Goal: Task Accomplishment & Management: Use online tool/utility

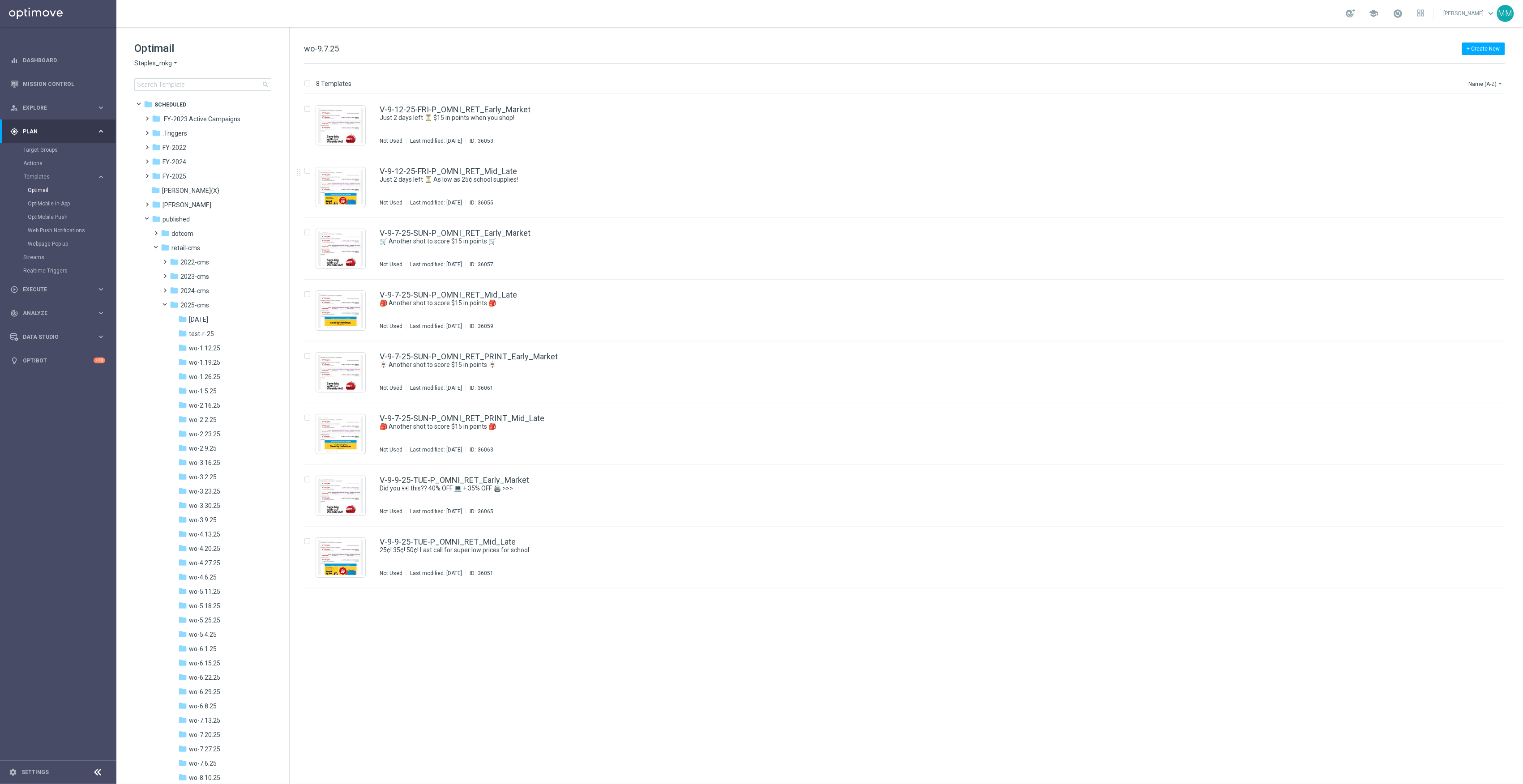
scroll to position [183, 0]
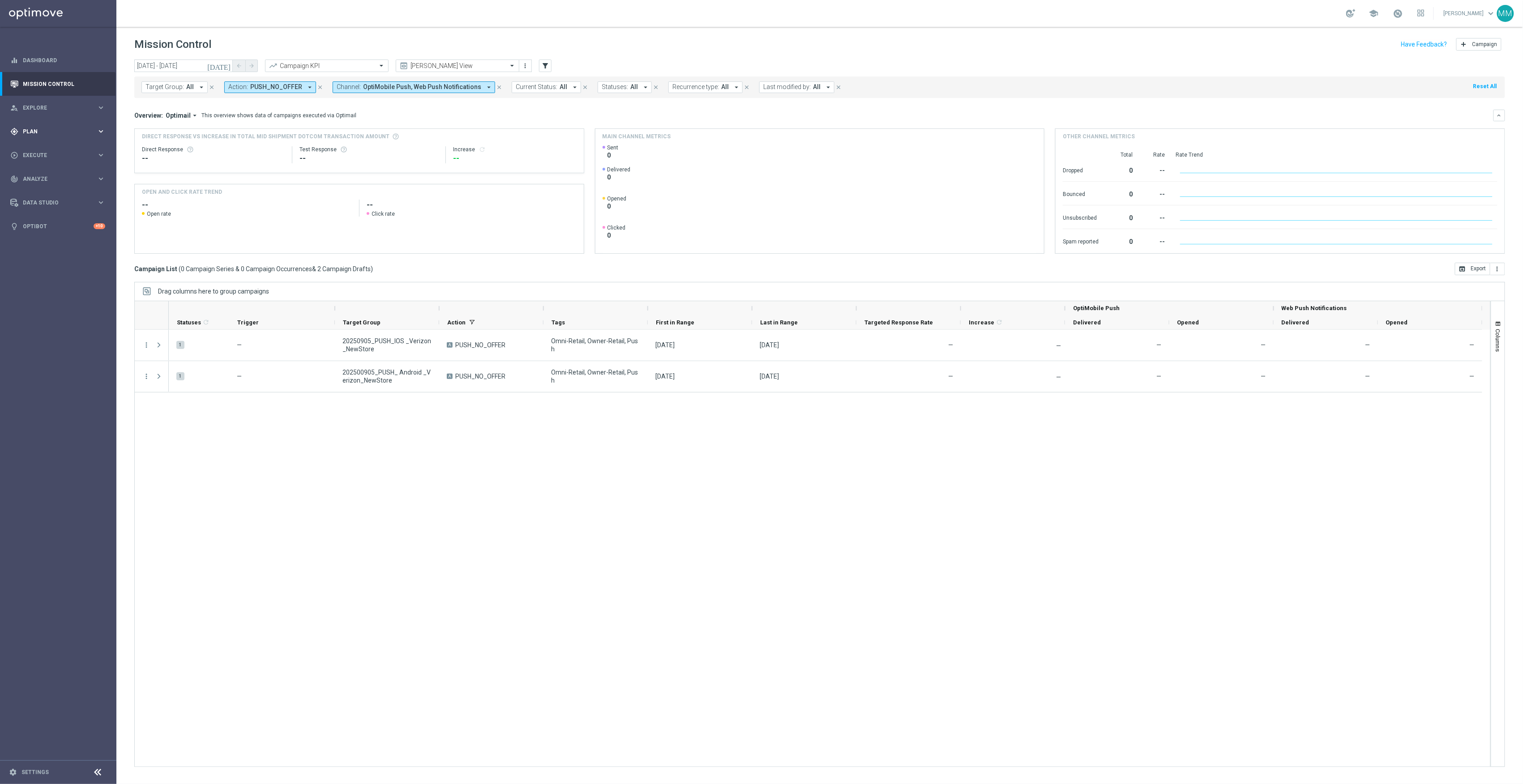
click at [49, 140] on div "gps_fixed Plan keyboard_arrow_right" at bounding box center [57, 131] width 115 height 24
click at [43, 150] on link "Target Groups" at bounding box center [58, 150] width 70 height 7
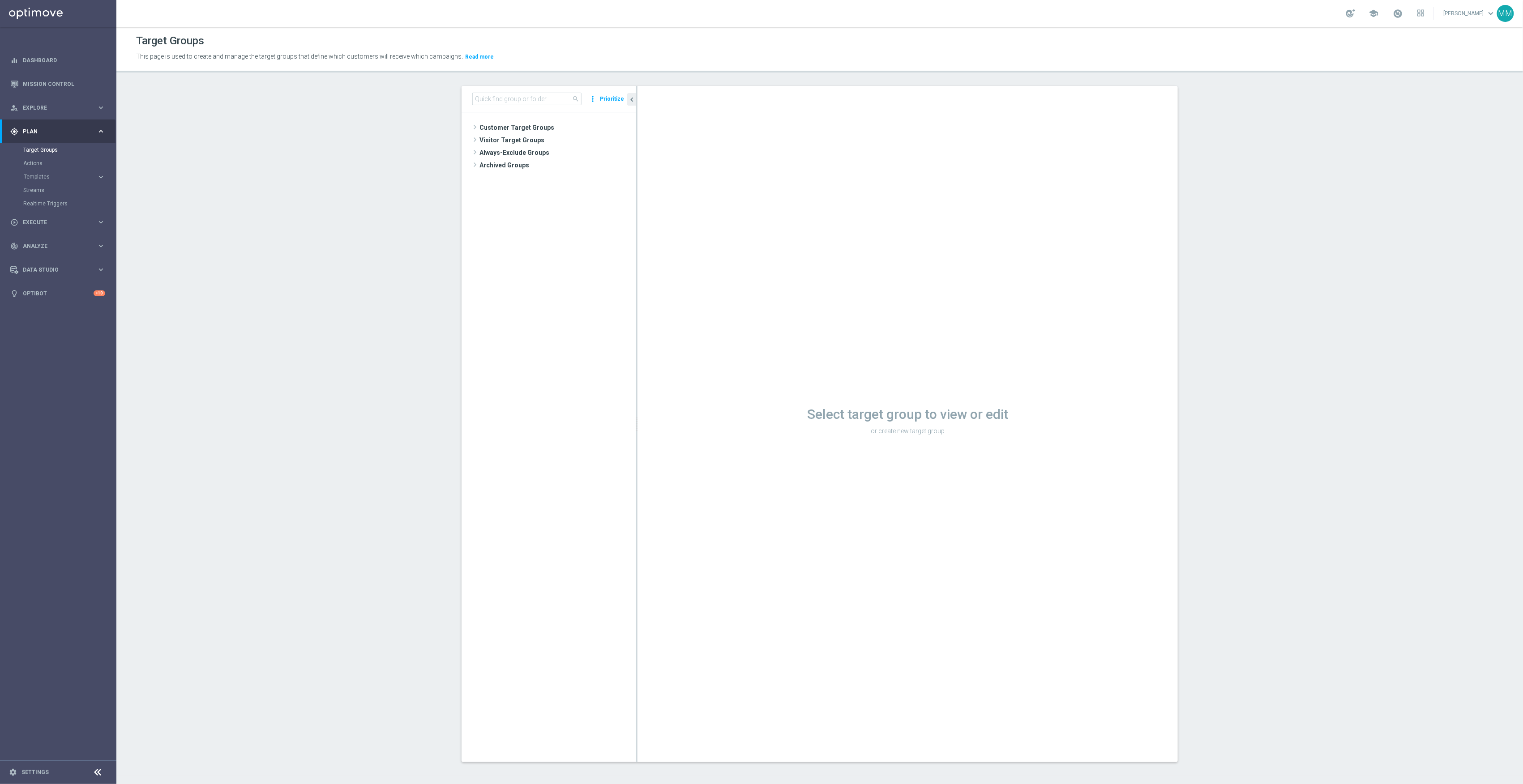
drag, startPoint x: 536, startPoint y: 91, endPoint x: 535, endPoint y: 98, distance: 7.1
click at [535, 97] on div "search more_vert Prioritize" at bounding box center [549, 99] width 175 height 27
click at [536, 109] on div "search more_vert Prioritize" at bounding box center [549, 99] width 175 height 27
click at [539, 93] on input at bounding box center [527, 99] width 110 height 12
type input "20250910"
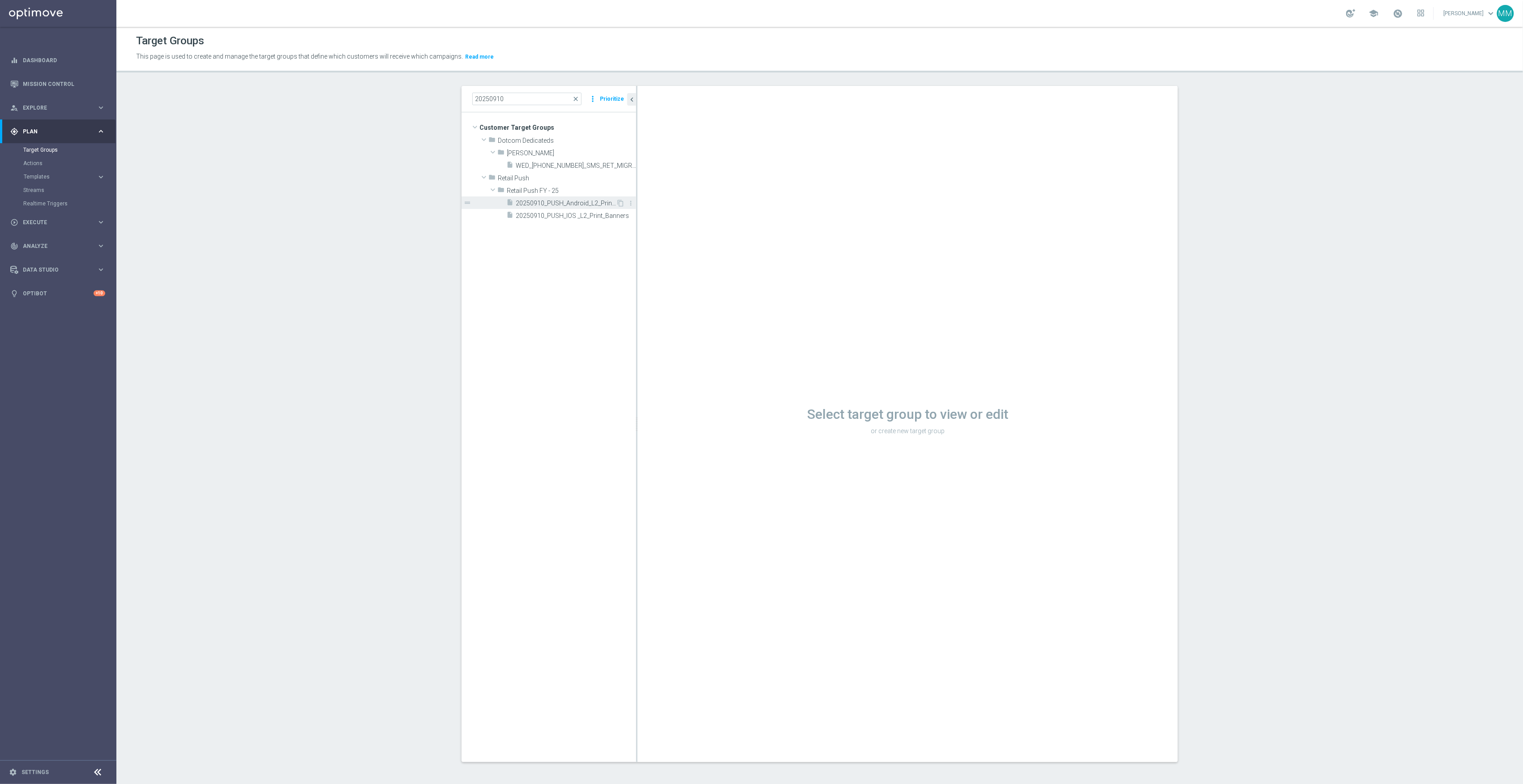
click at [559, 206] on span "20250910_PUSH_Android_L2_Print_Banners" at bounding box center [565, 203] width 100 height 8
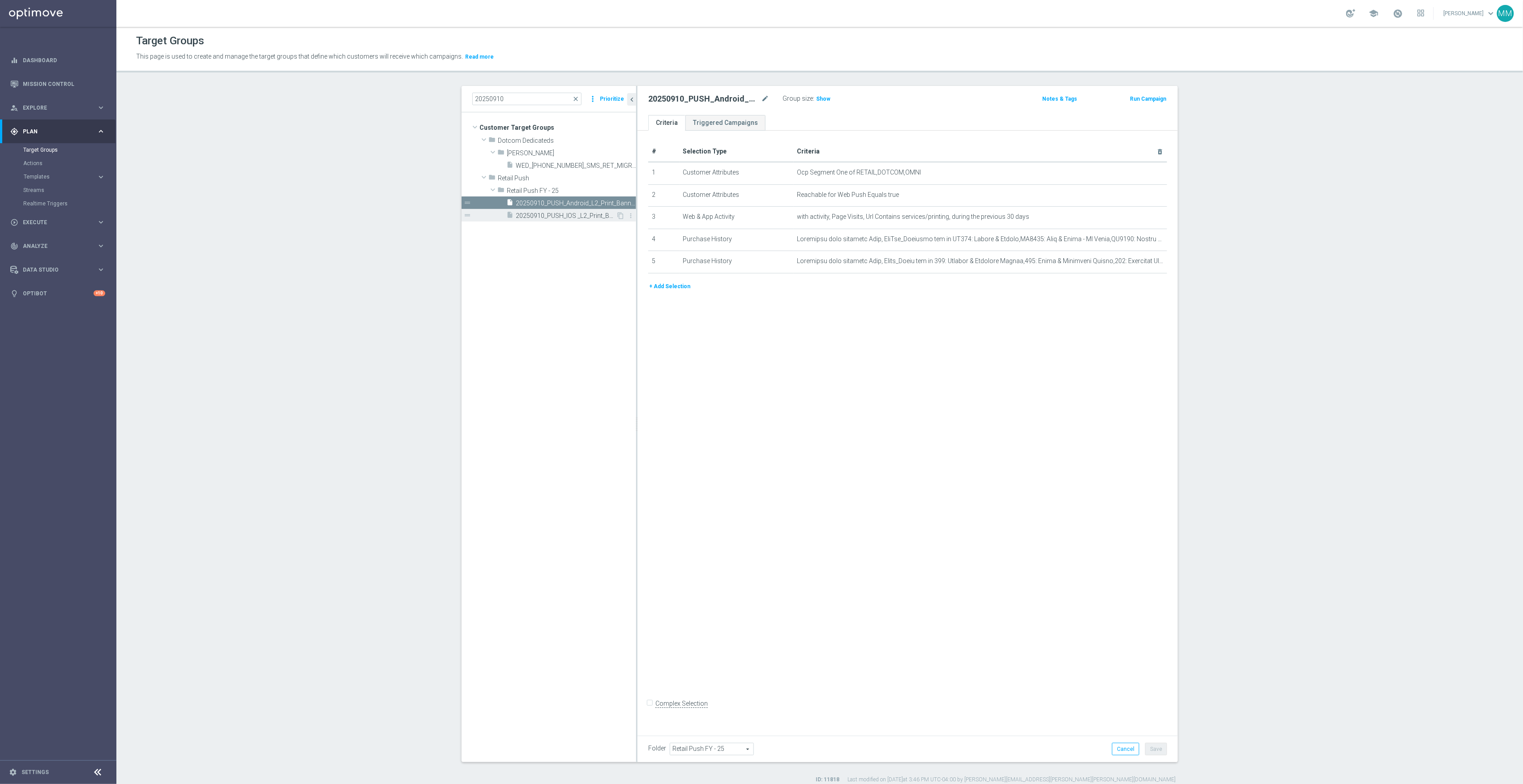
click at [582, 214] on span "20250910_PUSH_IOS _L2_Print_Banners" at bounding box center [565, 215] width 100 height 8
click at [67, 85] on link "Mission Control" at bounding box center [64, 84] width 82 height 24
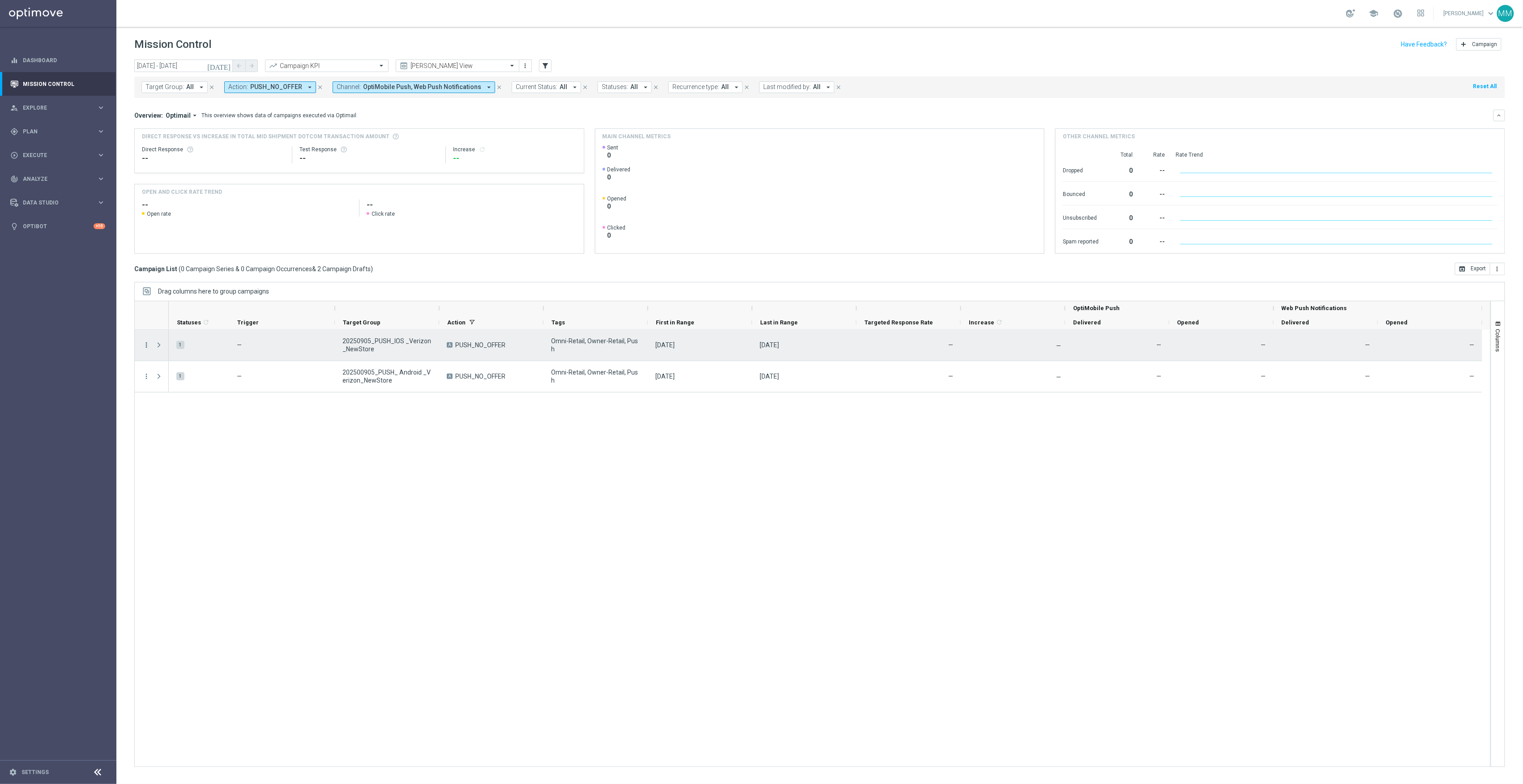
click at [146, 344] on icon "more_vert" at bounding box center [147, 345] width 8 height 8
click at [283, 372] on div "Duplicate & Edit" at bounding box center [296, 367] width 89 height 12
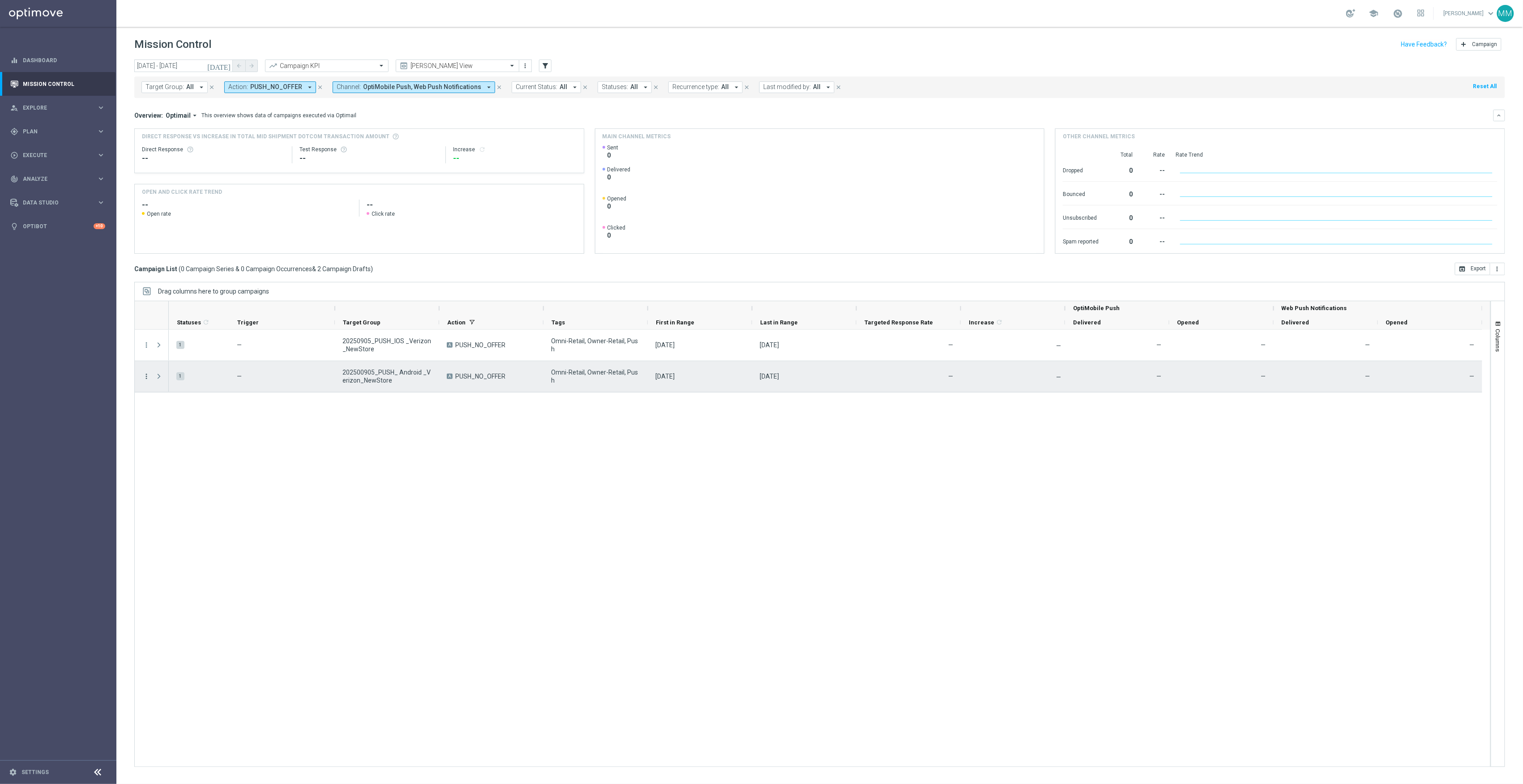
click at [146, 376] on icon "more_vert" at bounding box center [147, 376] width 8 height 8
click at [183, 396] on span "Duplicate" at bounding box center [176, 399] width 24 height 7
click at [146, 379] on icon "more_vert" at bounding box center [147, 376] width 8 height 8
click at [278, 402] on div "Duplicate & Edit" at bounding box center [298, 399] width 78 height 7
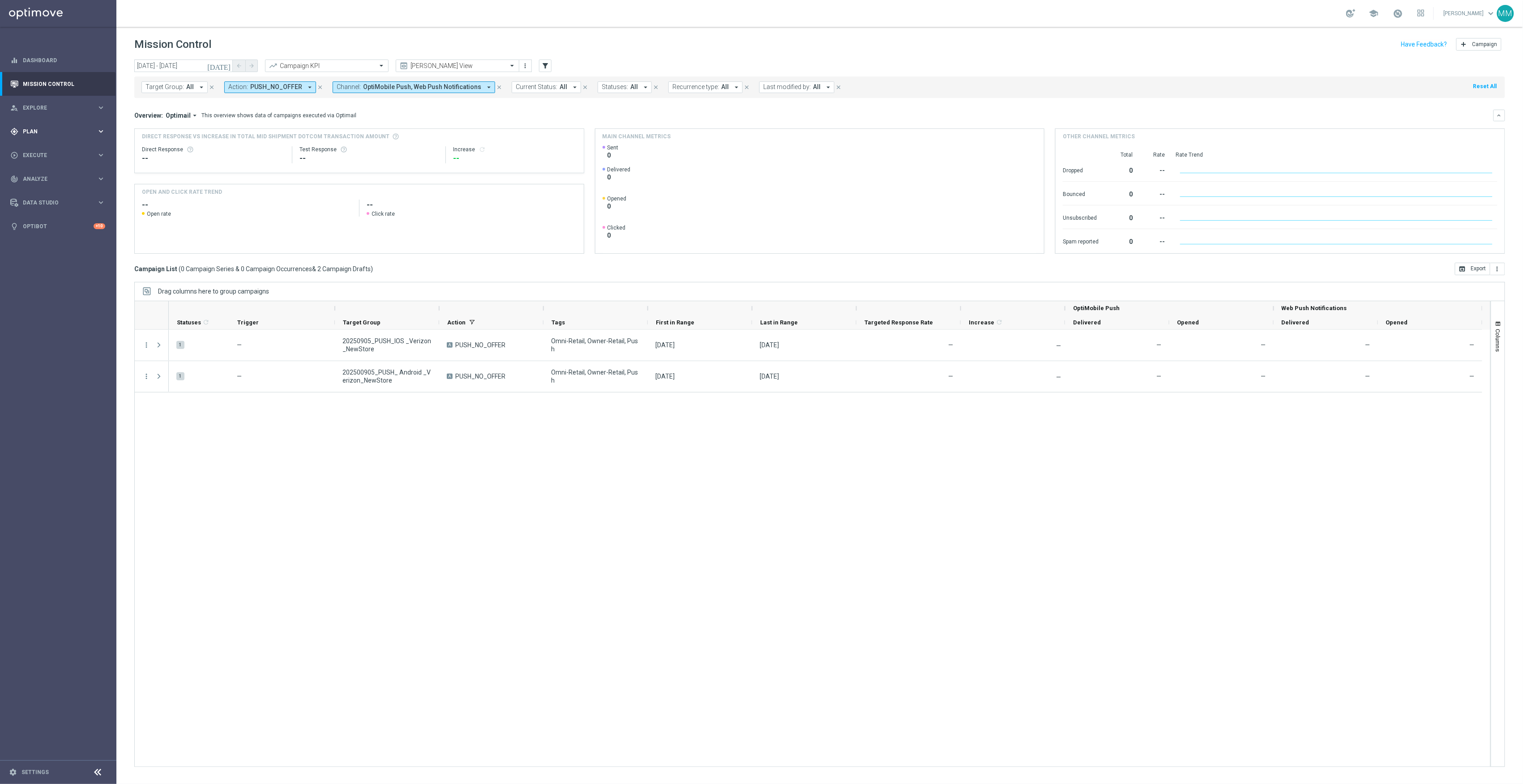
click at [74, 135] on div "gps_fixed Plan" at bounding box center [53, 132] width 86 height 8
click at [54, 178] on span "Templates" at bounding box center [56, 176] width 64 height 5
click at [62, 218] on link "OptiMobile Push" at bounding box center [60, 217] width 65 height 7
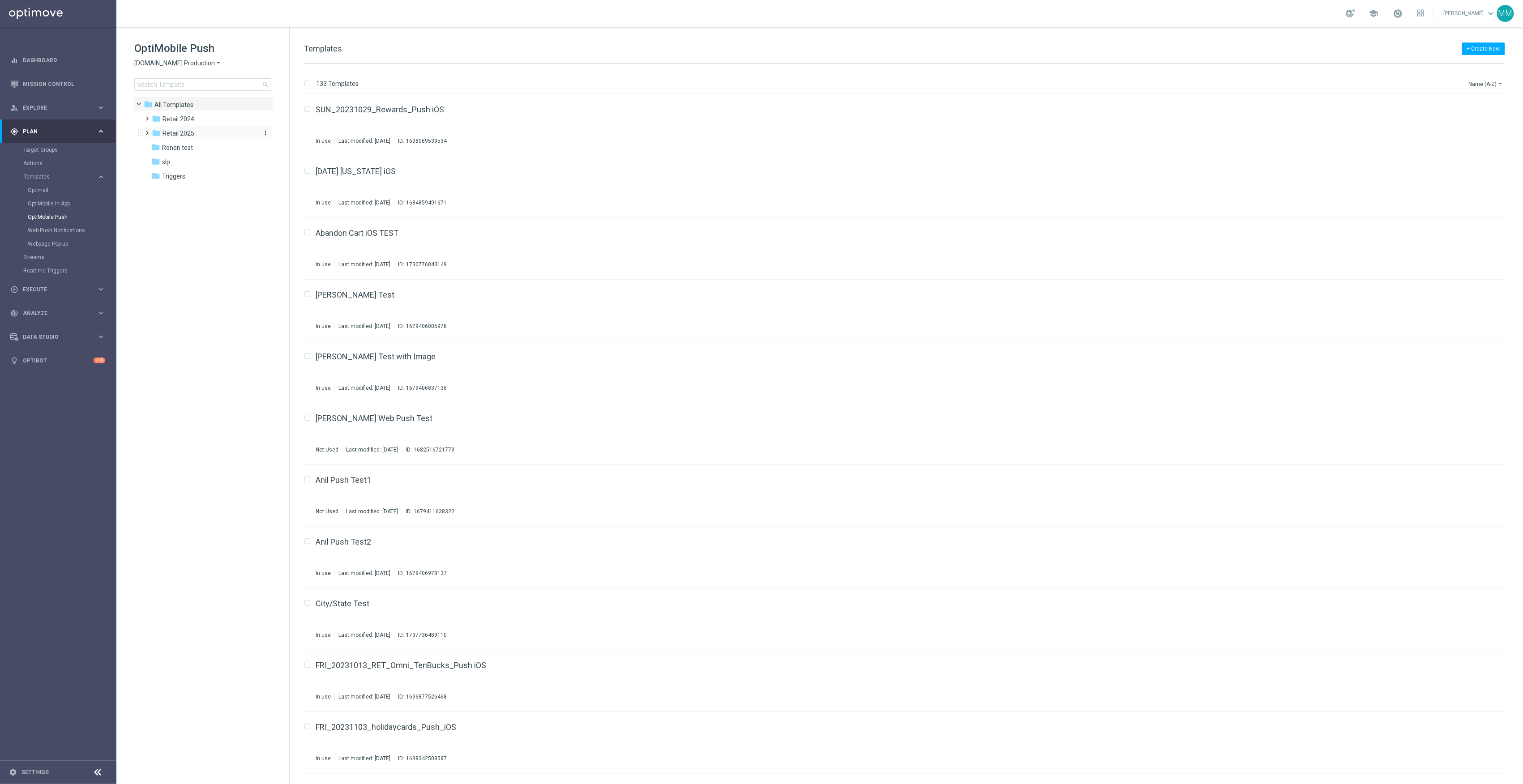
click at [196, 135] on div "folder Retail 2025" at bounding box center [203, 133] width 103 height 10
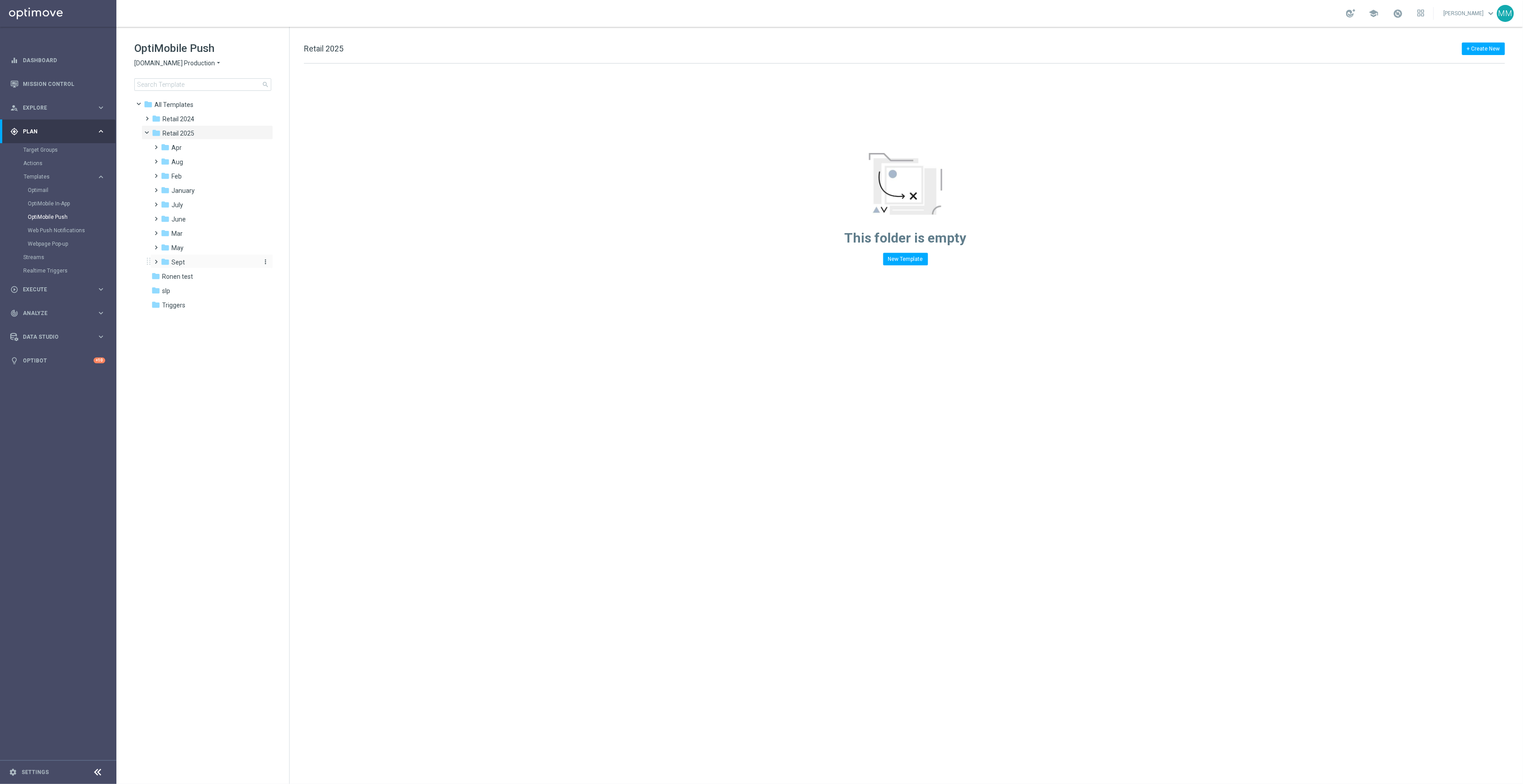
click at [199, 263] on div "folder Sept" at bounding box center [208, 262] width 95 height 10
click at [217, 318] on div "folder WO 9.7" at bounding box center [213, 320] width 88 height 10
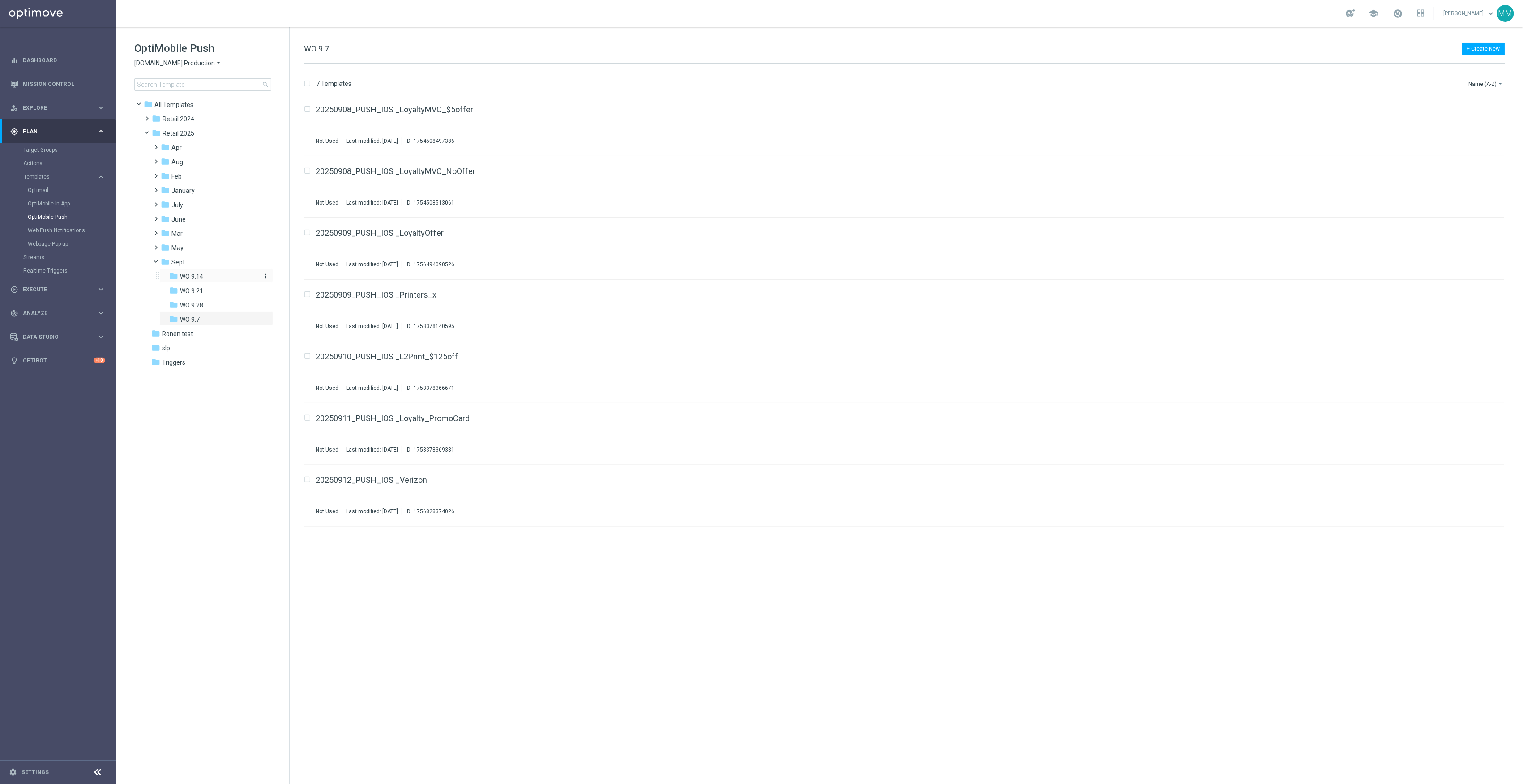
click at [214, 276] on div "folder WO 9.14" at bounding box center [213, 276] width 88 height 10
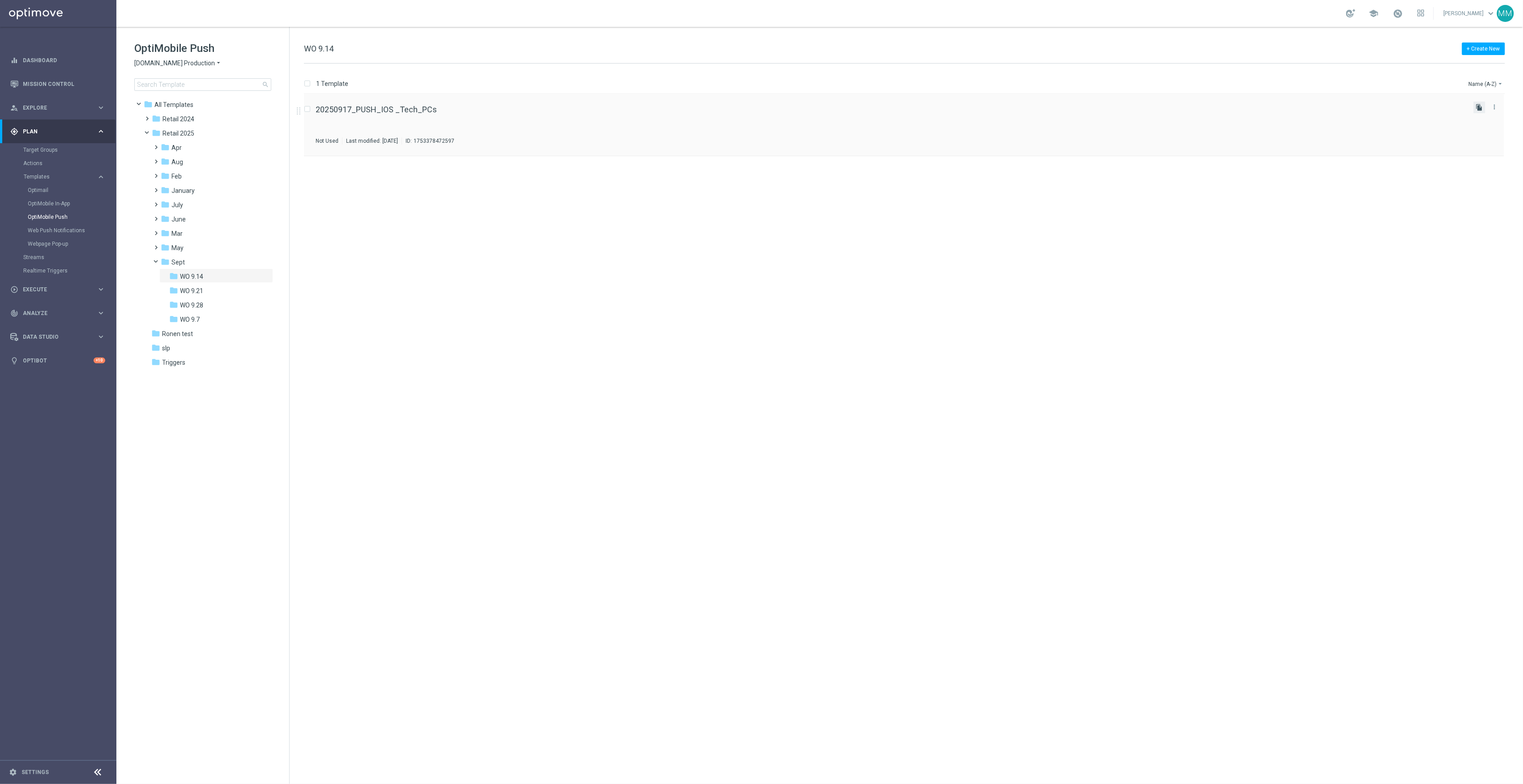
click at [1477, 109] on icon "file_copy" at bounding box center [1480, 107] width 7 height 7
click at [1483, 166] on icon "file_copy" at bounding box center [1480, 169] width 7 height 7
drag, startPoint x: 40, startPoint y: 191, endPoint x: 58, endPoint y: 201, distance: 20.6
click at [40, 191] on link "Optimail" at bounding box center [60, 190] width 65 height 7
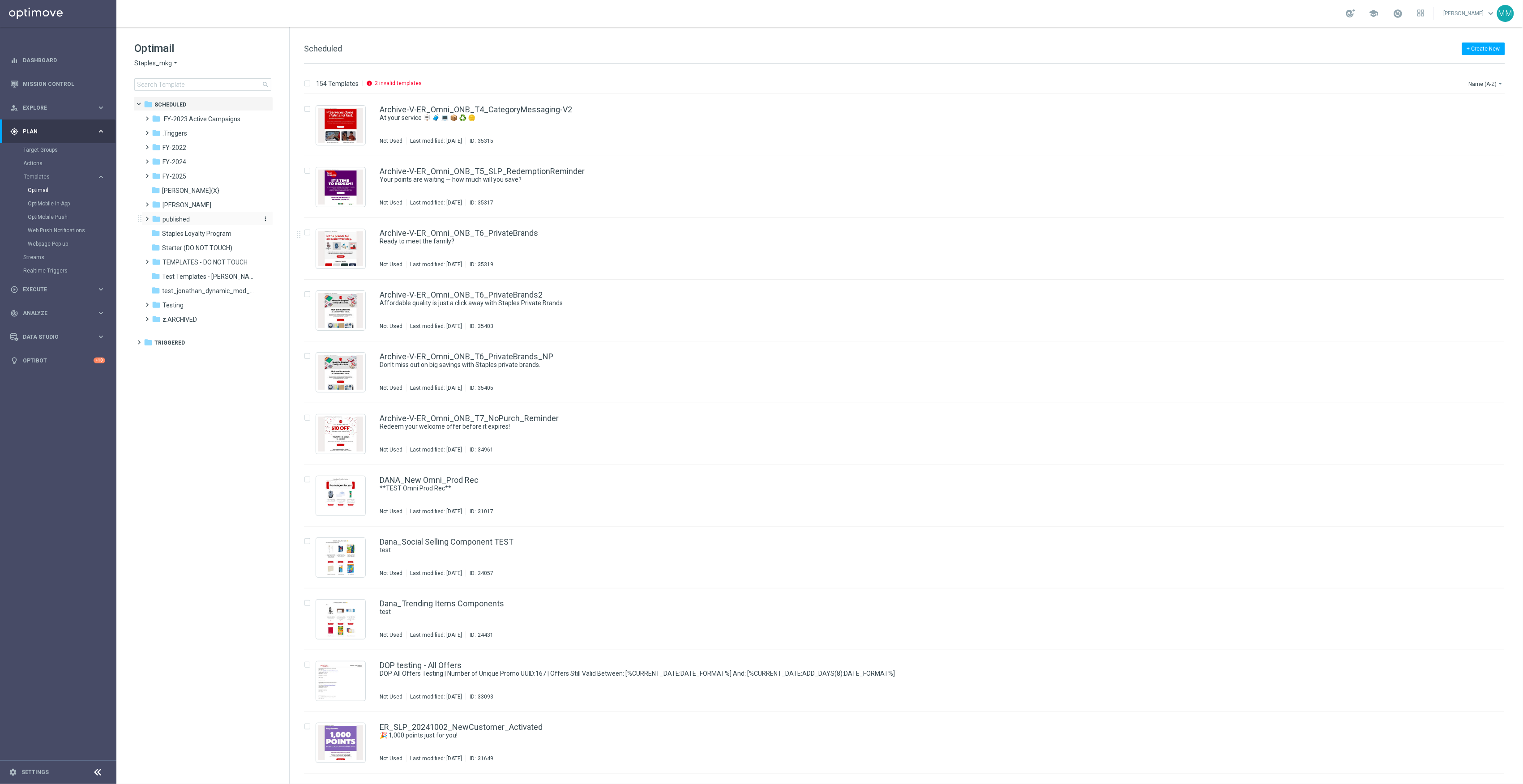
click at [187, 219] on span "published" at bounding box center [176, 220] width 27 height 8
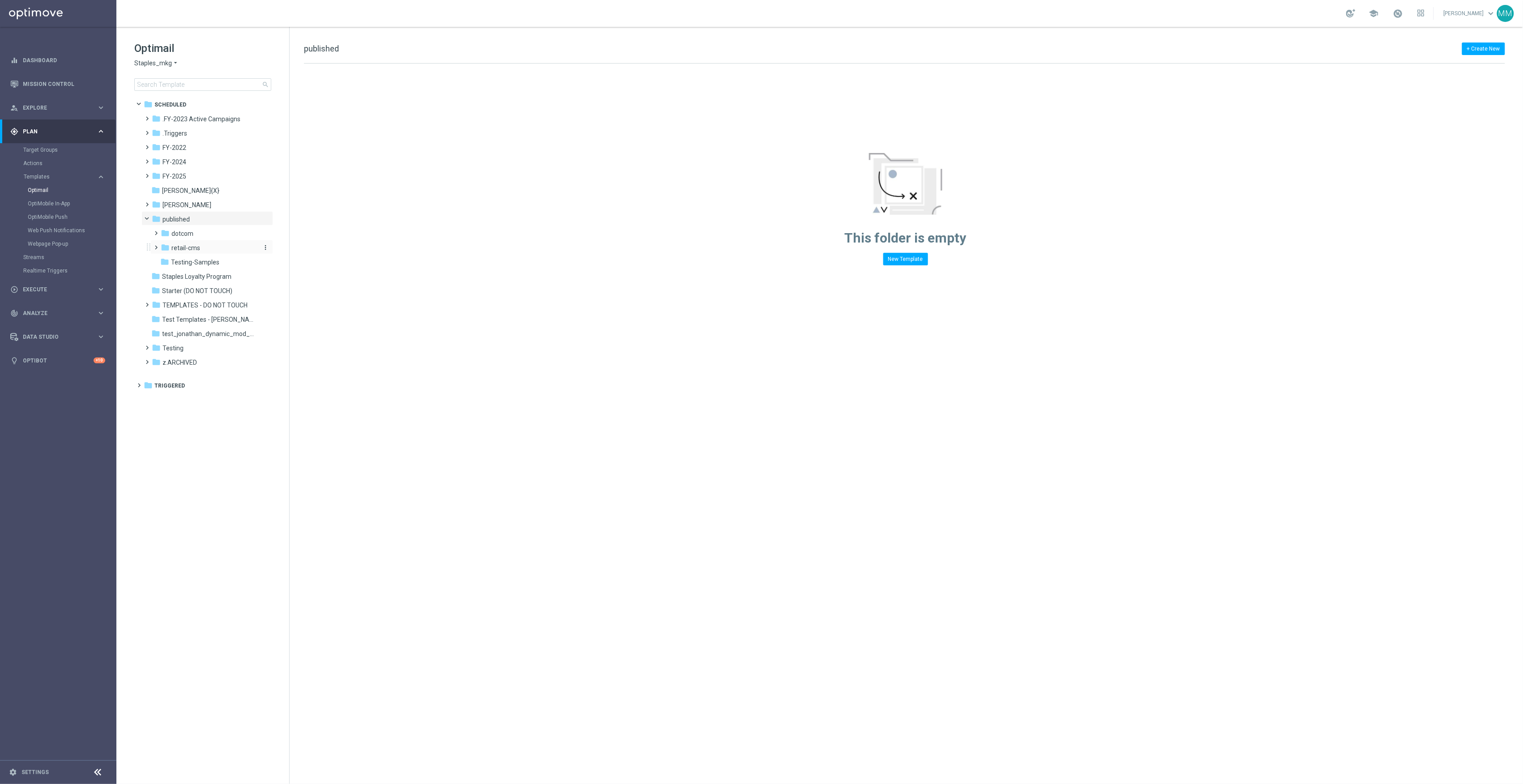
click at [195, 251] on span "retail-cms" at bounding box center [186, 248] width 28 height 8
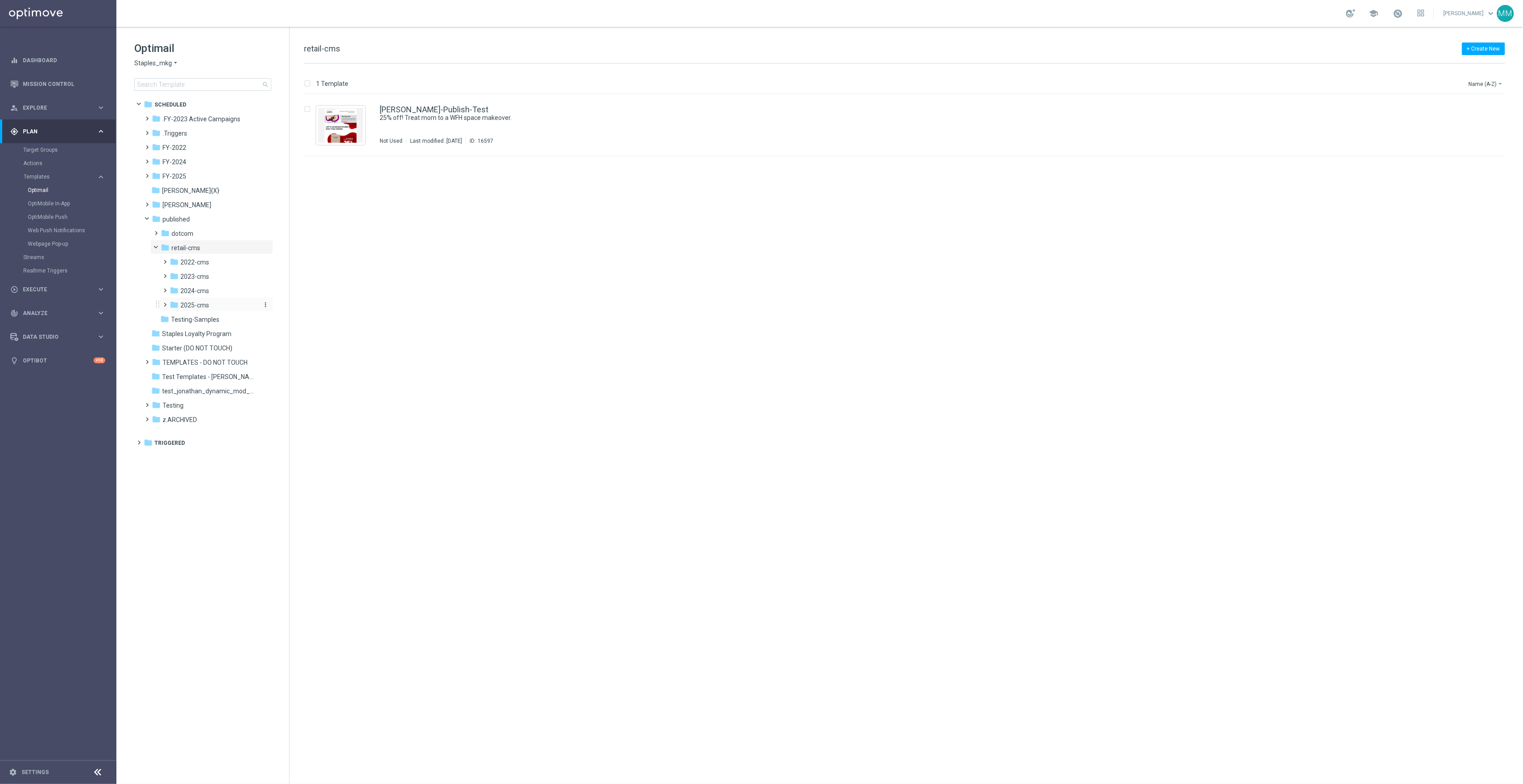
click at [212, 304] on div "folder 2025-cms" at bounding box center [214, 305] width 88 height 10
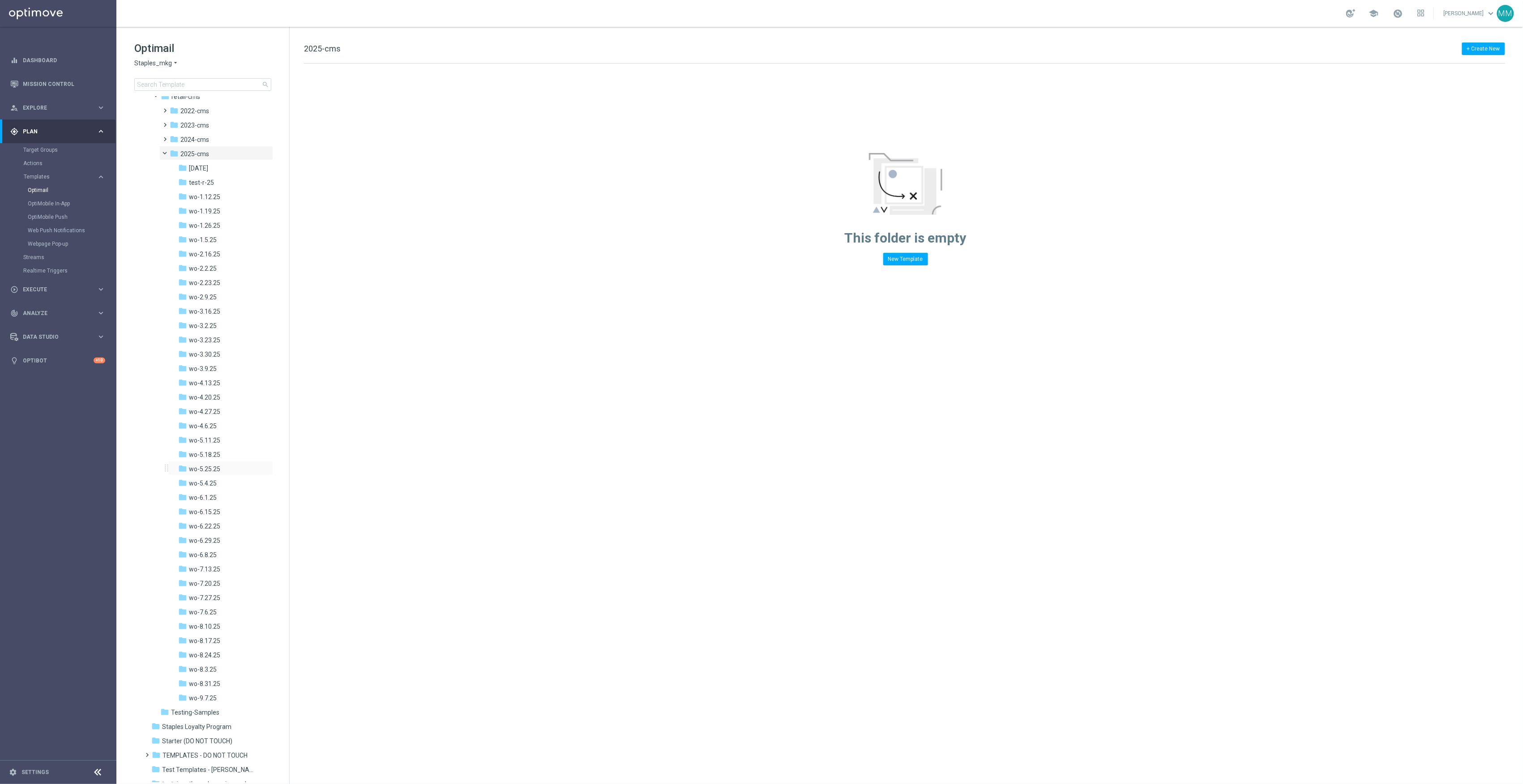
scroll to position [211, 0]
click at [219, 634] on div "folder wo-9.7.25" at bounding box center [218, 638] width 81 height 10
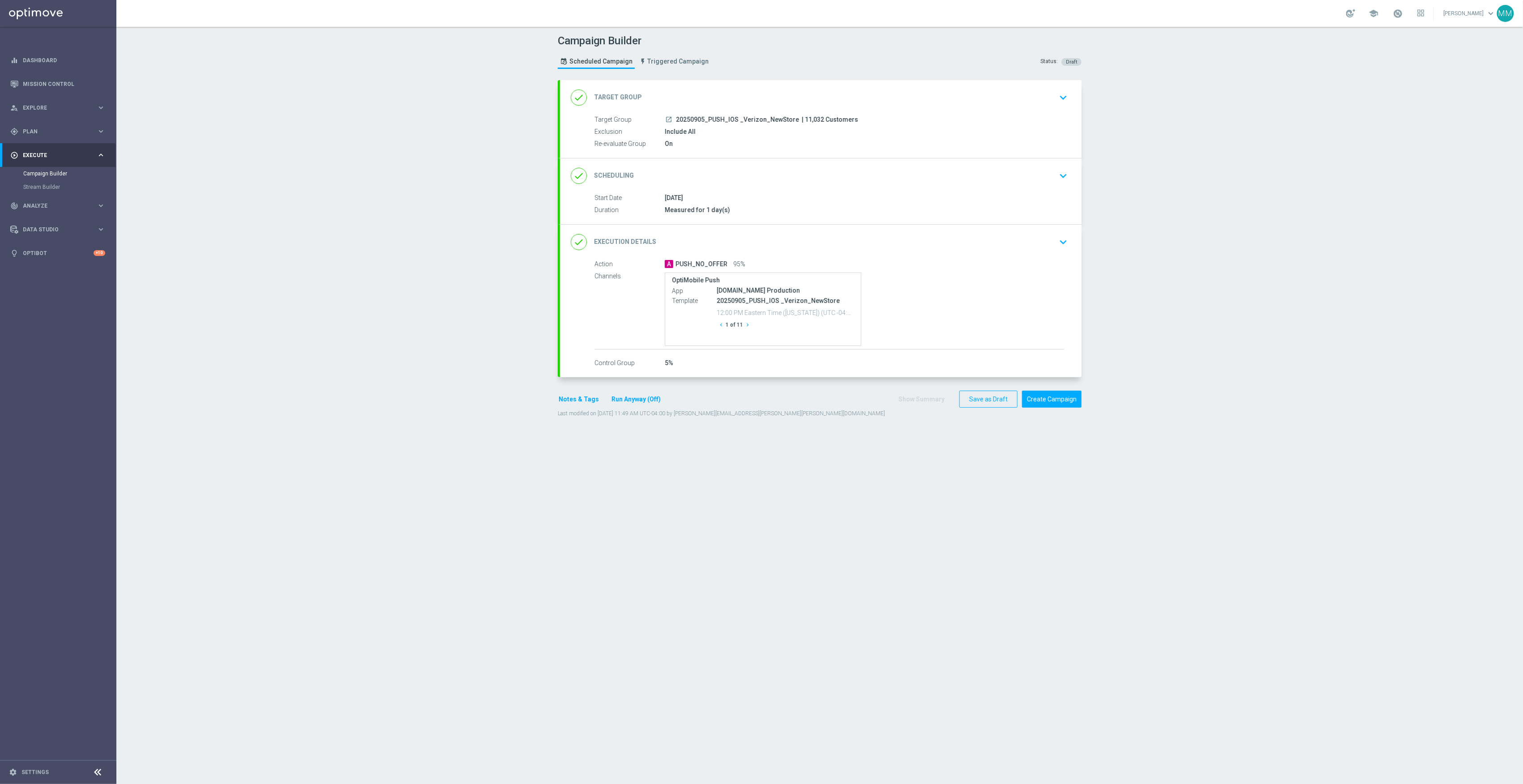
click at [790, 89] on div "done Target Group keyboard_arrow_down" at bounding box center [820, 98] width 500 height 17
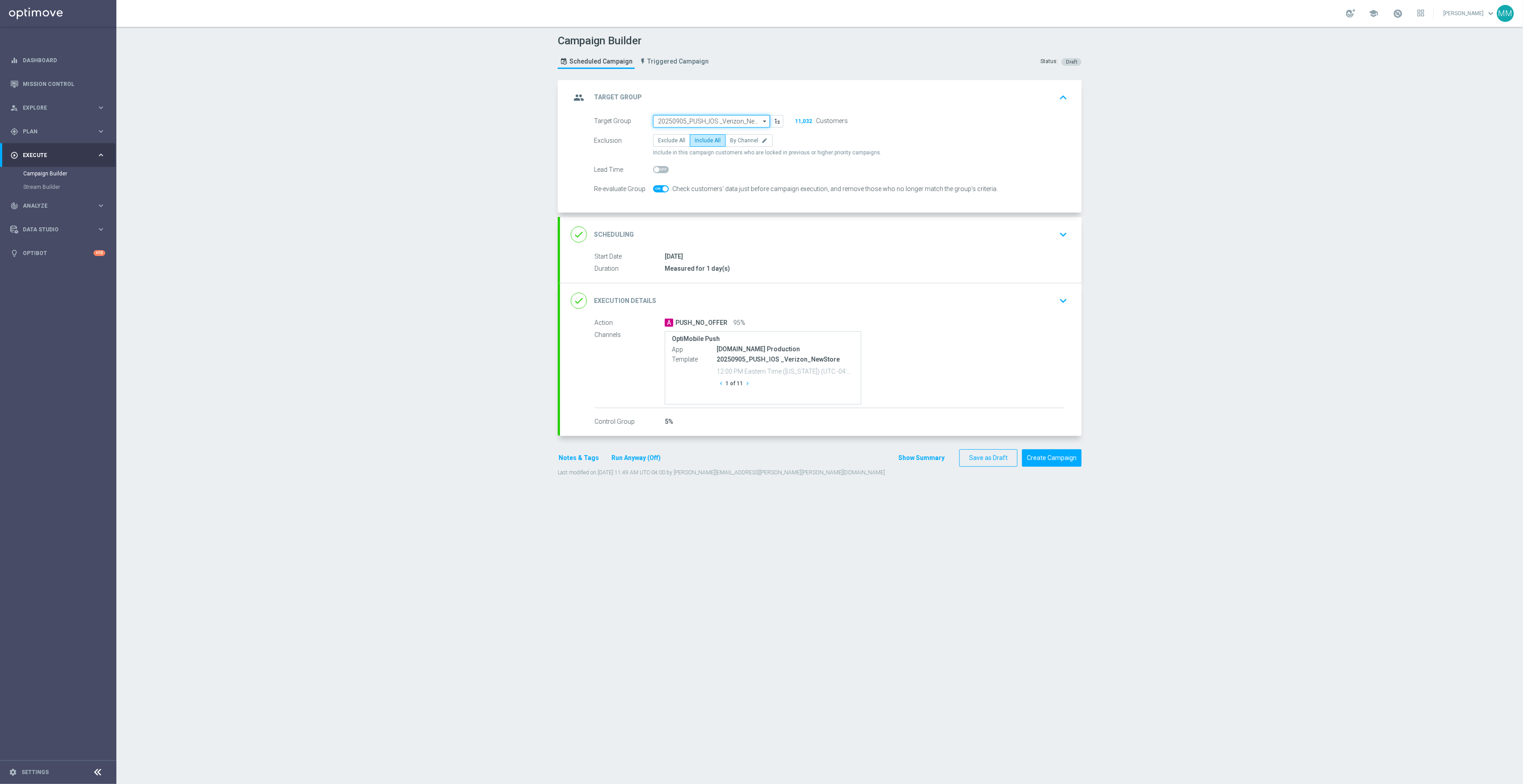
click at [733, 118] on input "20250905_PUSH_IOS _Verizon_NewStore" at bounding box center [711, 121] width 117 height 12
paste input "20250910"
click at [723, 151] on div "20250910_PUSH_IOS _L2_Print_Banners" at bounding box center [711, 147] width 117 height 12
type input "20250910_PUSH_IOS _L2_Print_Banners"
click at [797, 223] on div "done Scheduling keyboard_arrow_down" at bounding box center [820, 234] width 521 height 35
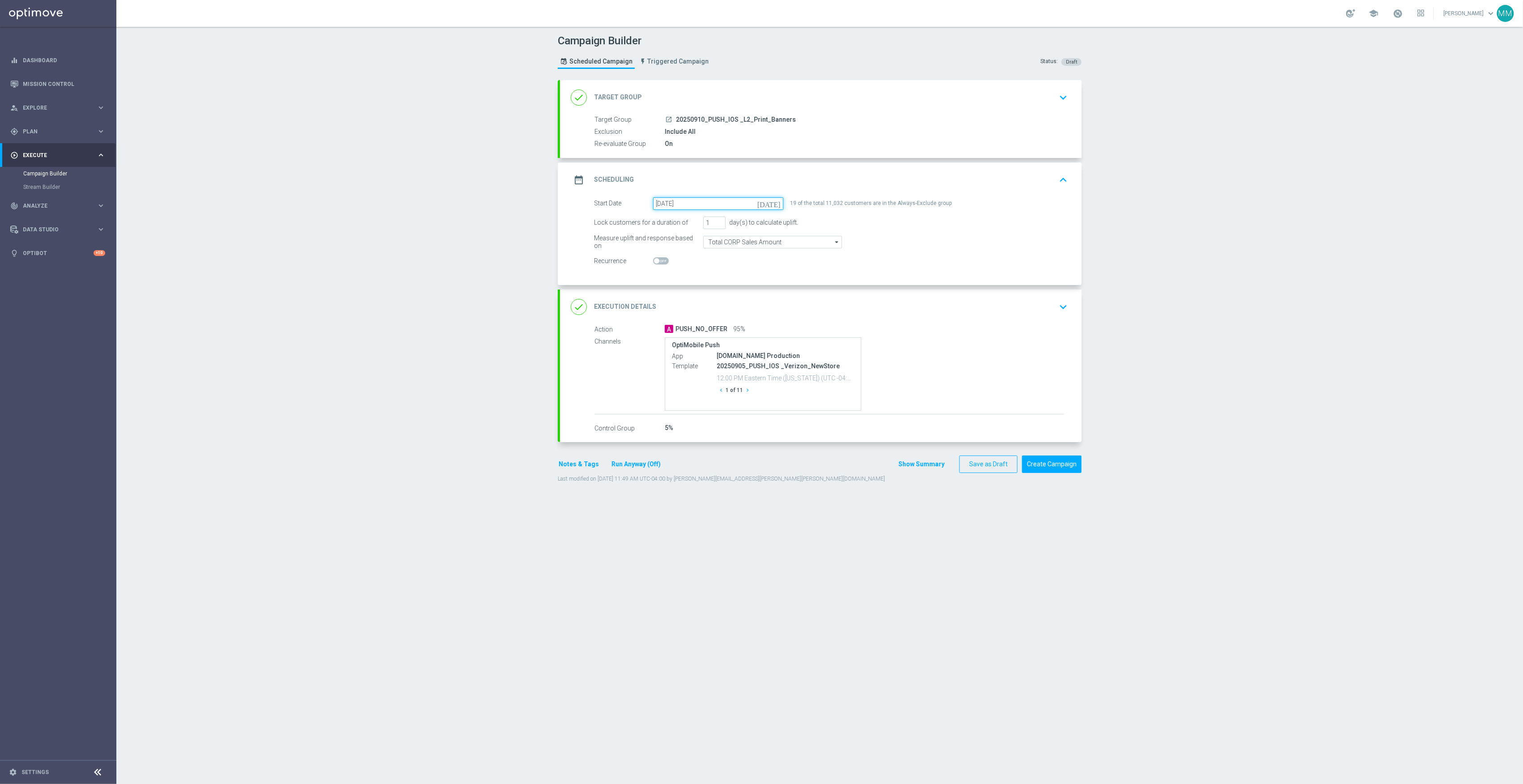
click at [733, 204] on input "05 Sep 2025" at bounding box center [718, 204] width 130 height 12
click at [698, 273] on span "10" at bounding box center [706, 268] width 14 height 14
type input "10 Sep 2025"
click at [896, 315] on div "done Execution Details keyboard_arrow_down" at bounding box center [820, 306] width 500 height 17
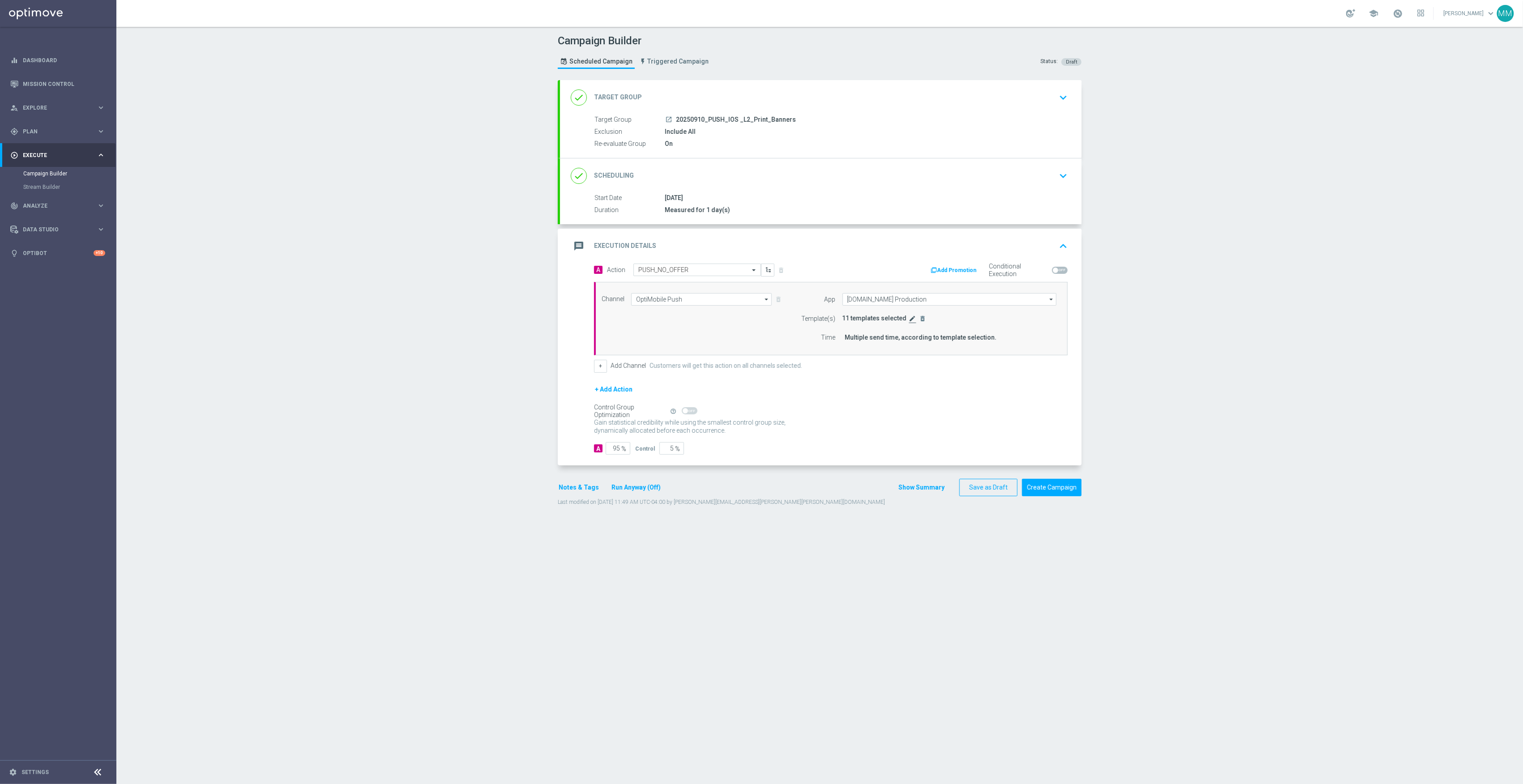
click at [909, 321] on icon "edit" at bounding box center [913, 318] width 7 height 7
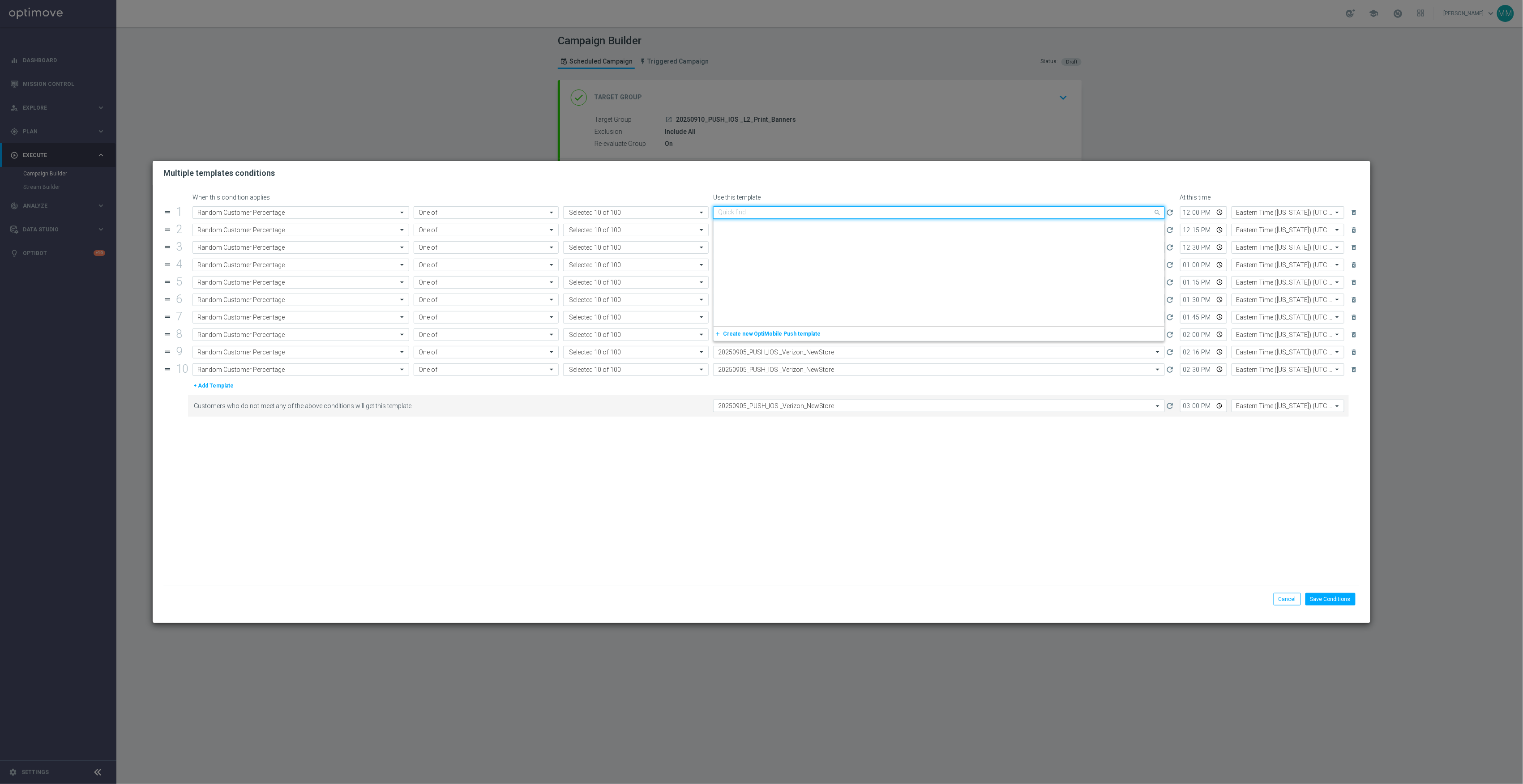
click at [822, 210] on input "text" at bounding box center [930, 212] width 424 height 8
paste input "20250910"
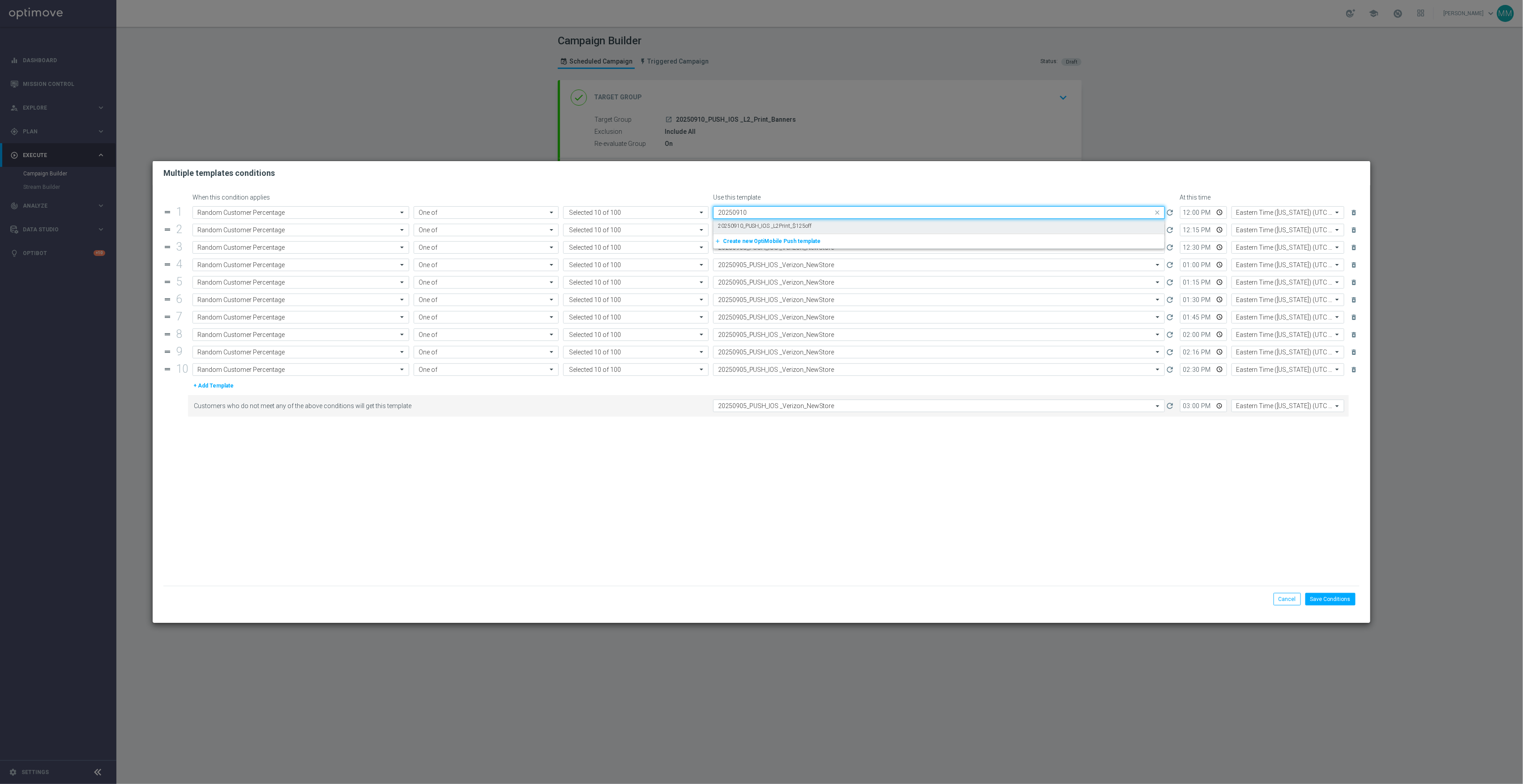
scroll to position [0, 0]
click at [811, 228] on div "20250910_PUSH_IOS _L2Print_$125off" at bounding box center [939, 226] width 442 height 15
type input "20250910"
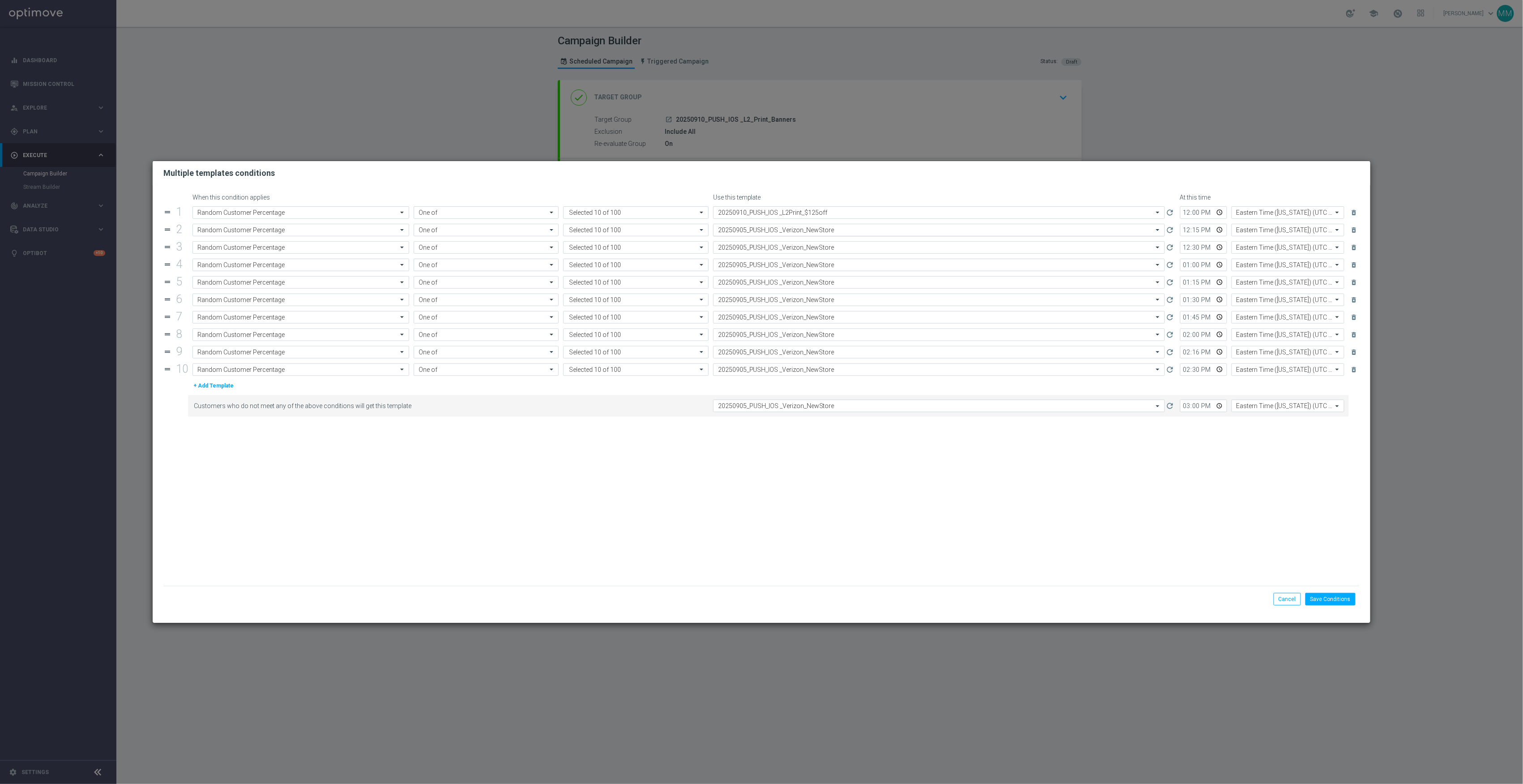
click at [804, 233] on input "text" at bounding box center [930, 230] width 424 height 8
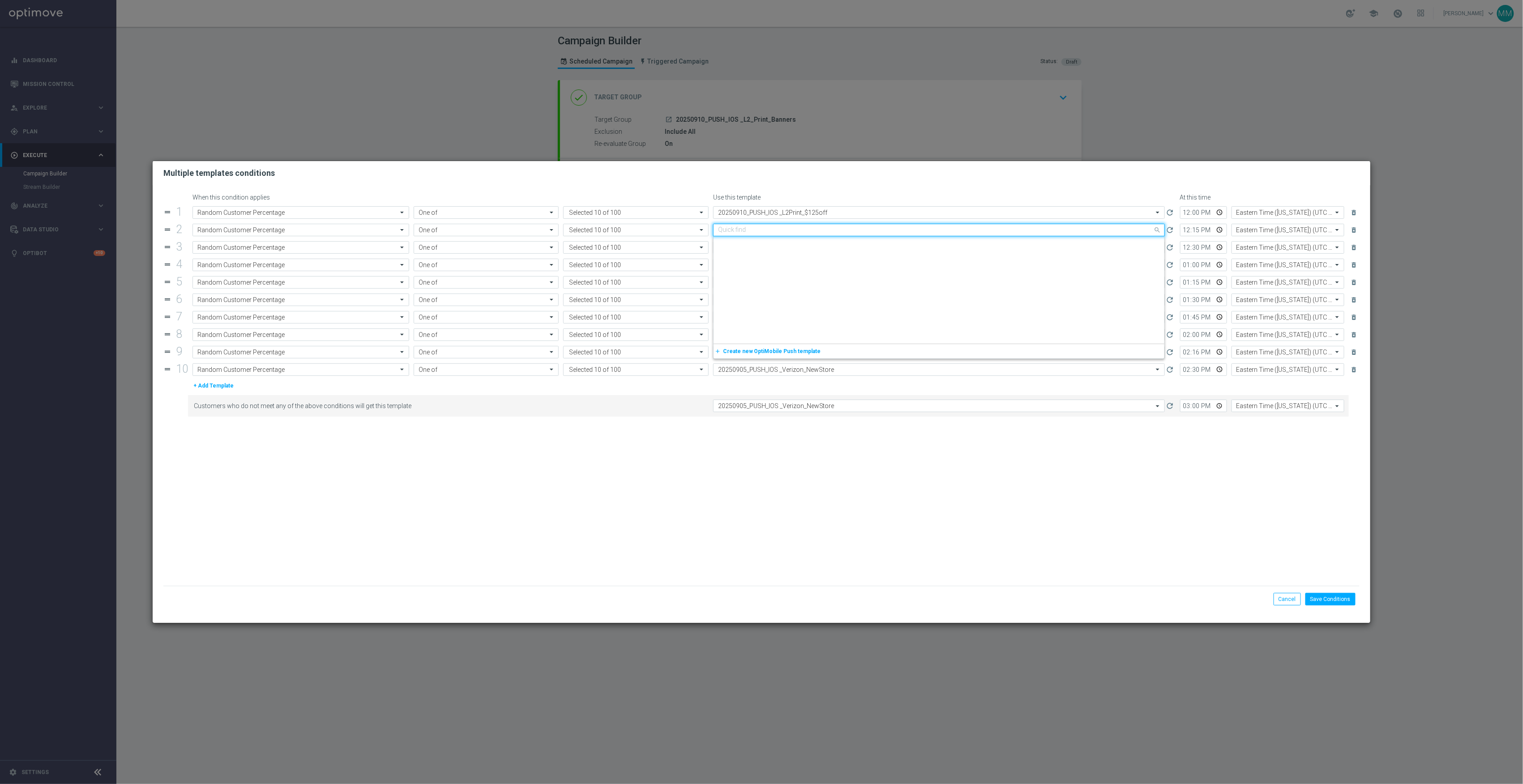
paste input "20250910"
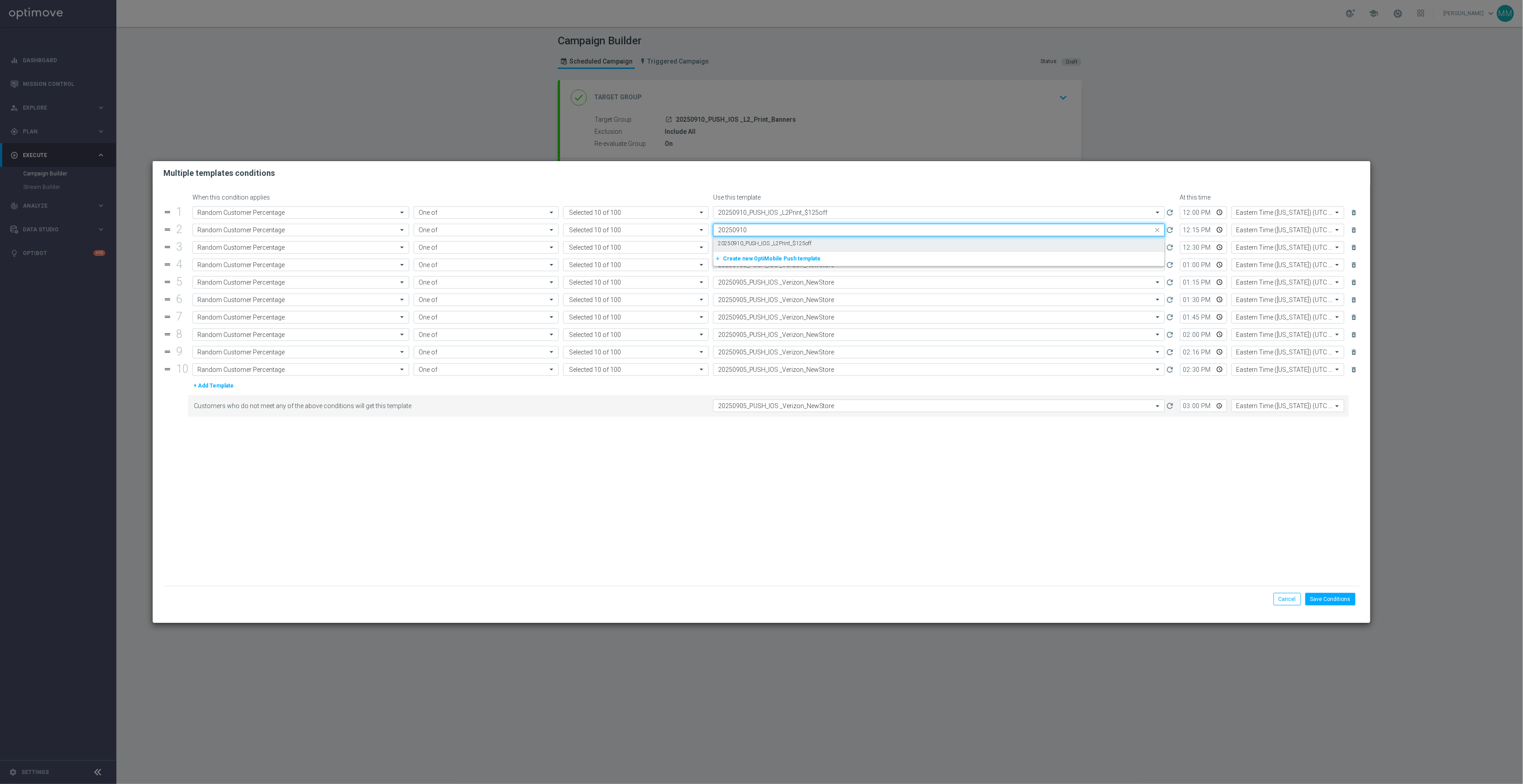
click at [797, 242] on label "20250910_PUSH_IOS _L2Print_$125off" at bounding box center [765, 243] width 94 height 8
type input "20250910"
click at [796, 244] on div "Select template 20250905_PUSH_IOS _Verizon_NewStore" at bounding box center [933, 247] width 440 height 7
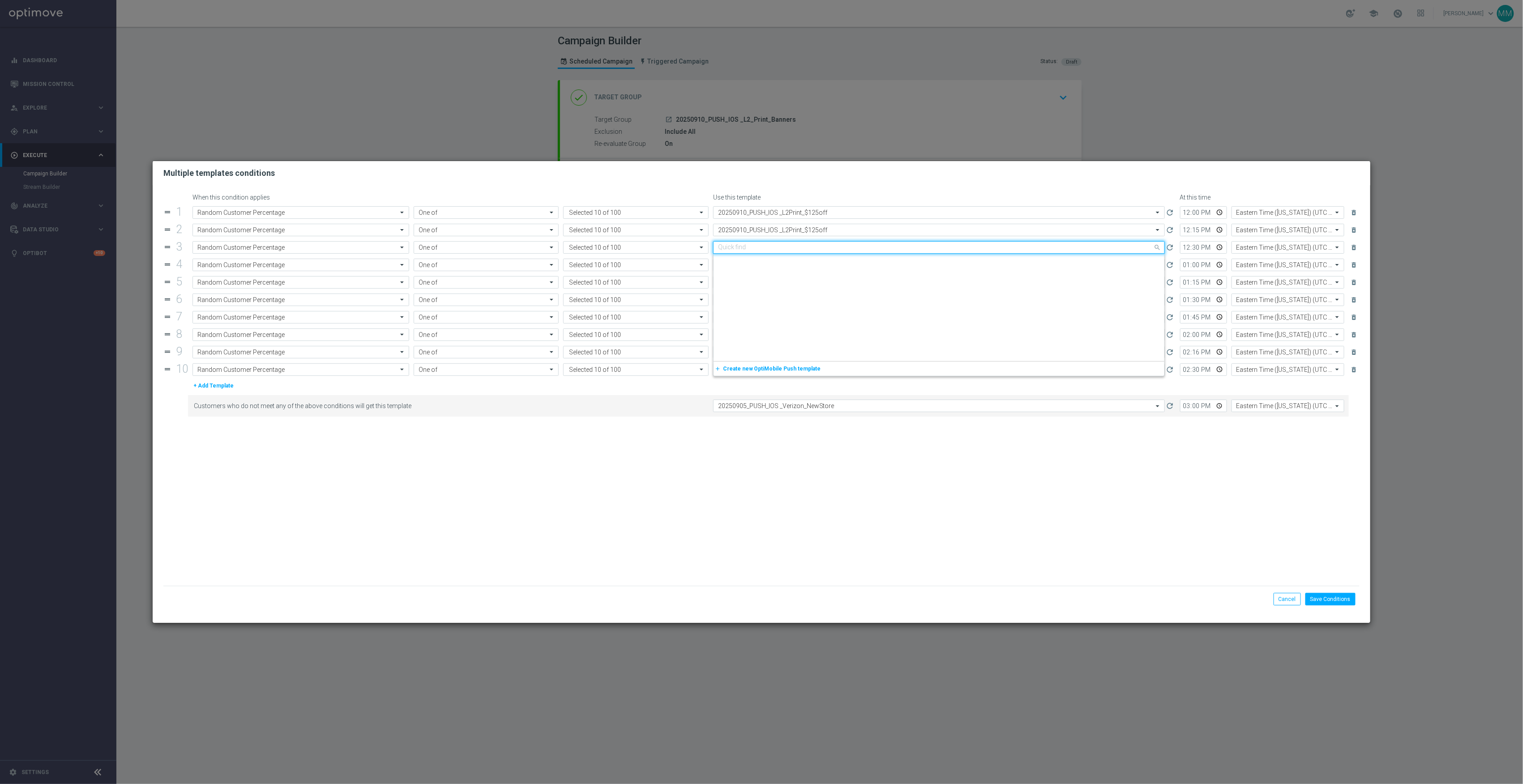
paste input "20250910"
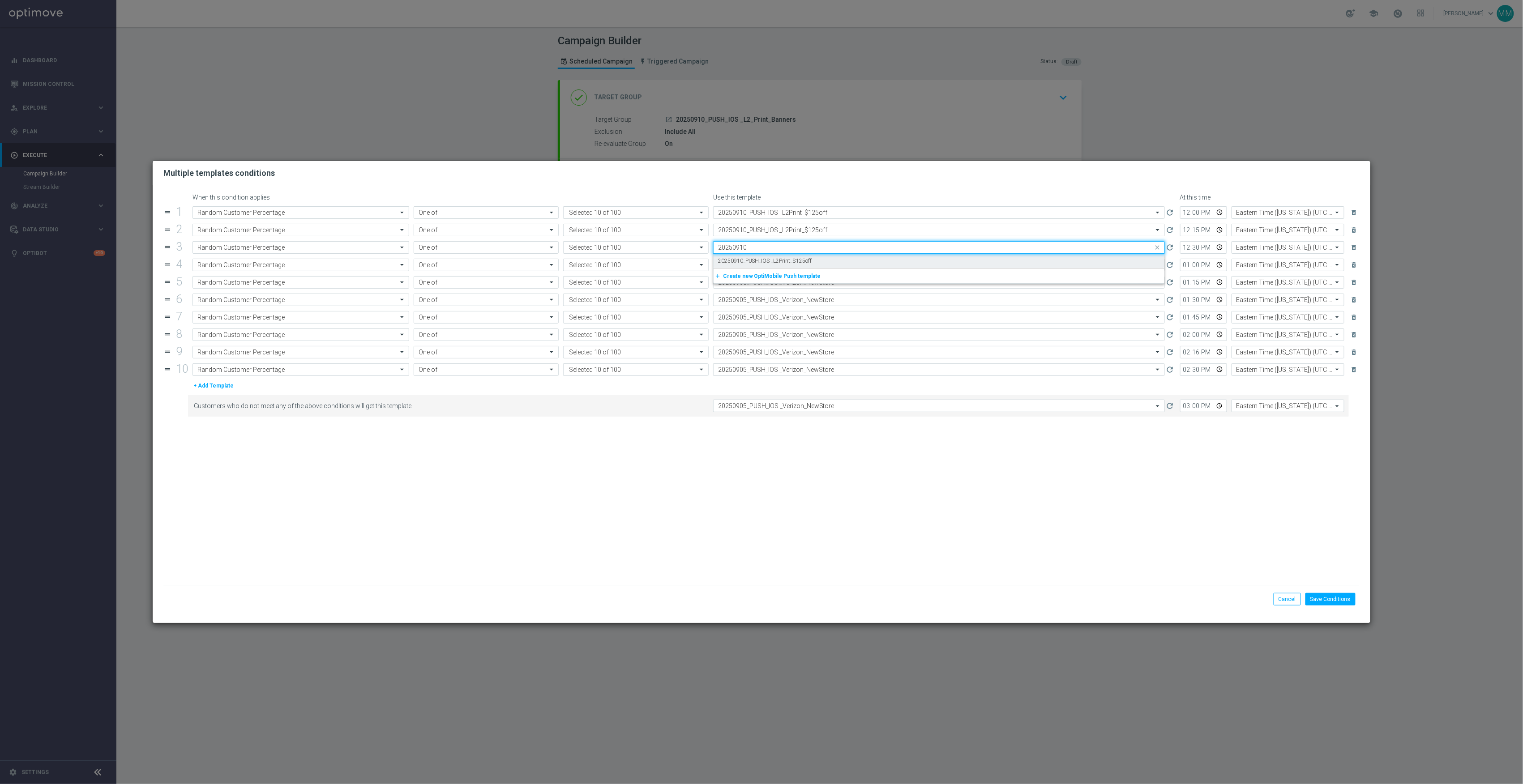
click at [791, 260] on label "20250910_PUSH_IOS _L2Print_$125off" at bounding box center [765, 261] width 94 height 8
type input "20250910"
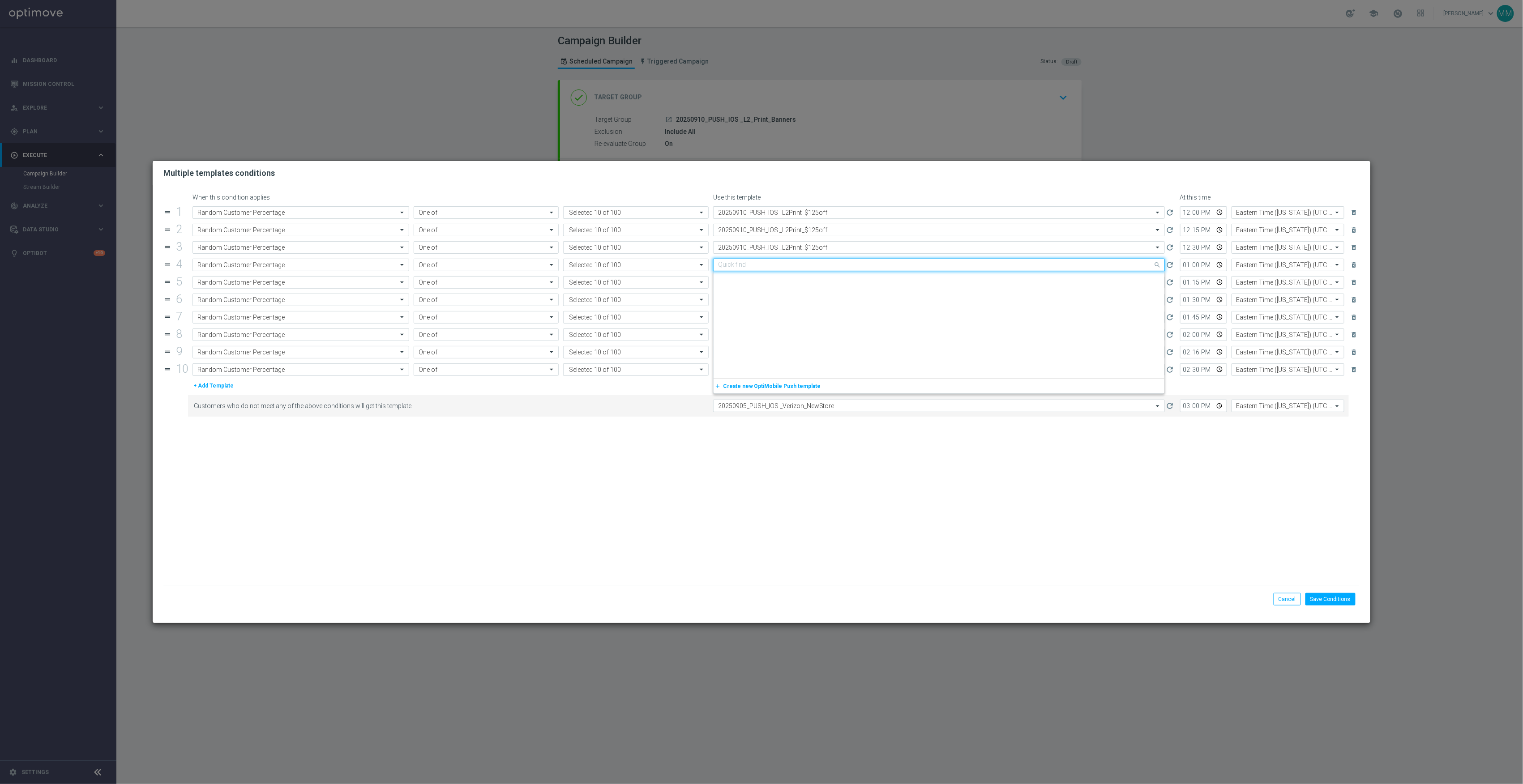
click at [791, 265] on input "text" at bounding box center [930, 265] width 424 height 8
paste input "20250910"
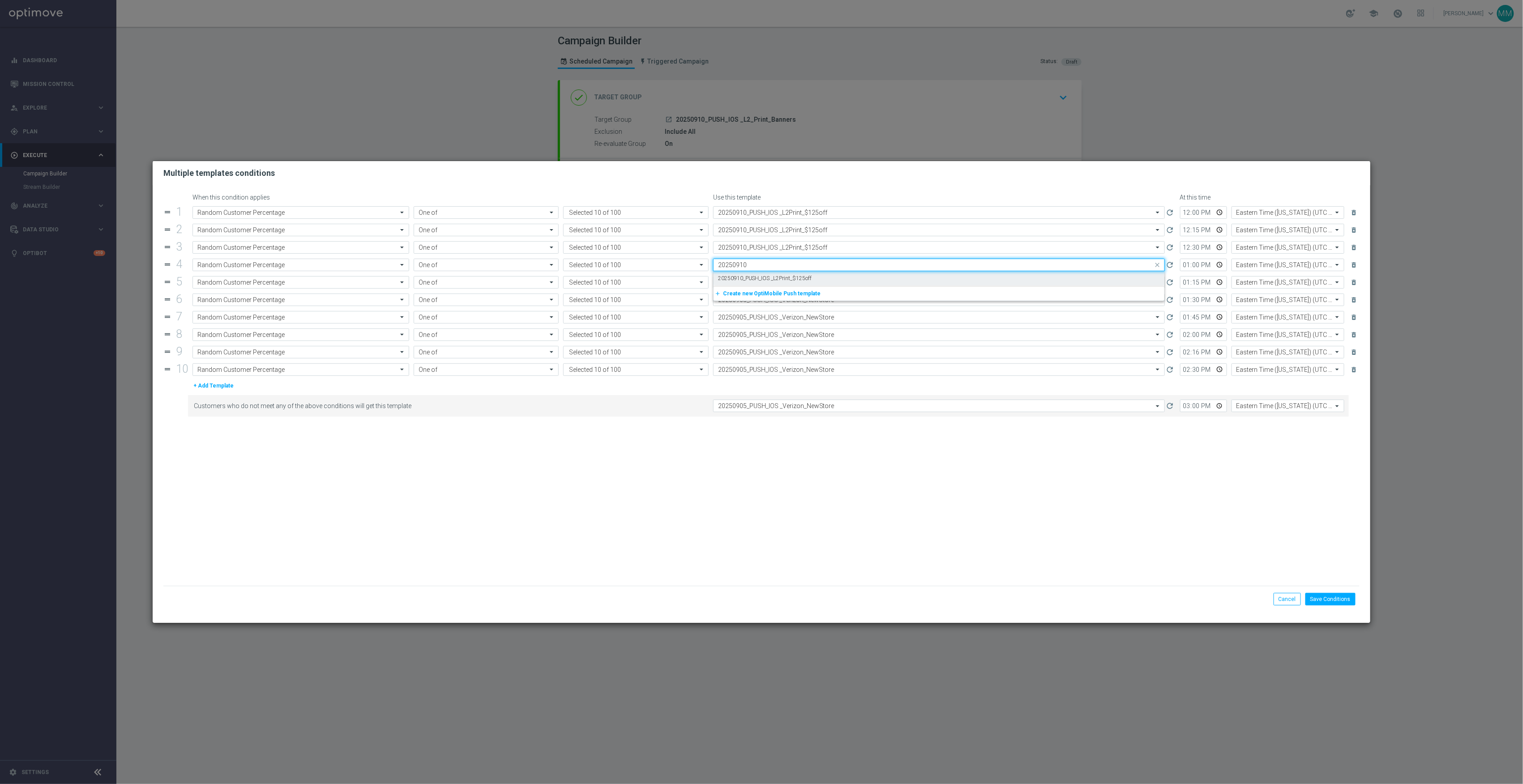
click at [790, 274] on div "20250910_PUSH_IOS _L2Print_$125off" at bounding box center [939, 278] width 442 height 15
type input "20250910"
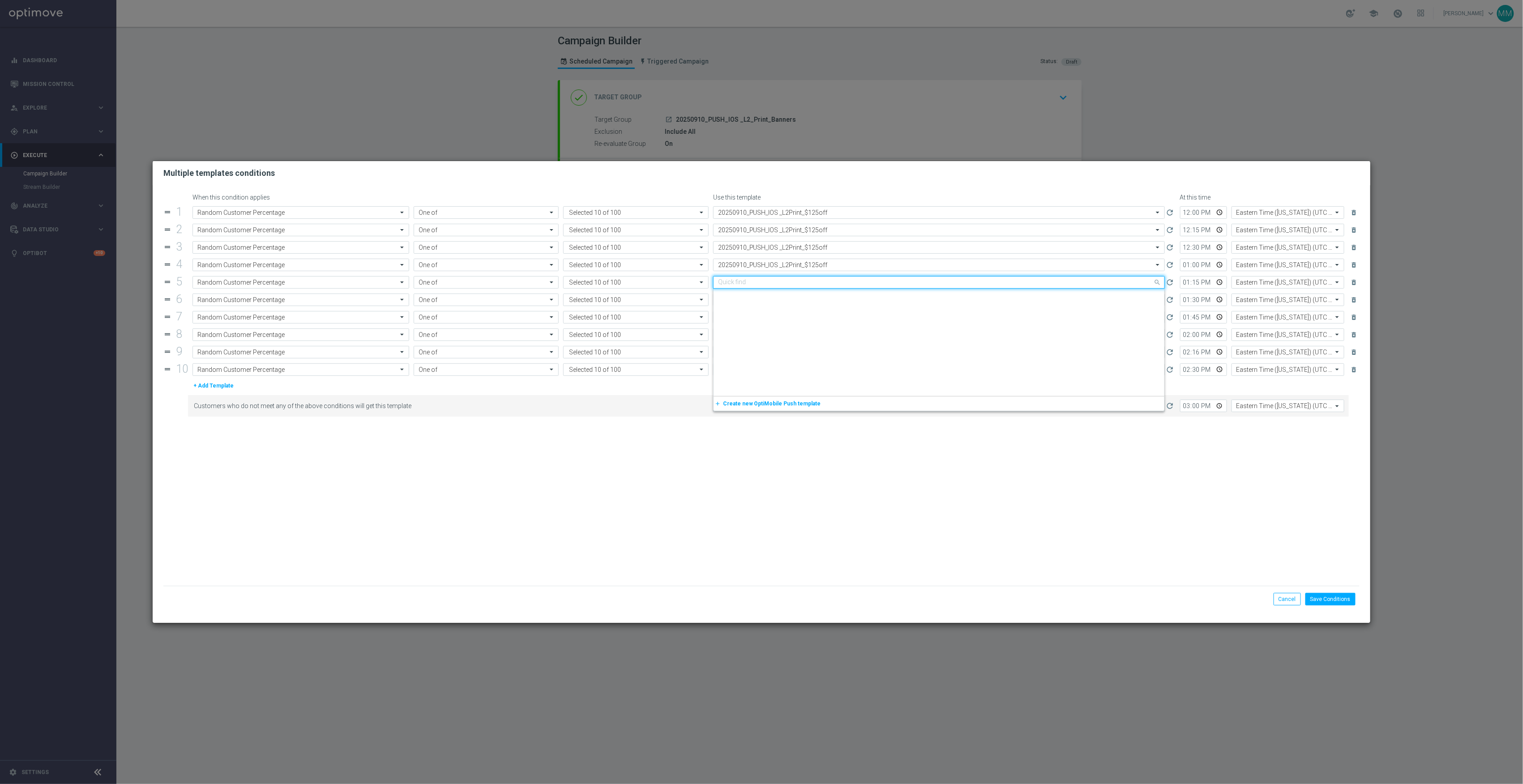
click at [790, 276] on div "Quick find 20250905_PUSH_IOS _Verizon_NewStore" at bounding box center [939, 282] width 452 height 12
paste input "20250910"
click at [788, 296] on label "20250910_PUSH_IOS _L2Print_$125off" at bounding box center [765, 296] width 94 height 8
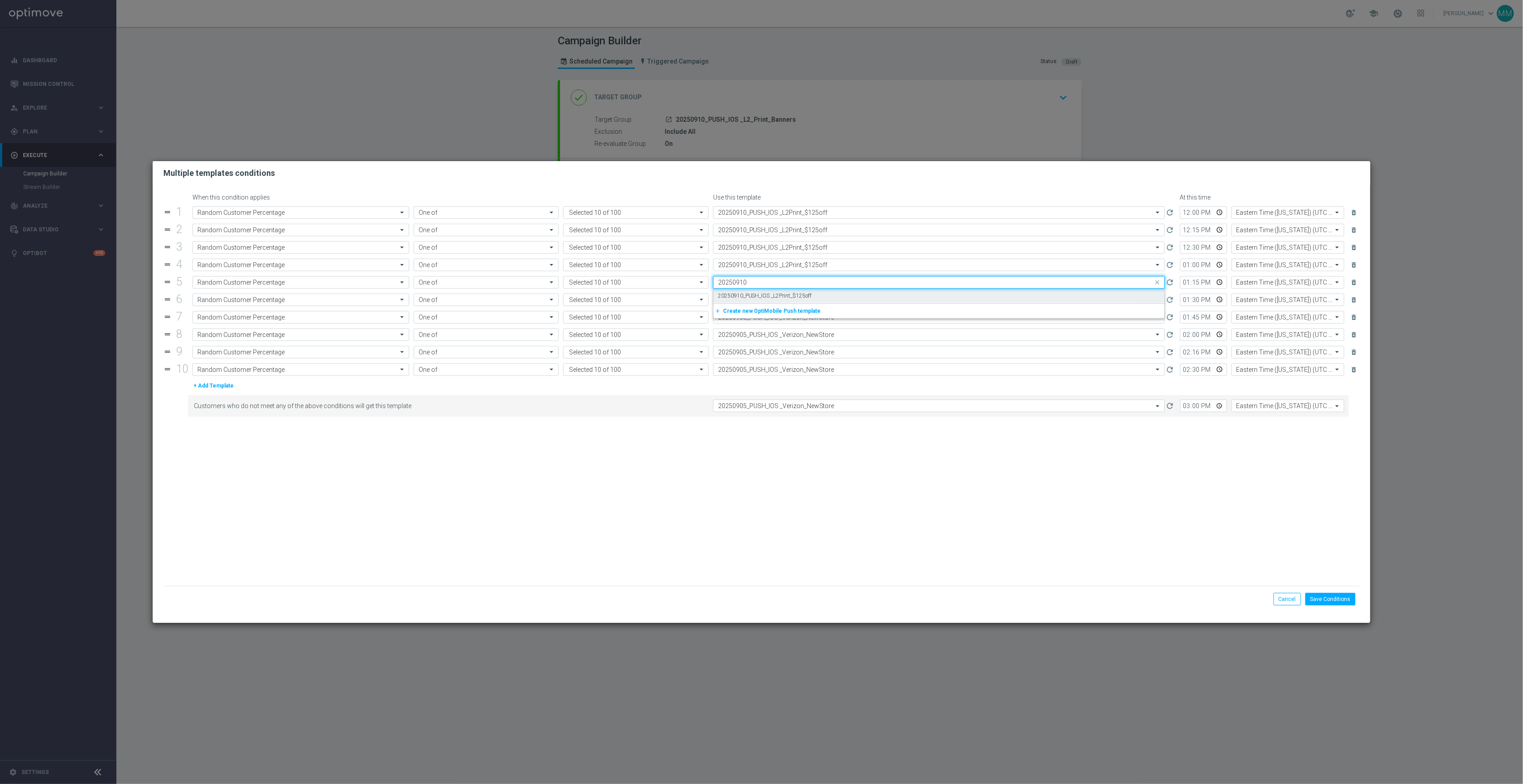
type input "20250910"
click at [788, 298] on input "text" at bounding box center [930, 300] width 424 height 8
paste input "20250910"
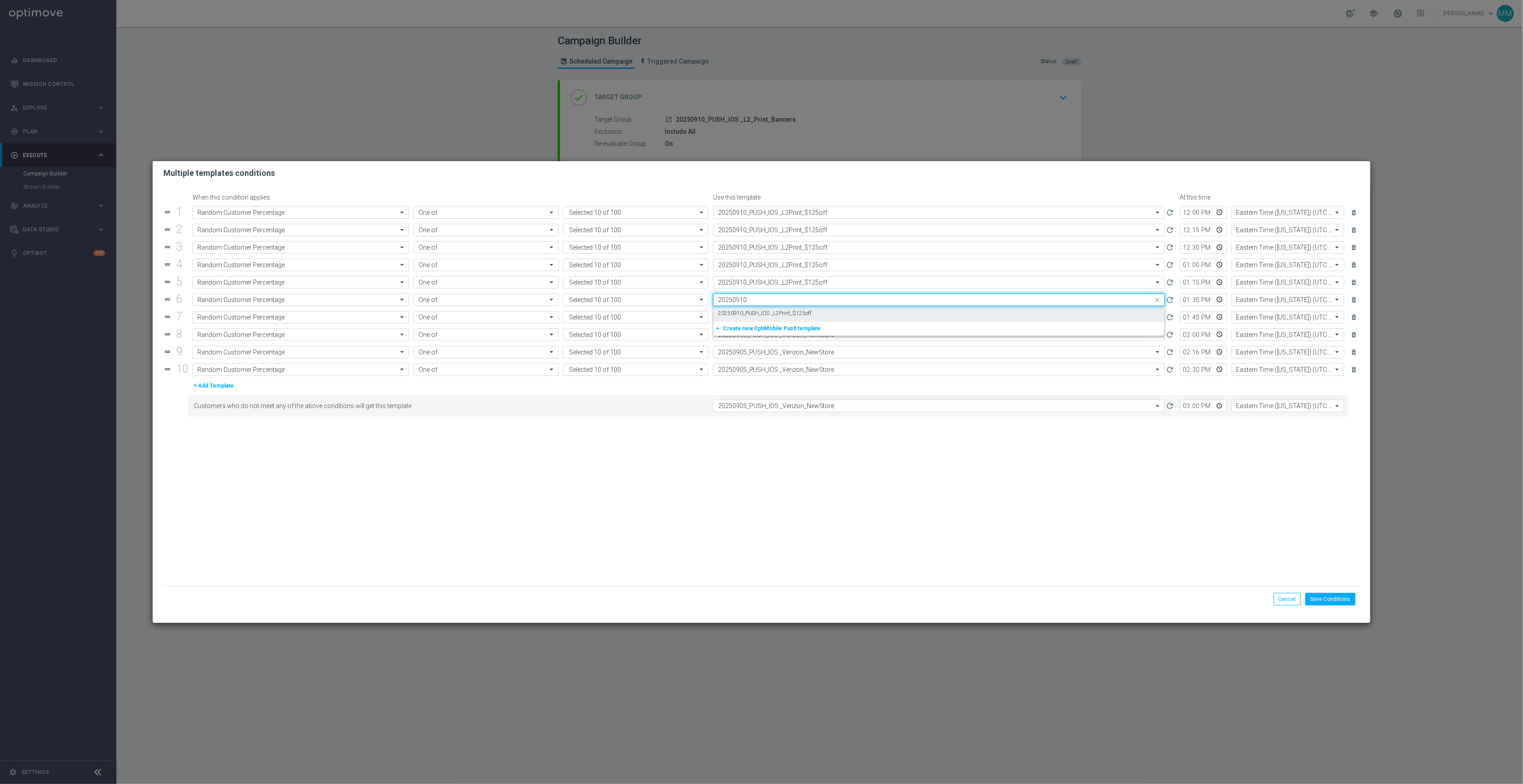
click at [785, 311] on label "20250910_PUSH_IOS _L2Print_$125off" at bounding box center [765, 313] width 94 height 8
type input "20250910"
click at [787, 315] on input "text" at bounding box center [930, 317] width 424 height 8
paste input "20250910"
click at [787, 328] on label "20250910_PUSH_IOS _L2Print_$125off" at bounding box center [765, 331] width 94 height 8
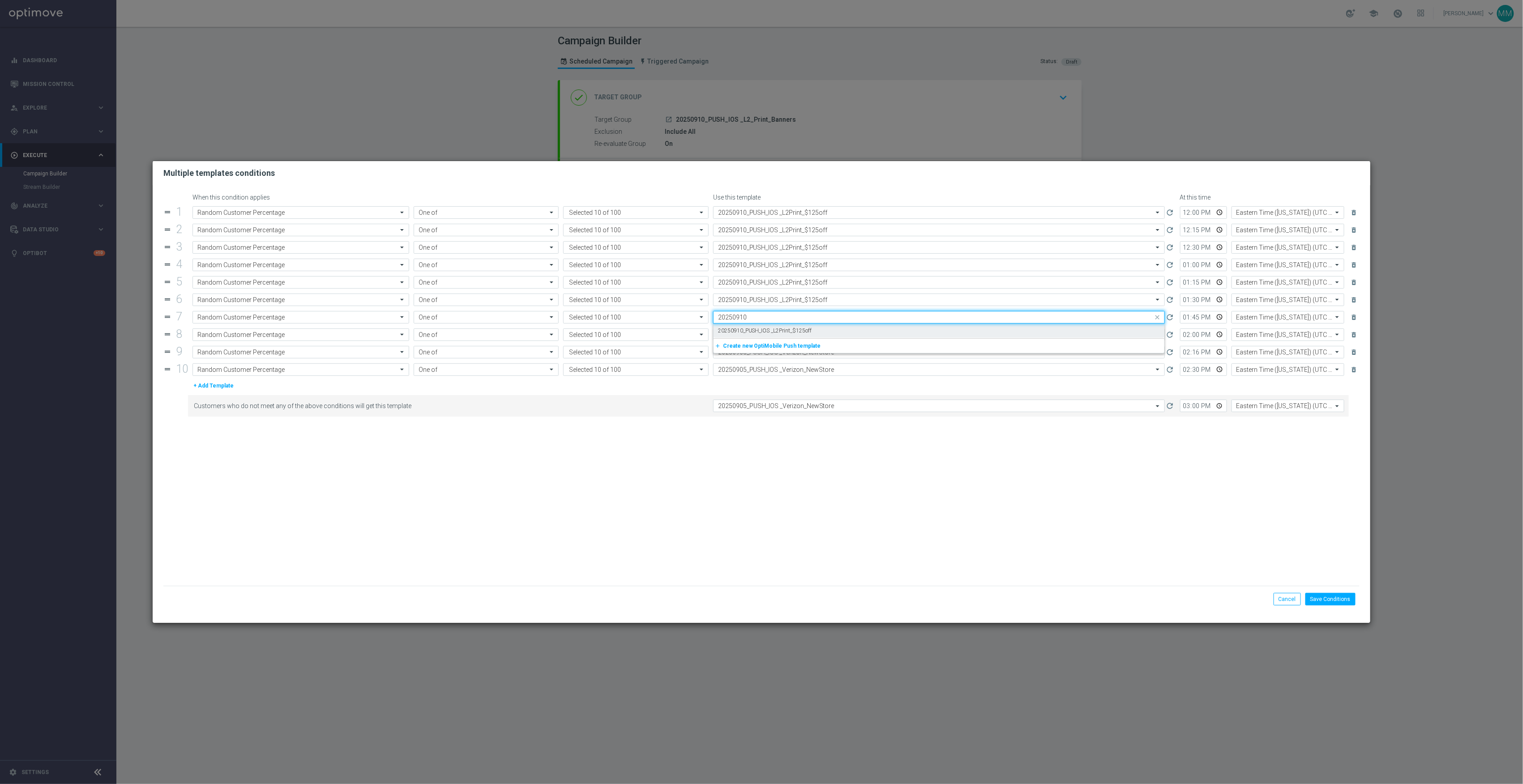
type input "20250910"
click at [785, 335] on input "text" at bounding box center [930, 335] width 424 height 8
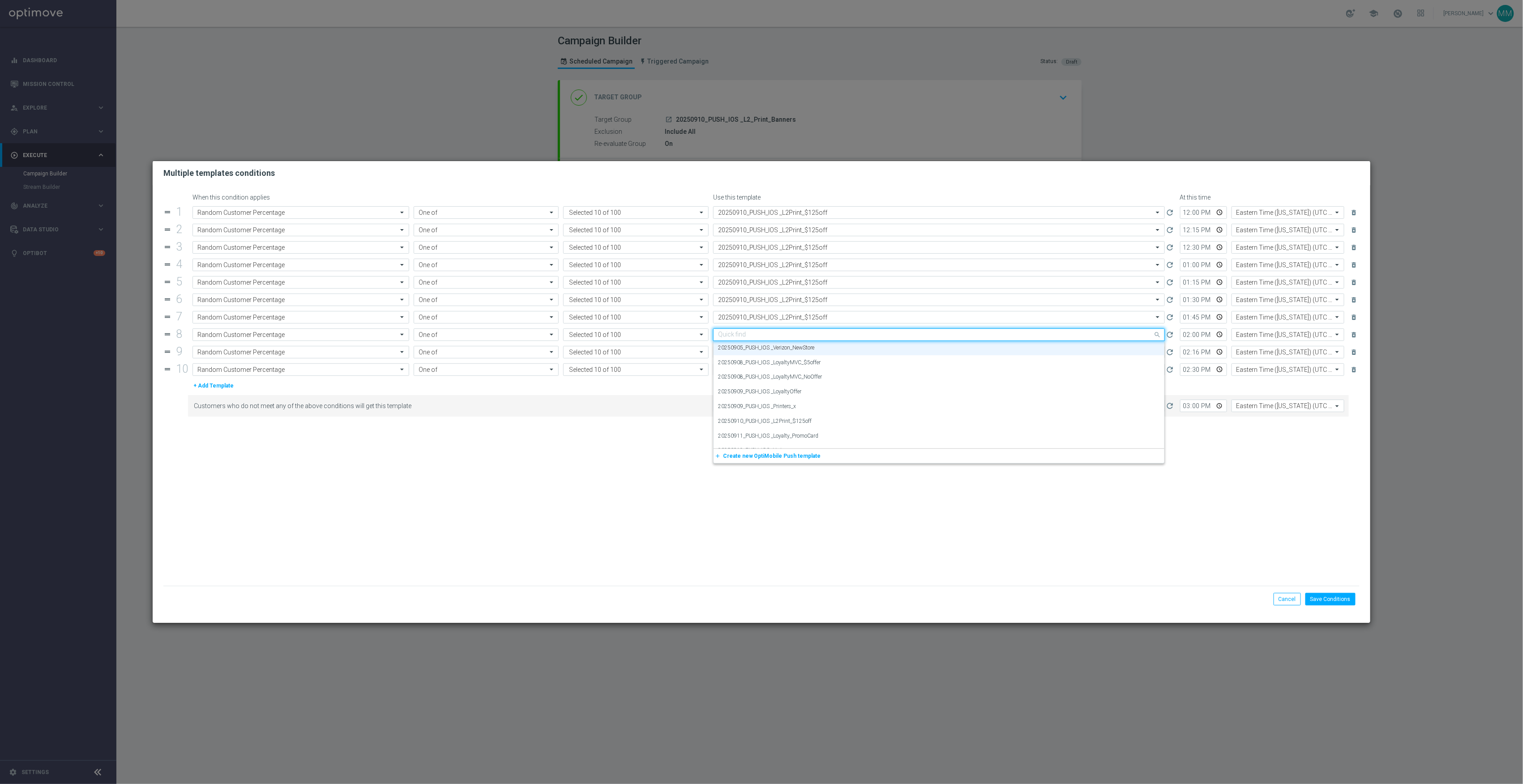
paste input "20250910"
click at [784, 346] on label "20250910_PUSH_IOS _L2Print_$125off" at bounding box center [765, 348] width 94 height 8
type input "20250910"
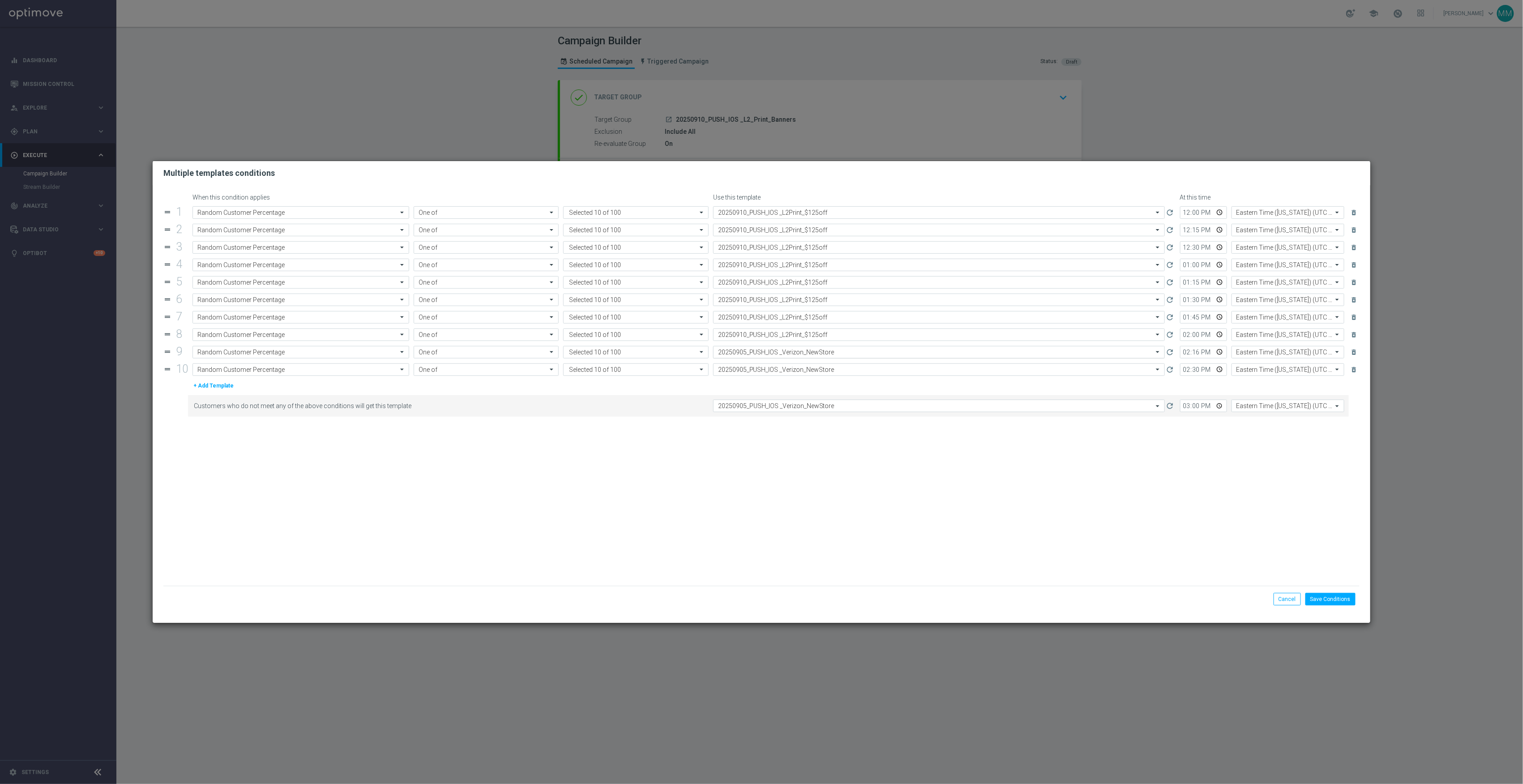
click at [786, 350] on div "Select template 20250905_PUSH_IOS _Verizon_NewStore" at bounding box center [939, 352] width 452 height 12
paste input "20250910"
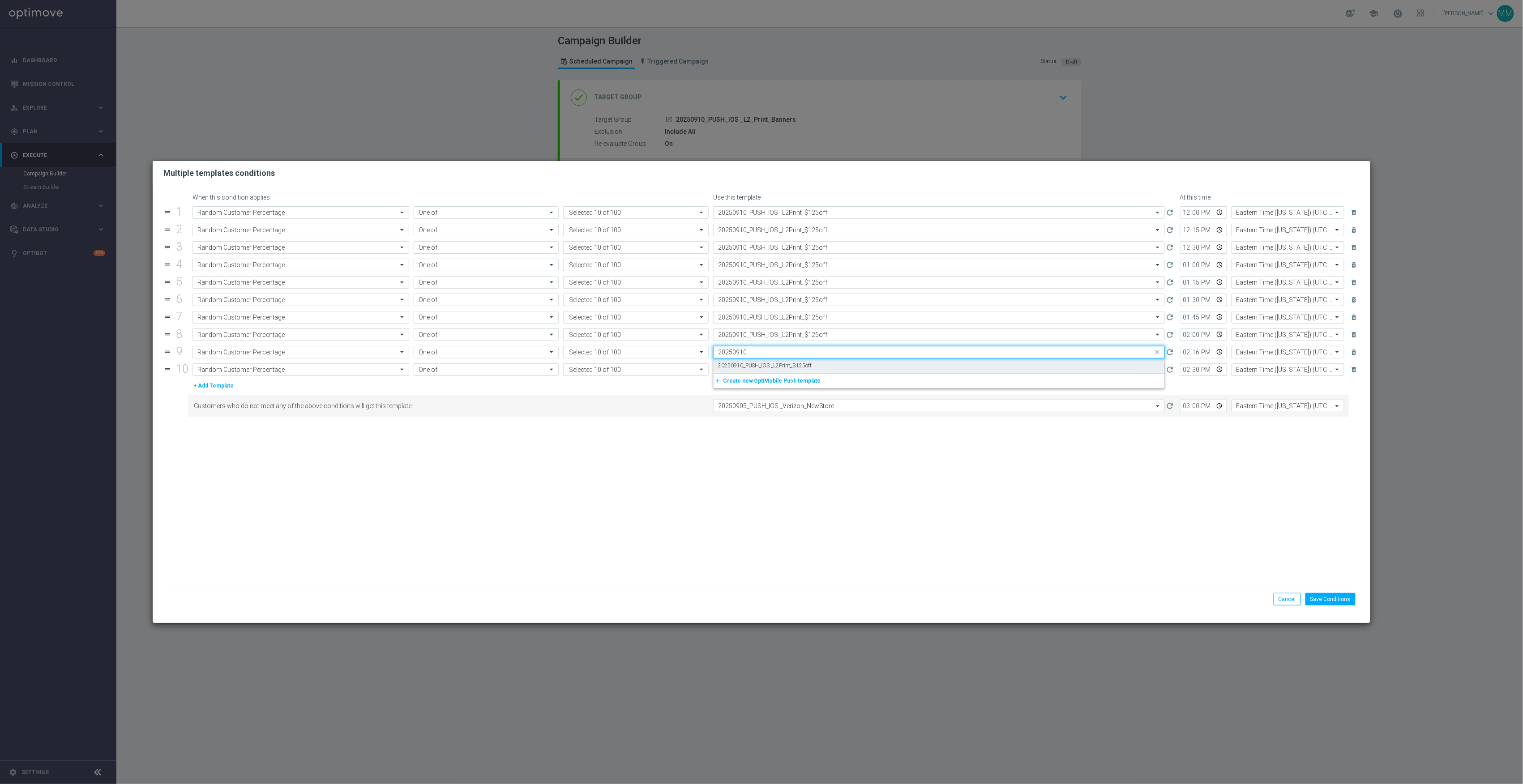
click at [790, 366] on label "20250910_PUSH_IOS _L2Print_$125off" at bounding box center [765, 366] width 94 height 8
type input "20250910"
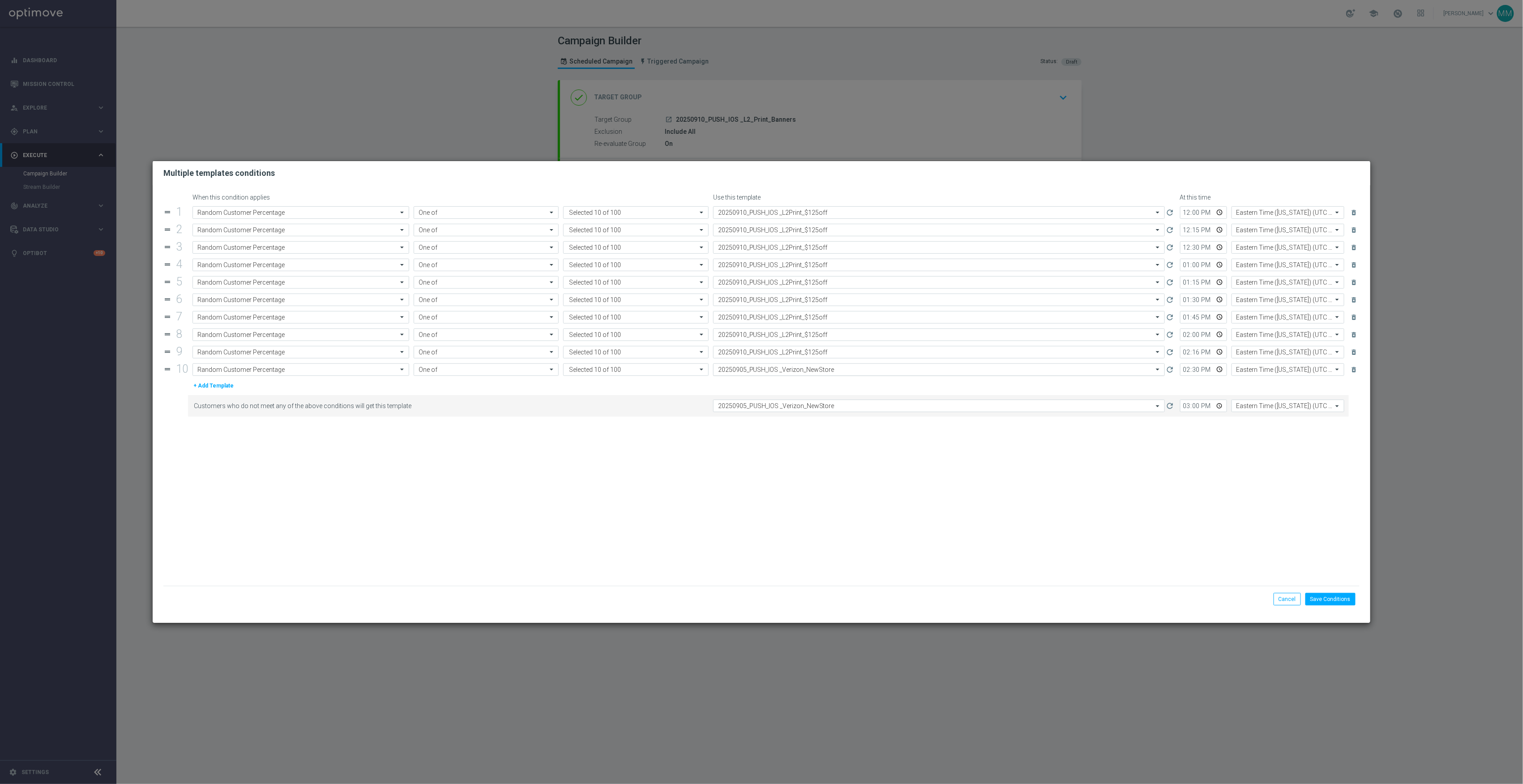
click at [790, 369] on input "text" at bounding box center [930, 370] width 424 height 8
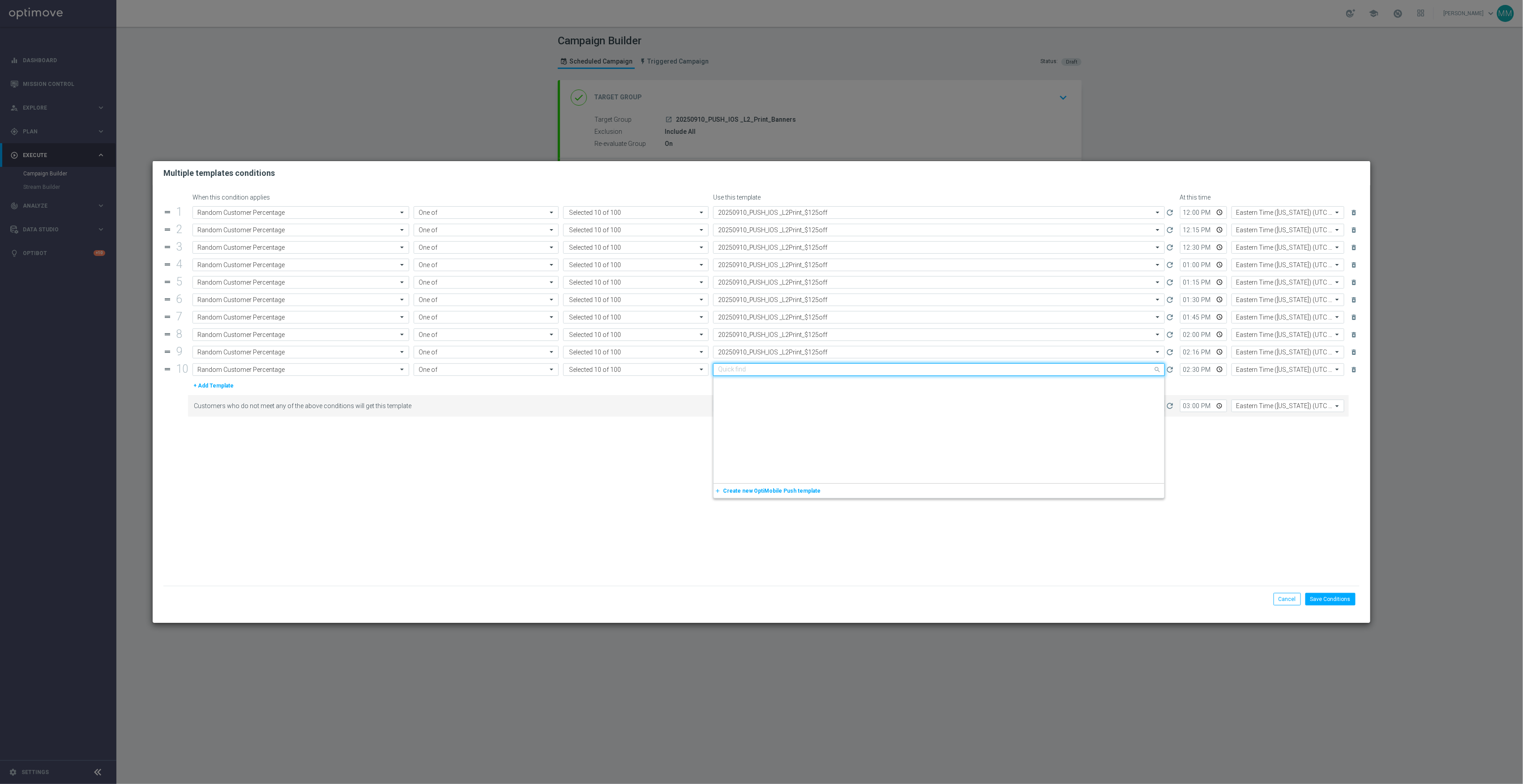
paste input "20250910"
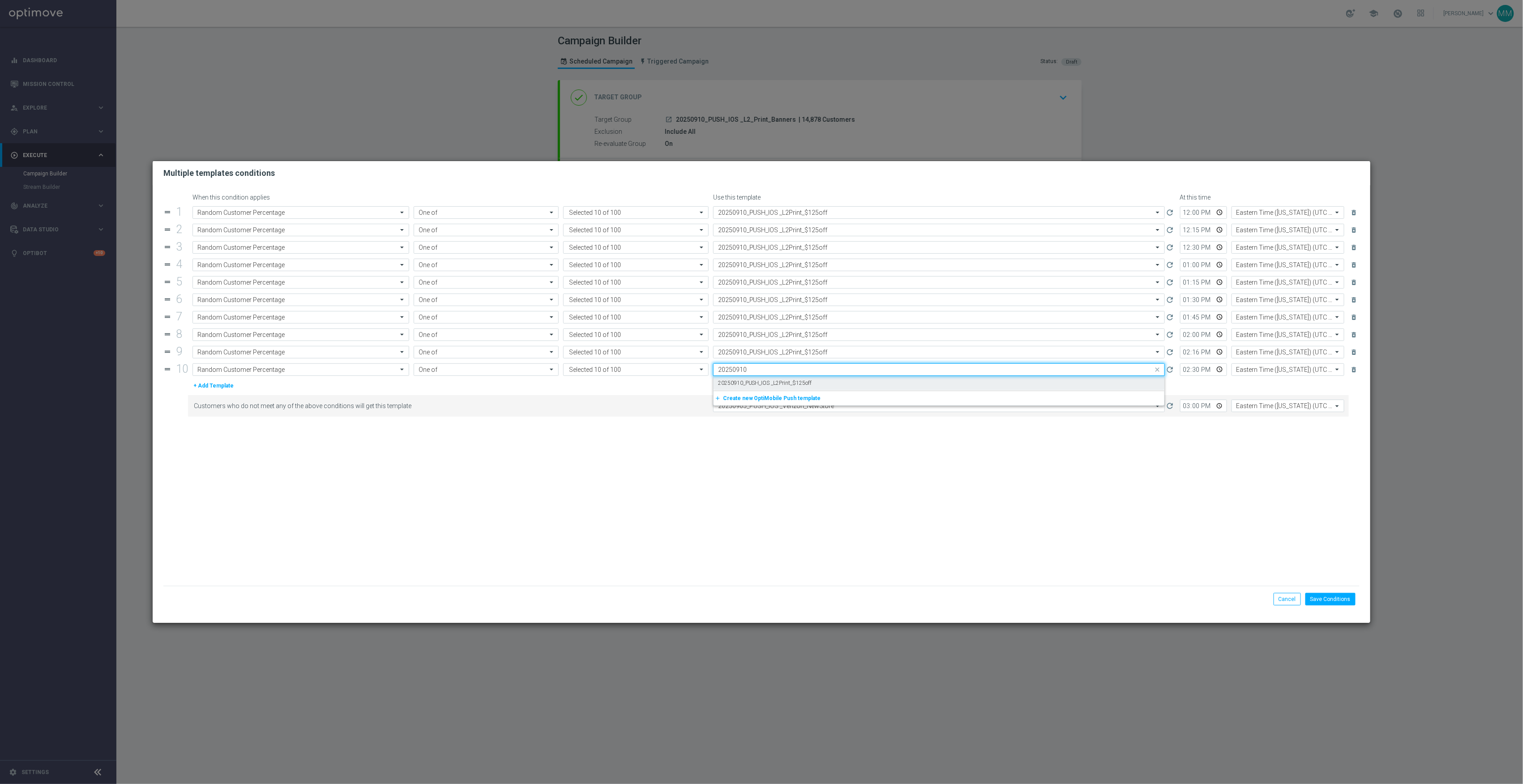
click at [796, 386] on label "20250910_PUSH_IOS _L2Print_$125off" at bounding box center [765, 383] width 94 height 8
type input "20250910"
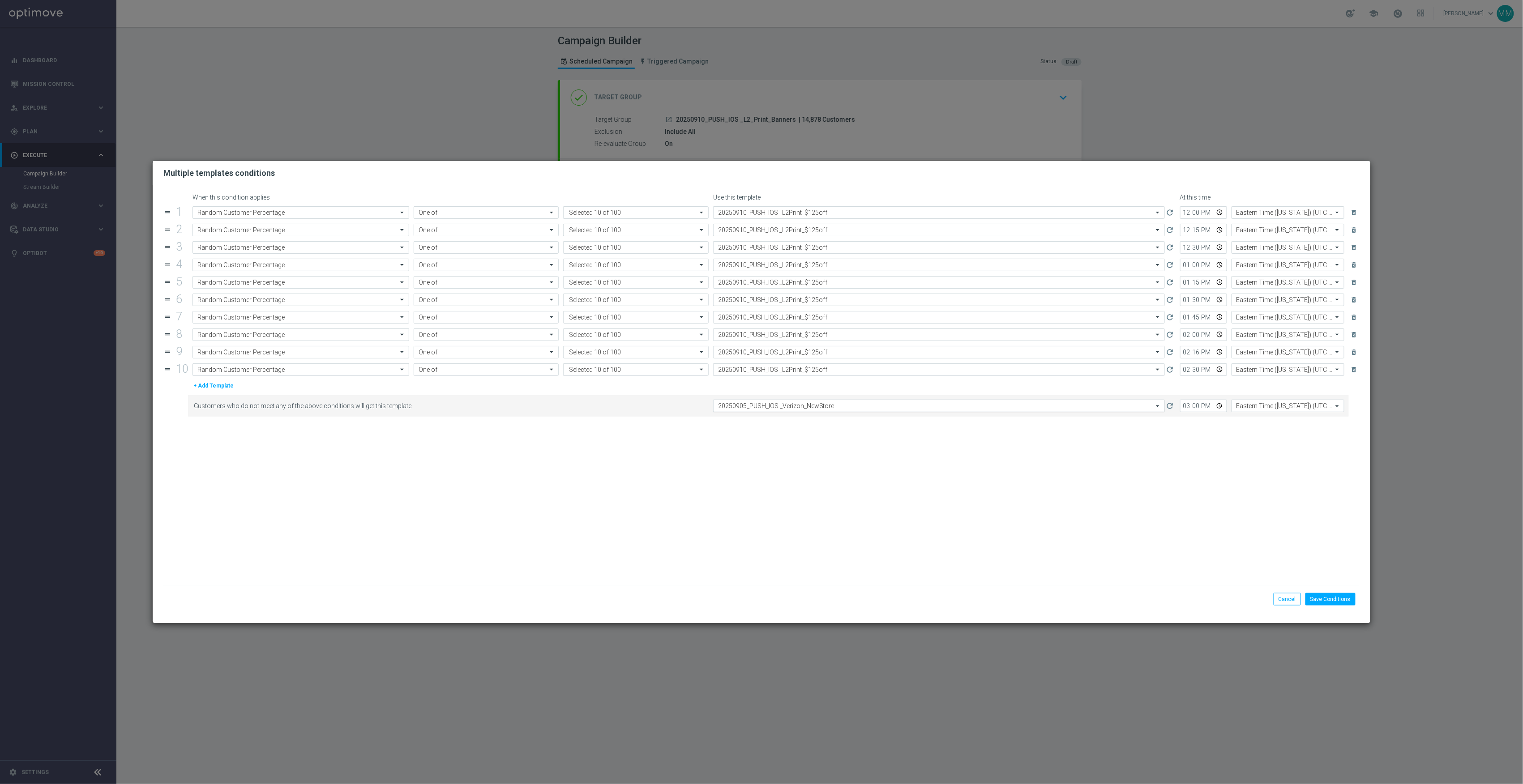
click at [799, 410] on input "text" at bounding box center [930, 406] width 424 height 8
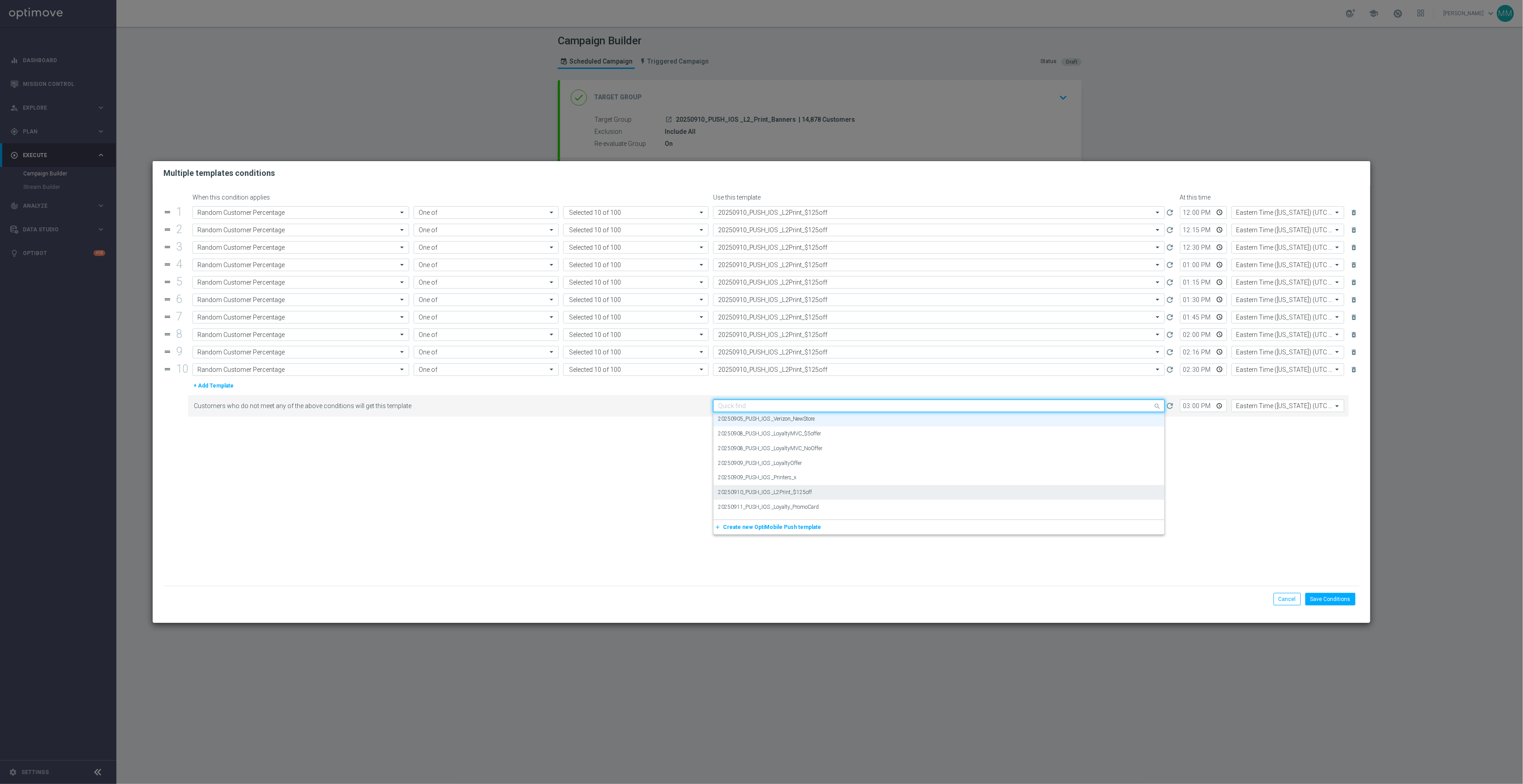
paste input "20250910"
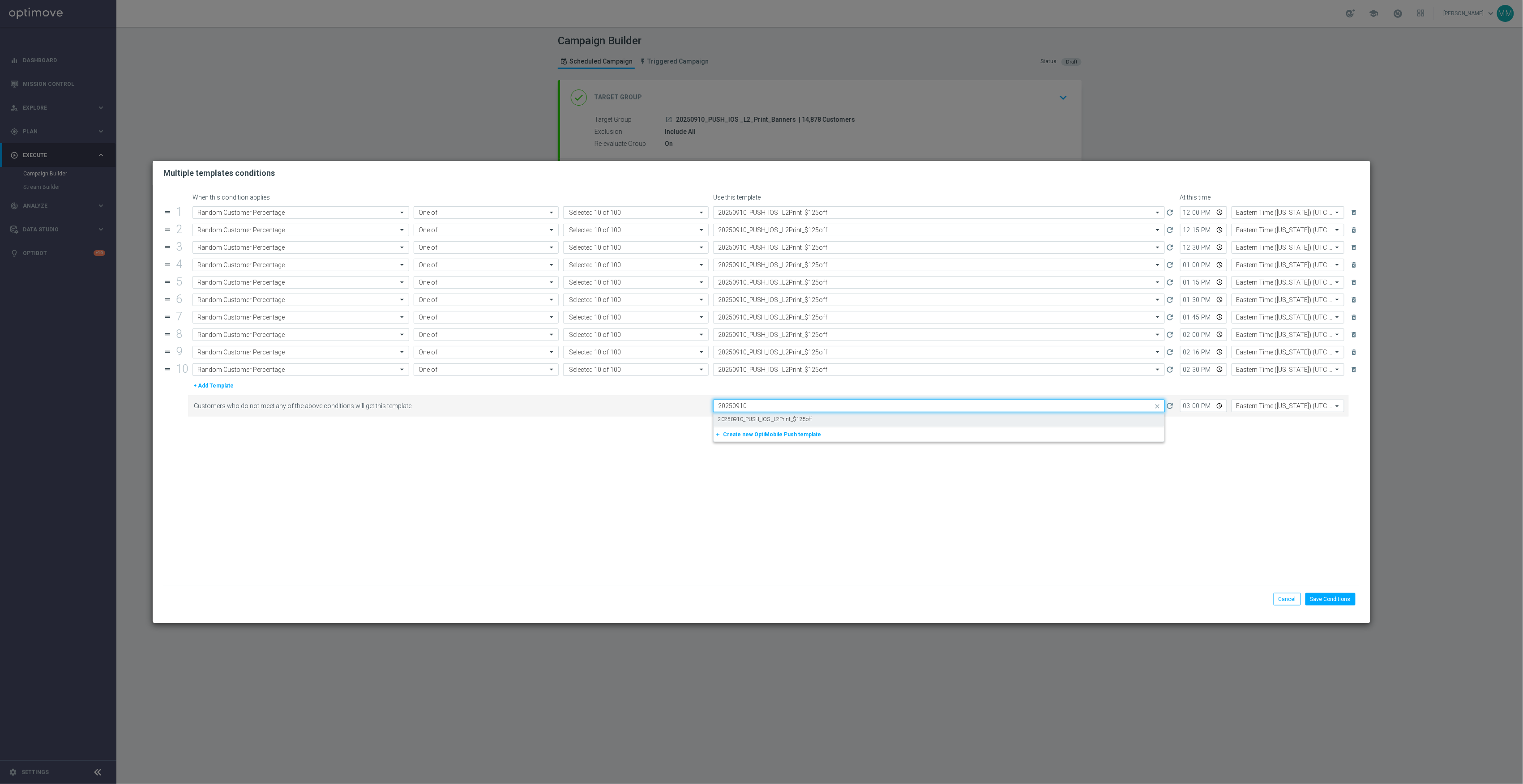
scroll to position [0, 0]
click at [801, 421] on label "20250910_PUSH_IOS _L2Print_$125off" at bounding box center [765, 420] width 94 height 8
type input "20250910"
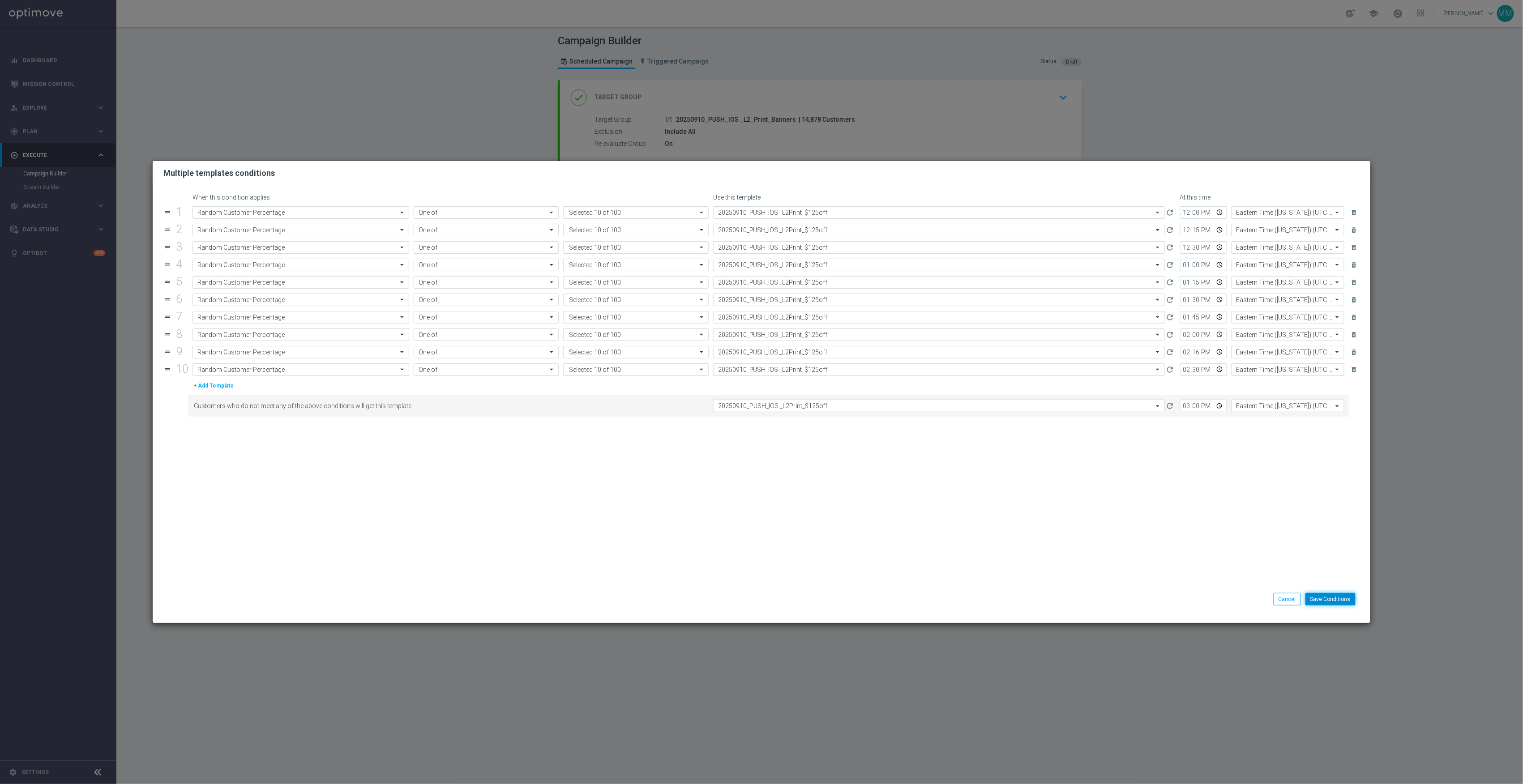
click at [1316, 599] on button "Save Conditions" at bounding box center [1330, 599] width 50 height 12
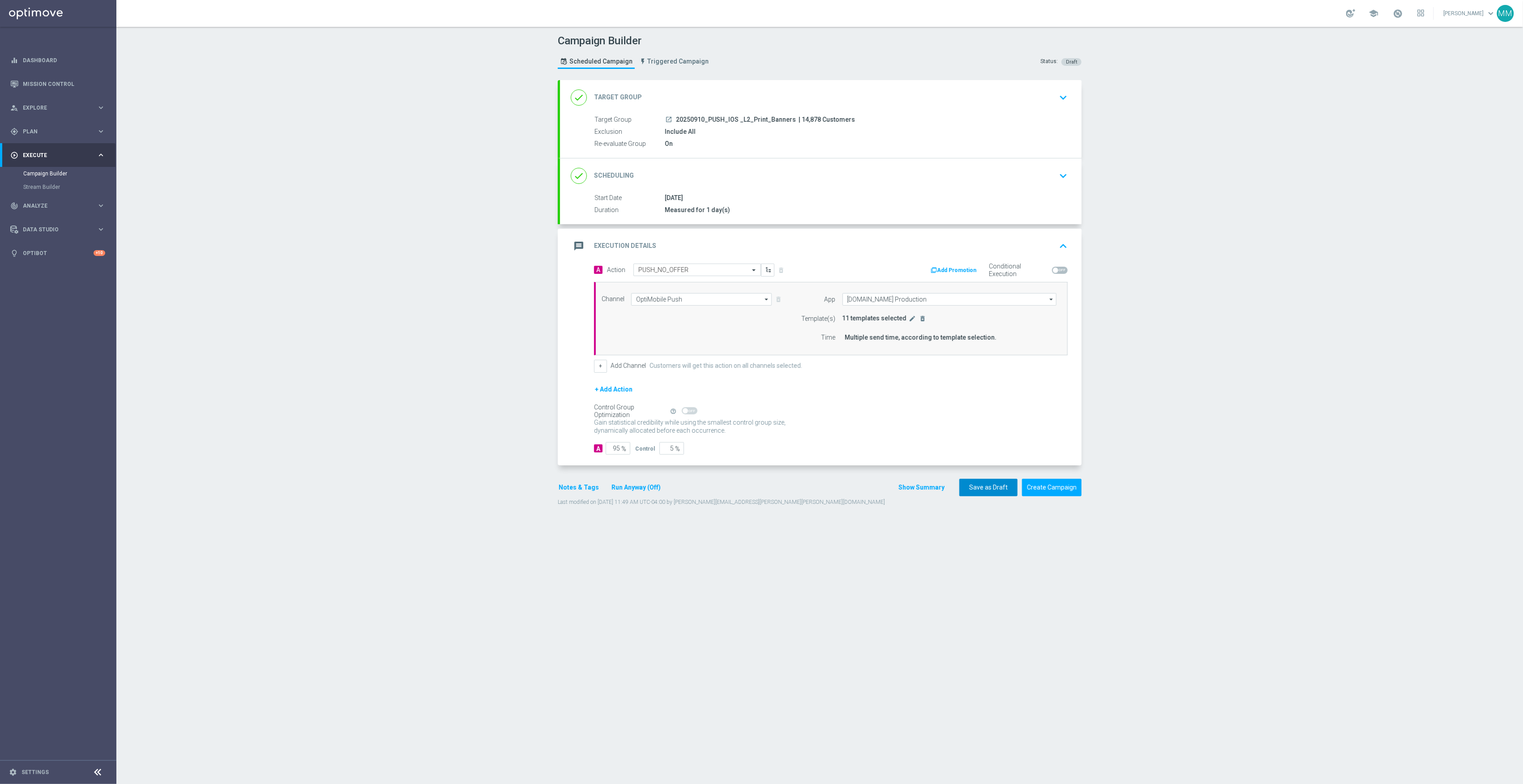
click at [985, 486] on button "Save as Draft" at bounding box center [988, 487] width 58 height 17
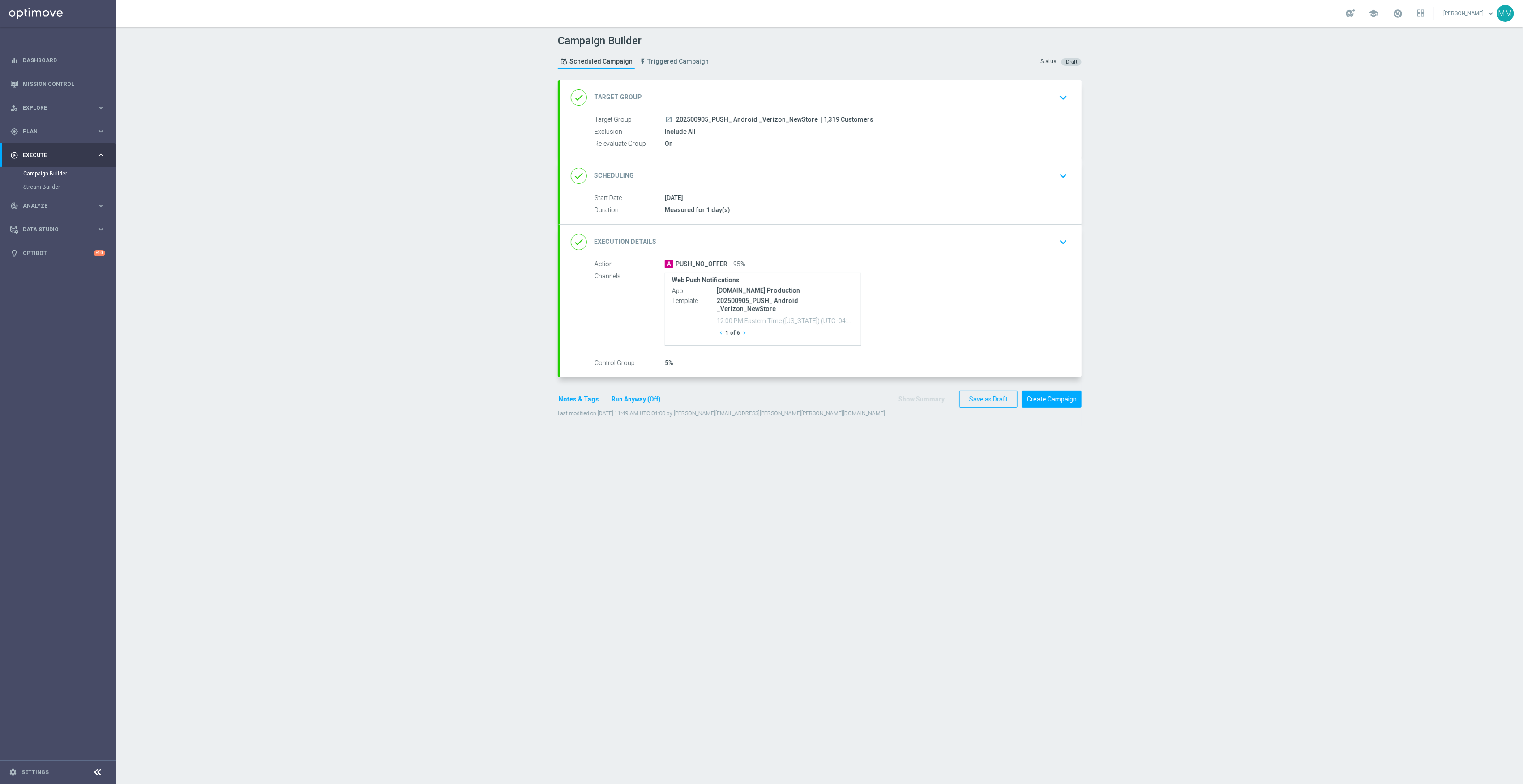
click at [851, 140] on div "On" at bounding box center [864, 143] width 400 height 9
click at [851, 113] on div "done Target Group keyboard_arrow_down" at bounding box center [820, 97] width 521 height 35
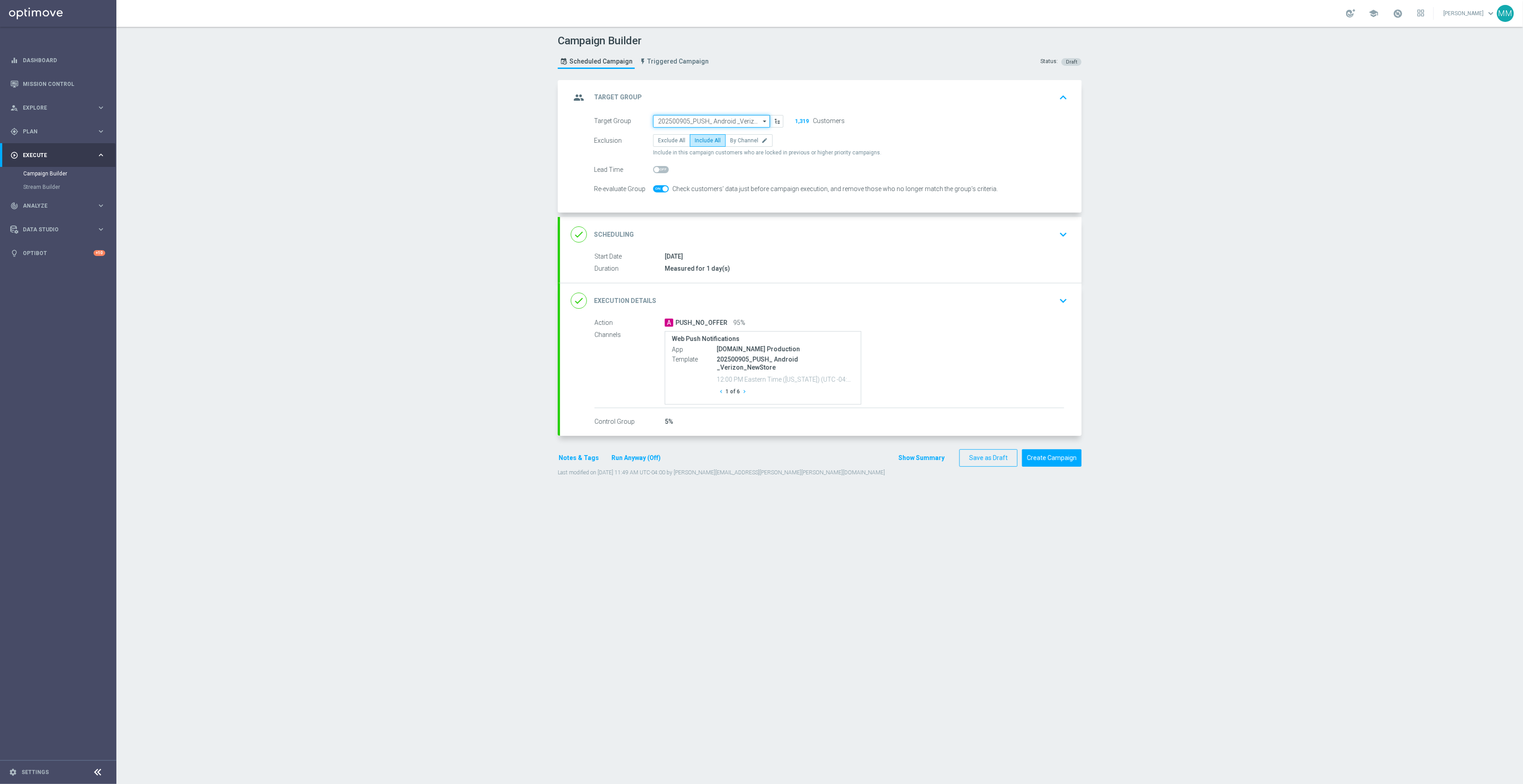
click at [713, 115] on input "202500905_PUSH_ Android _Verizon_NewStore" at bounding box center [711, 121] width 117 height 12
drag, startPoint x: 690, startPoint y: 120, endPoint x: 651, endPoint y: 124, distance: 39.2
click at [653, 124] on input "20250910" at bounding box center [711, 121] width 117 height 12
click at [719, 166] on div "20250910_PUSH_Android_L2_Print_Banners" at bounding box center [711, 161] width 117 height 12
type input "20250910_PUSH_Android_L2_Print_Banners"
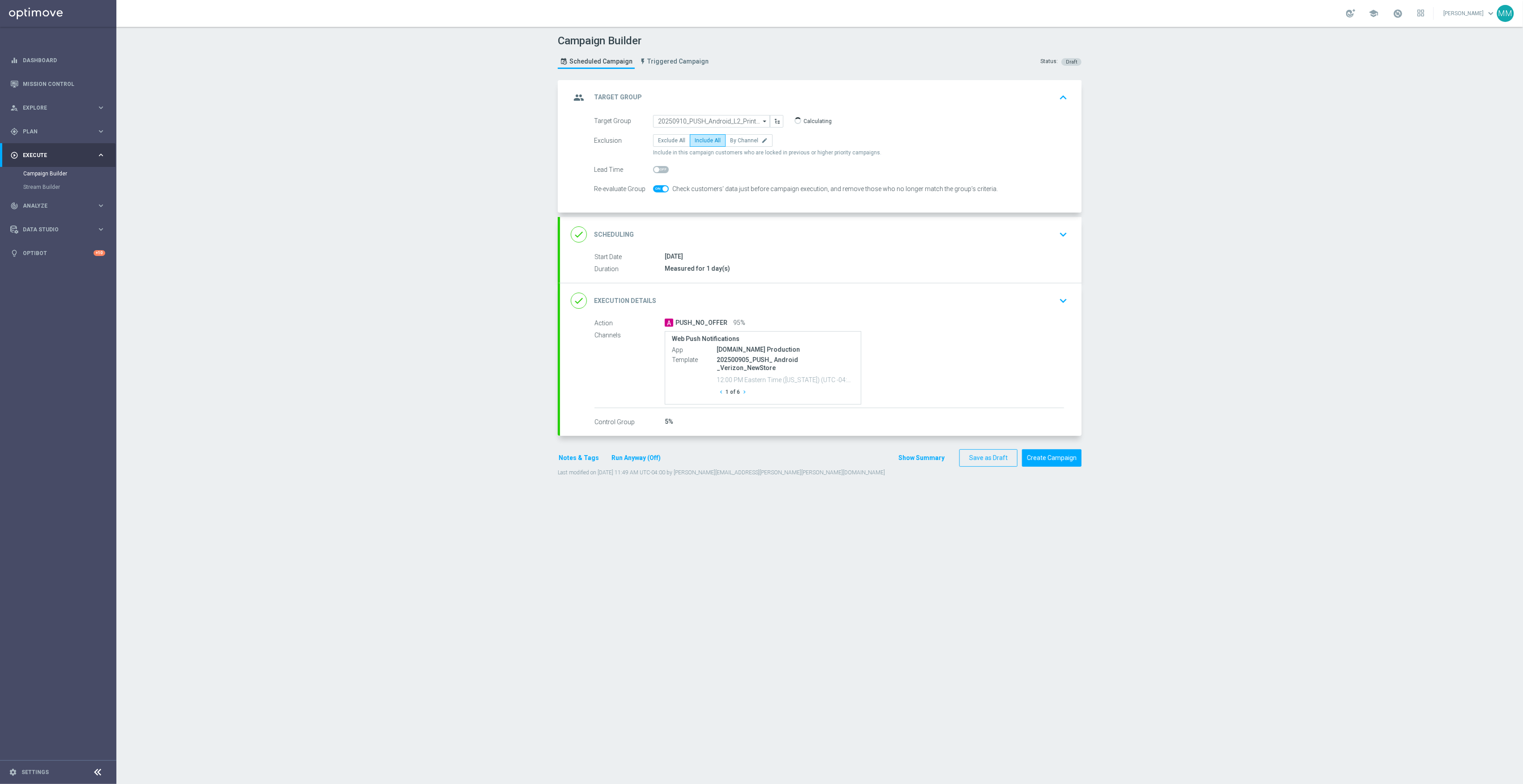
click at [745, 237] on div "done Scheduling keyboard_arrow_down" at bounding box center [820, 234] width 500 height 17
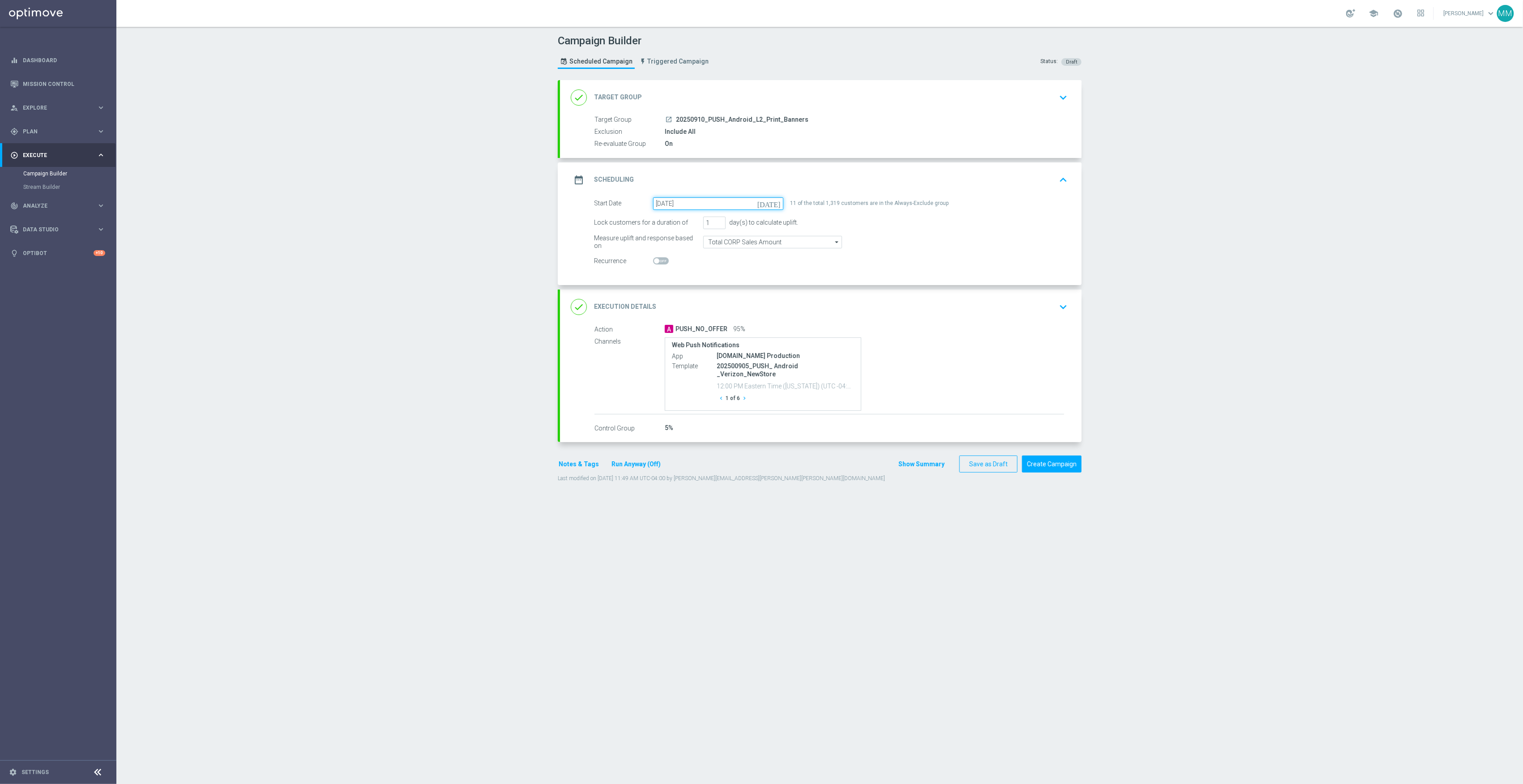
click at [690, 204] on input "05 Sep 2025" at bounding box center [718, 204] width 130 height 12
click at [704, 269] on span "10" at bounding box center [706, 268] width 14 height 14
type input "10 Sep 2025"
click at [1046, 325] on div "A PUSH_NO_OFFER 95%" at bounding box center [864, 328] width 400 height 9
click at [1034, 311] on div "done Execution Details keyboard_arrow_down" at bounding box center [820, 306] width 500 height 17
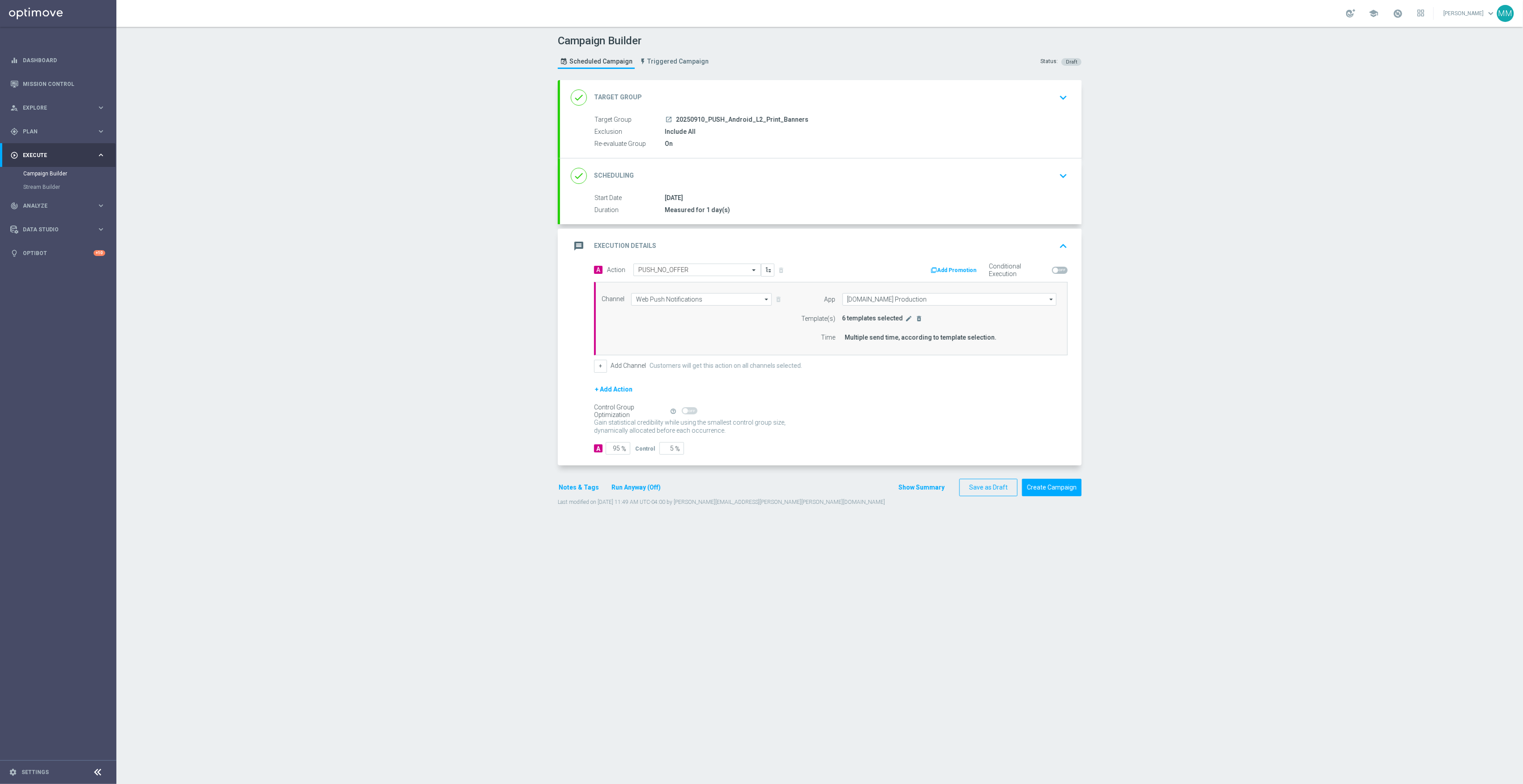
click at [904, 321] on button "edit" at bounding box center [909, 319] width 9 height 8
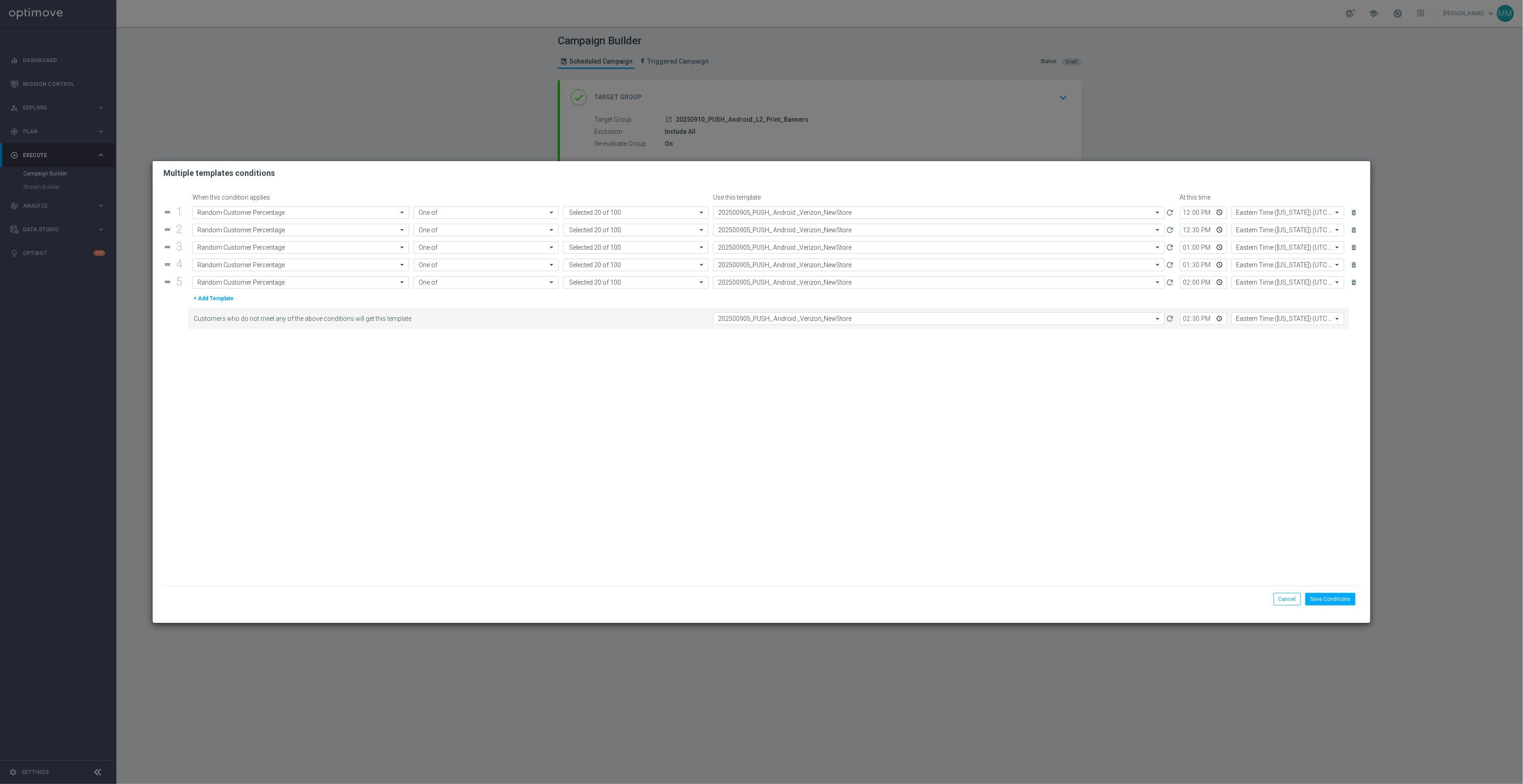
click at [756, 209] on input "text" at bounding box center [930, 212] width 424 height 8
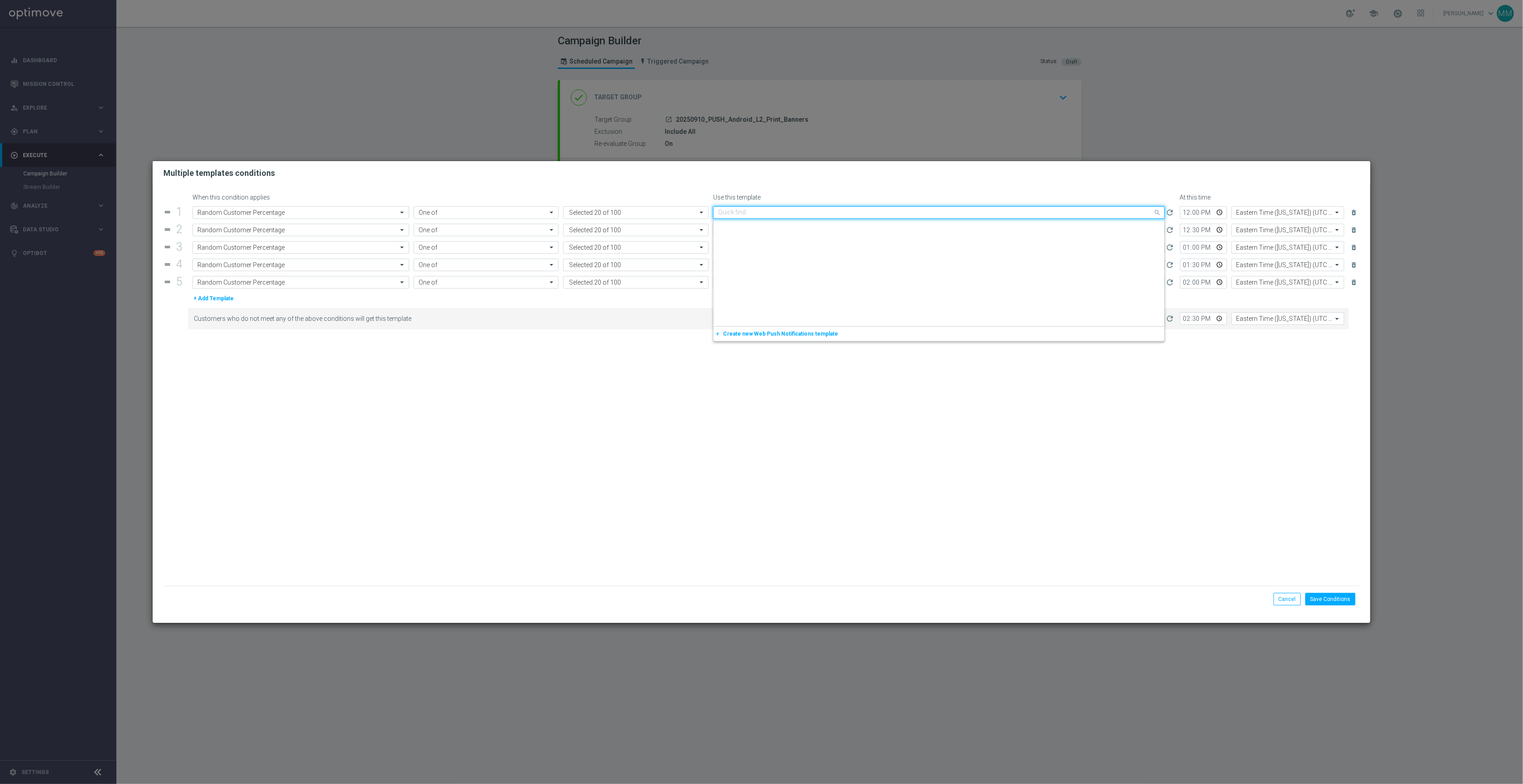
paste input "20250910"
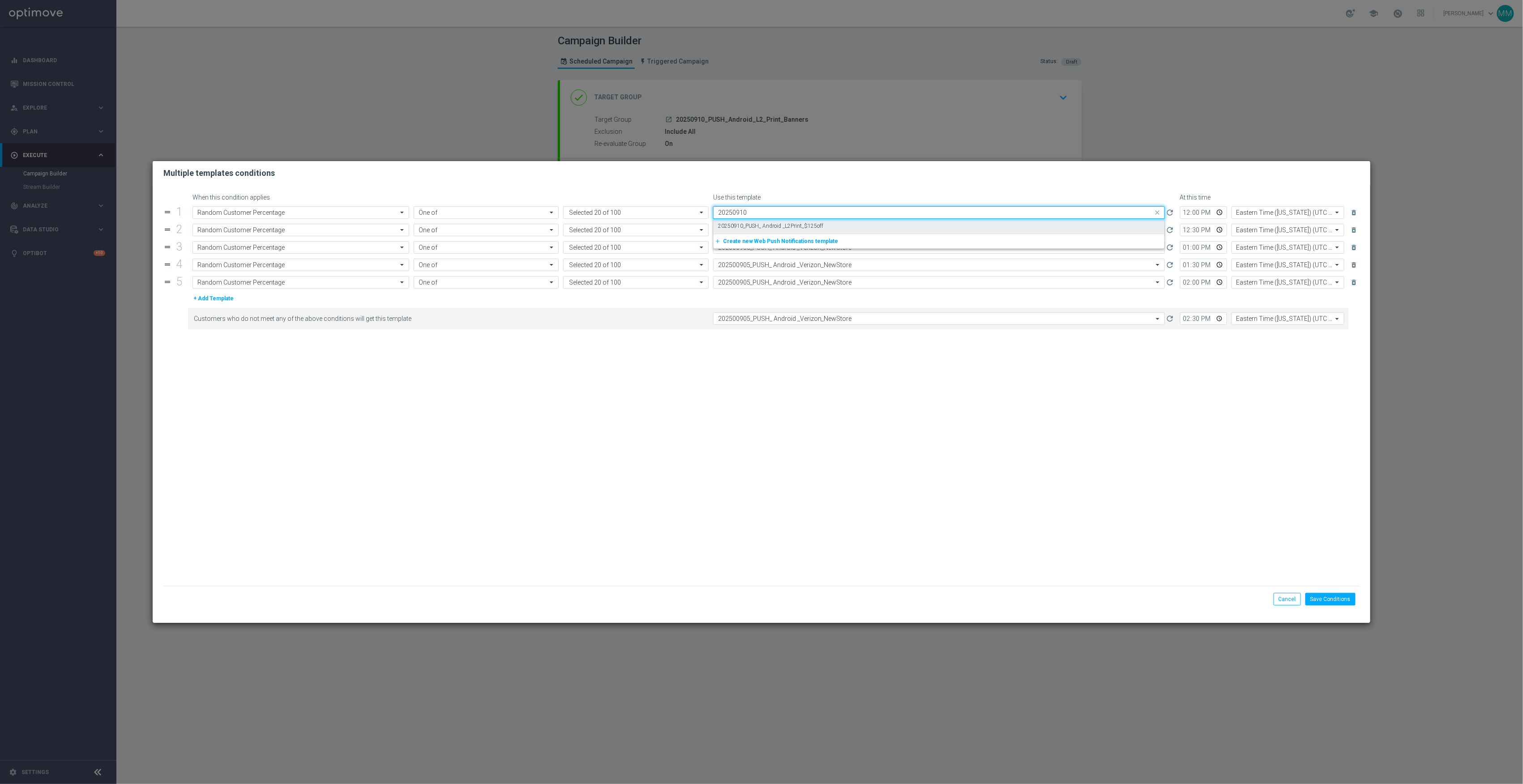
click at [748, 223] on label "20250910_PUSH_ Android _L2Print_$125off" at bounding box center [771, 226] width 105 height 8
type input "20250910"
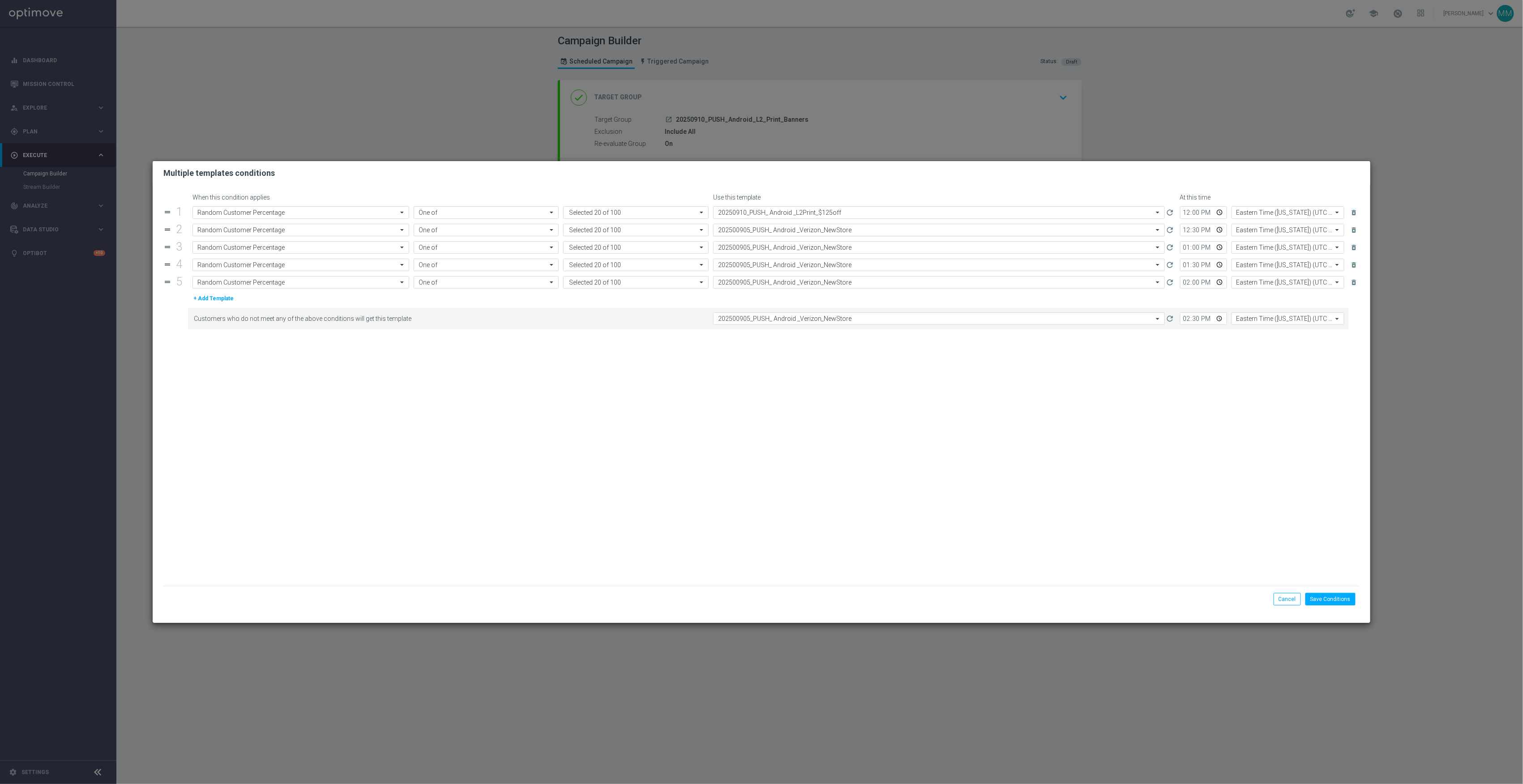
click at [752, 229] on input "text" at bounding box center [930, 230] width 424 height 8
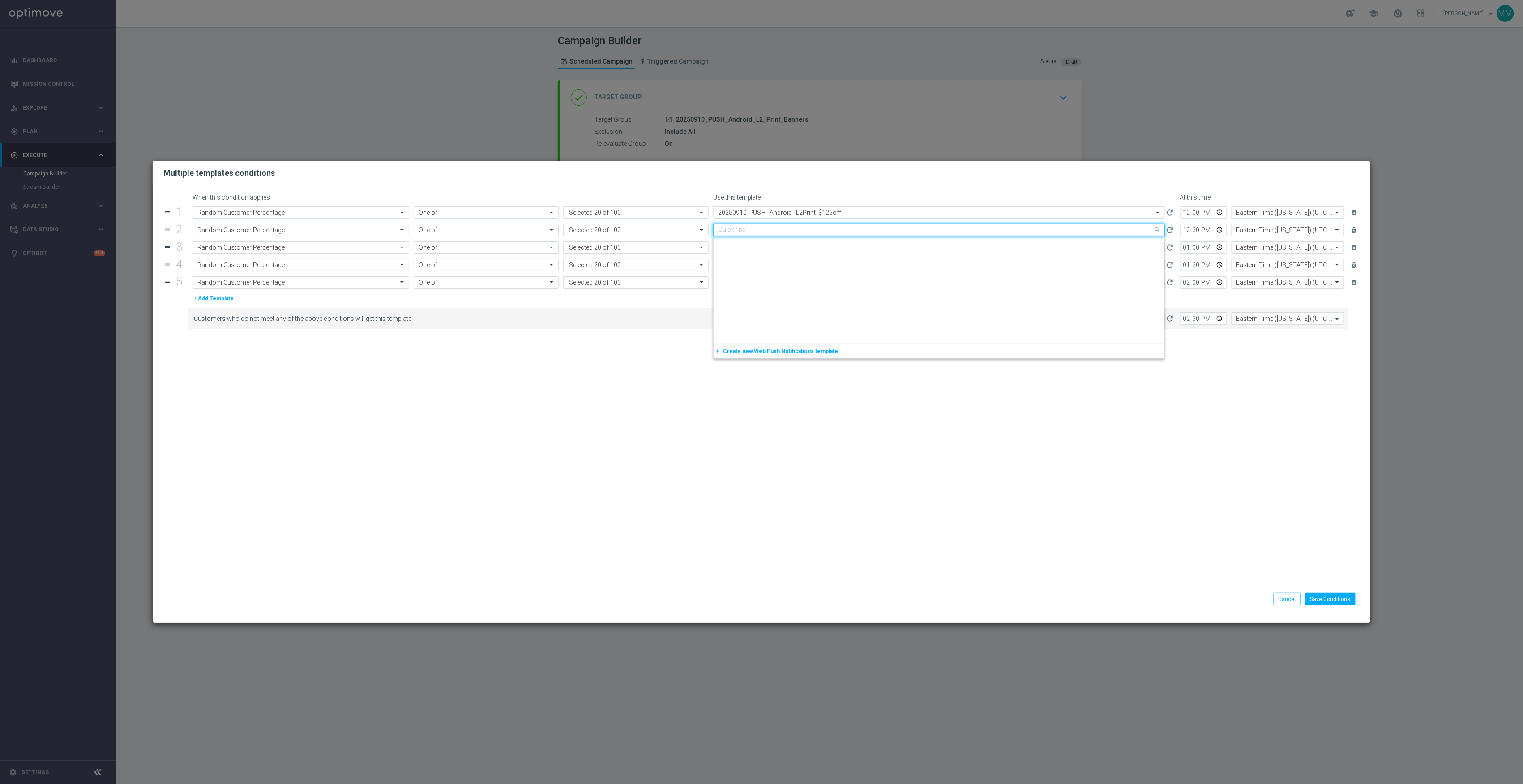
paste input "20250910"
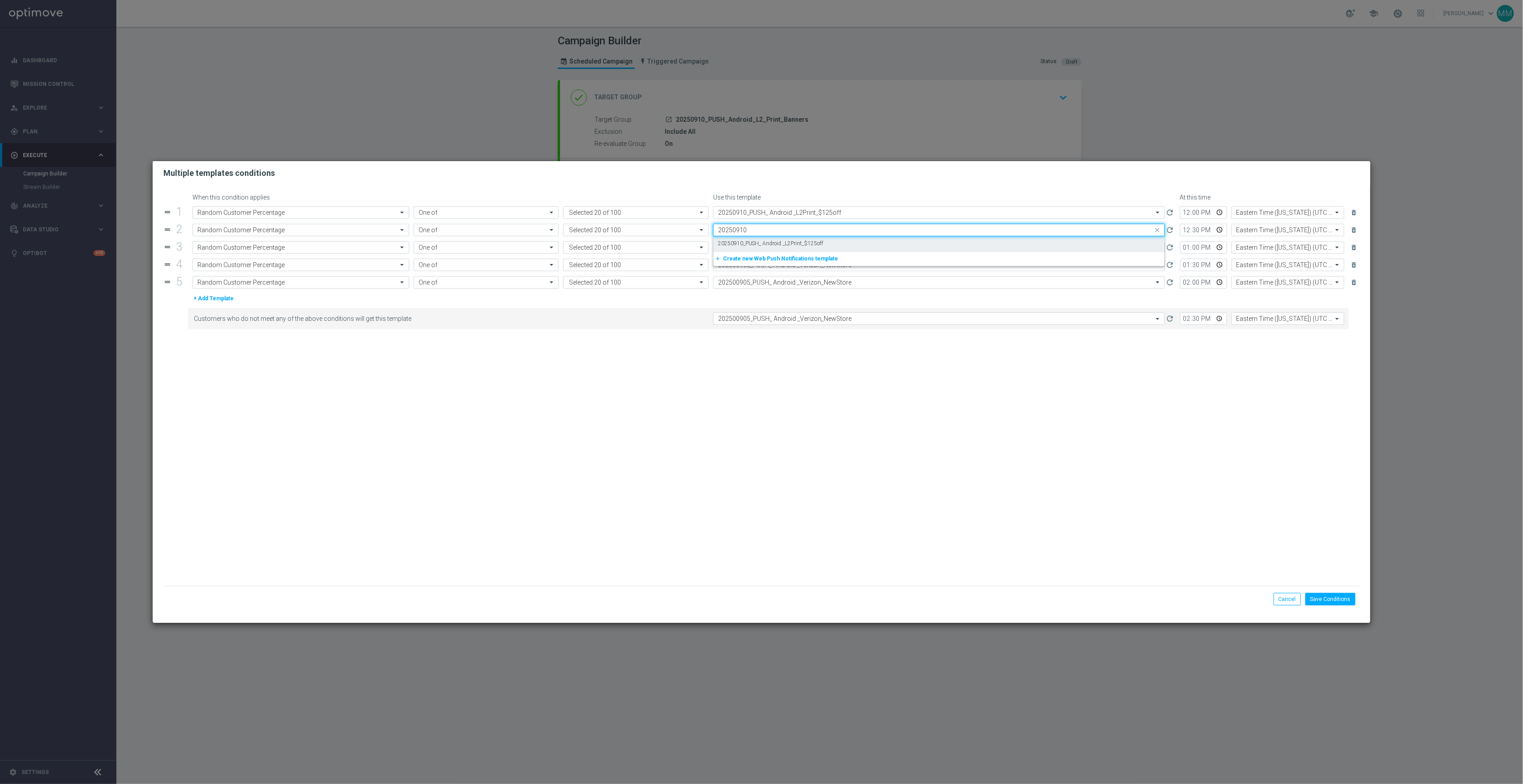
drag, startPoint x: 751, startPoint y: 236, endPoint x: 751, endPoint y: 251, distance: 15.0
click at [749, 241] on label "20250910_PUSH_ Android _L2Print_$125off" at bounding box center [771, 243] width 105 height 8
type input "20250910"
click at [751, 251] on input "text" at bounding box center [930, 247] width 424 height 8
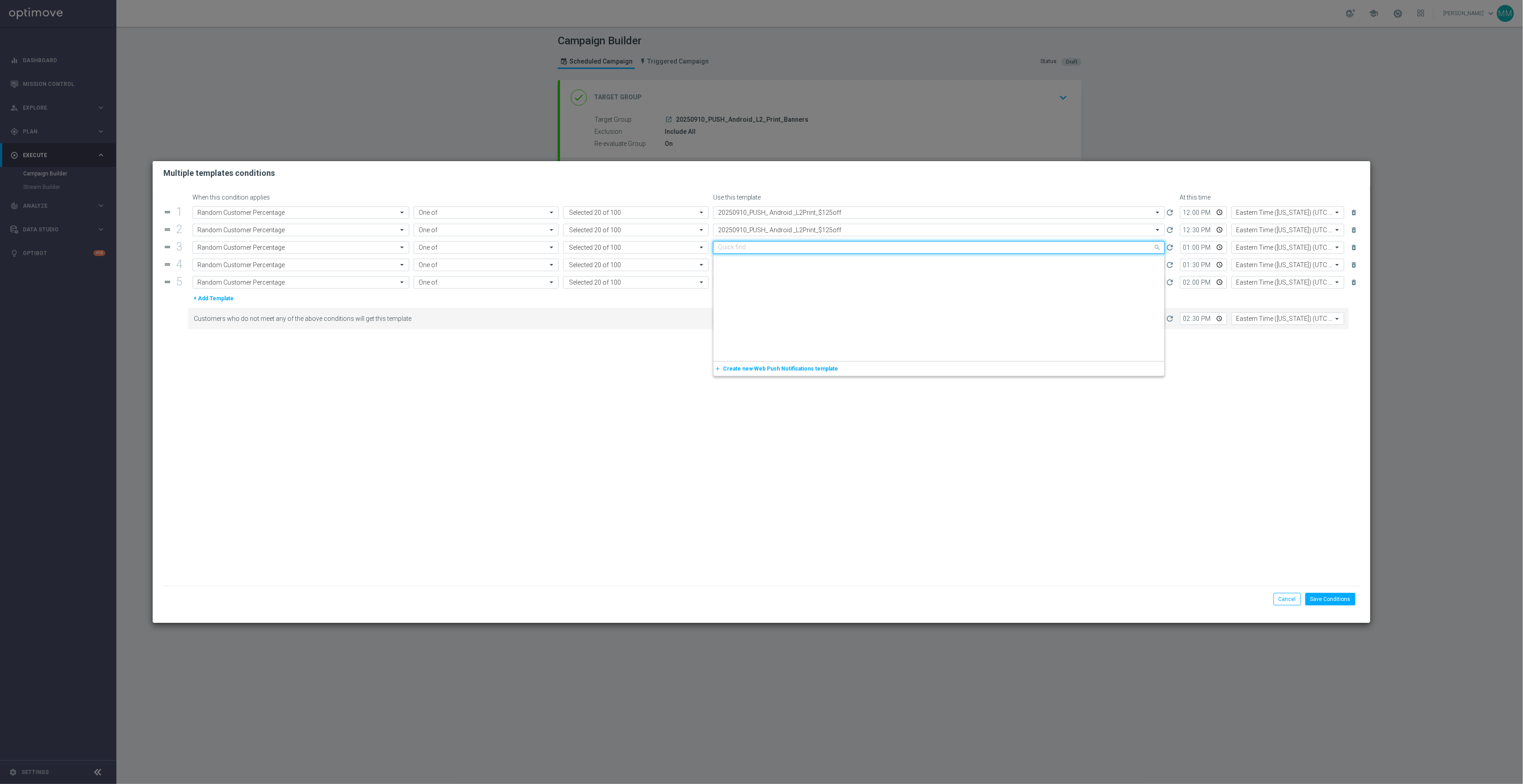
paste input "20250910"
click at [751, 260] on label "20250910_PUSH_ Android _L2Print_$125off" at bounding box center [771, 261] width 105 height 8
type input "20250910"
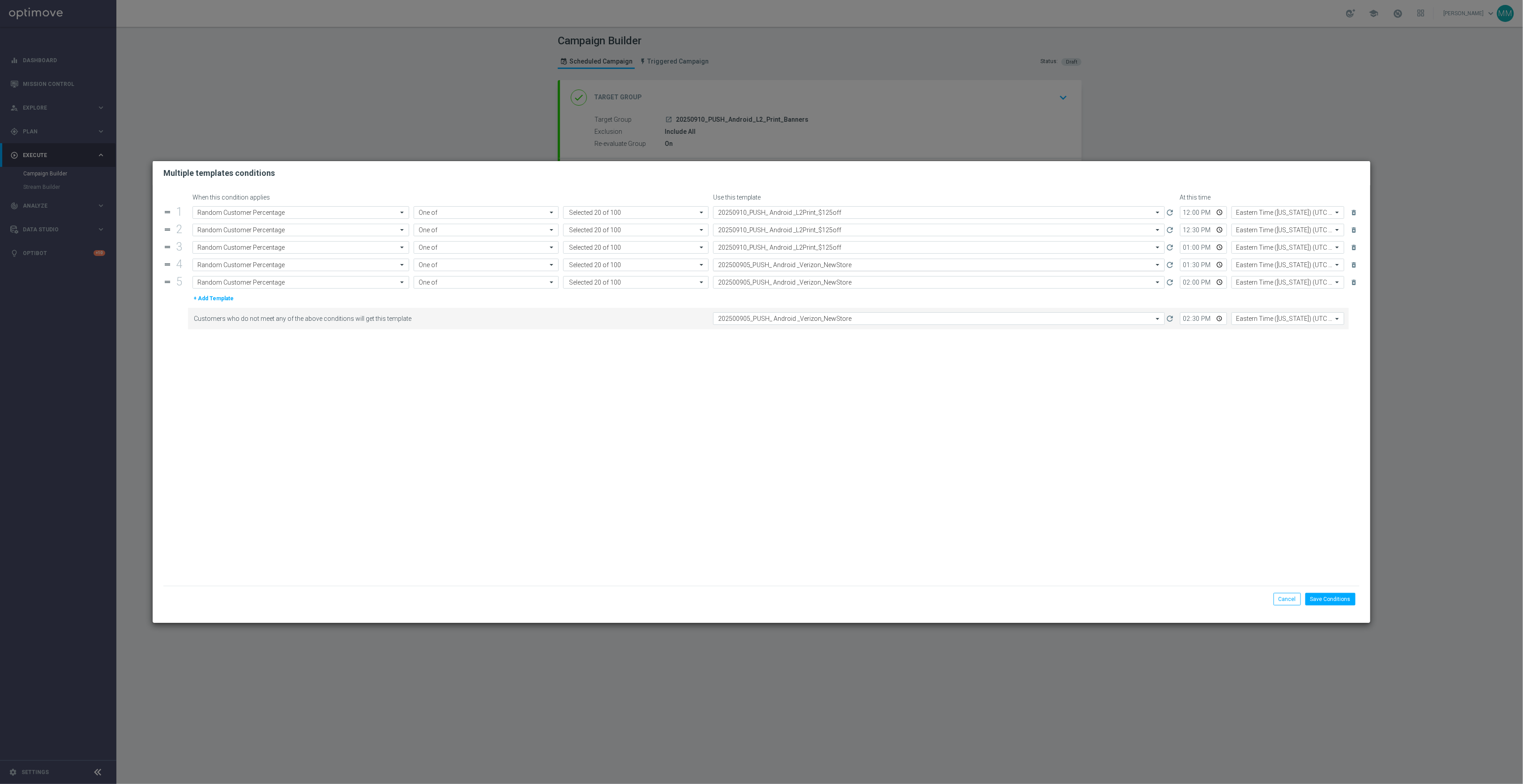
click at [751, 267] on input "text" at bounding box center [930, 265] width 424 height 8
paste input "20250910"
drag, startPoint x: 751, startPoint y: 276, endPoint x: 752, endPoint y: 286, distance: 10.0
click at [751, 279] on label "20250910_PUSH_ Android _L2Print_$125off" at bounding box center [771, 278] width 105 height 8
type input "20250910"
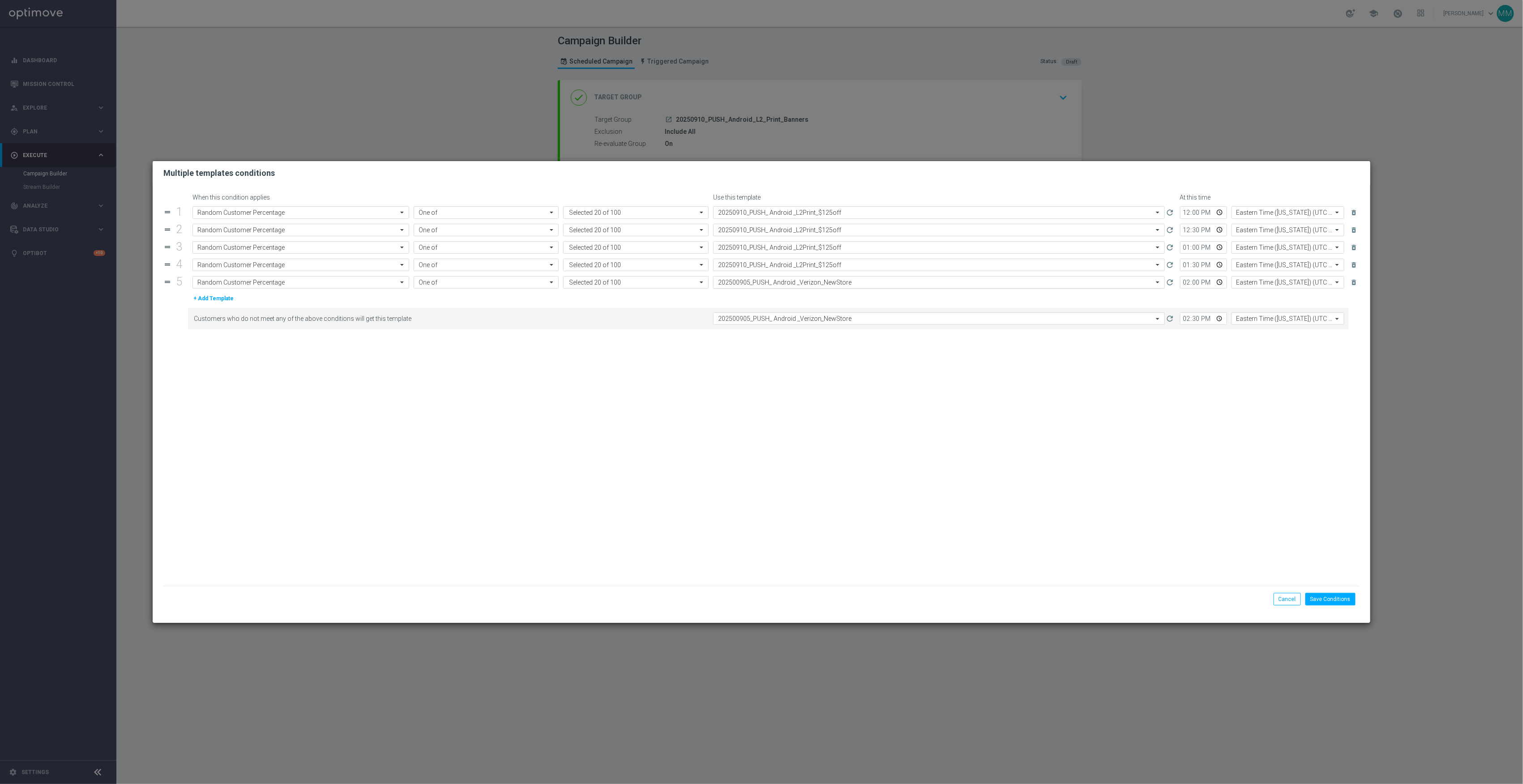
click at [752, 286] on input "text" at bounding box center [930, 282] width 424 height 8
paste input "20250910"
drag, startPoint x: 754, startPoint y: 296, endPoint x: 761, endPoint y: 308, distance: 13.9
click at [754, 298] on label "20250910_PUSH_ Android _L2Print_$125off" at bounding box center [771, 296] width 105 height 8
type input "20250910"
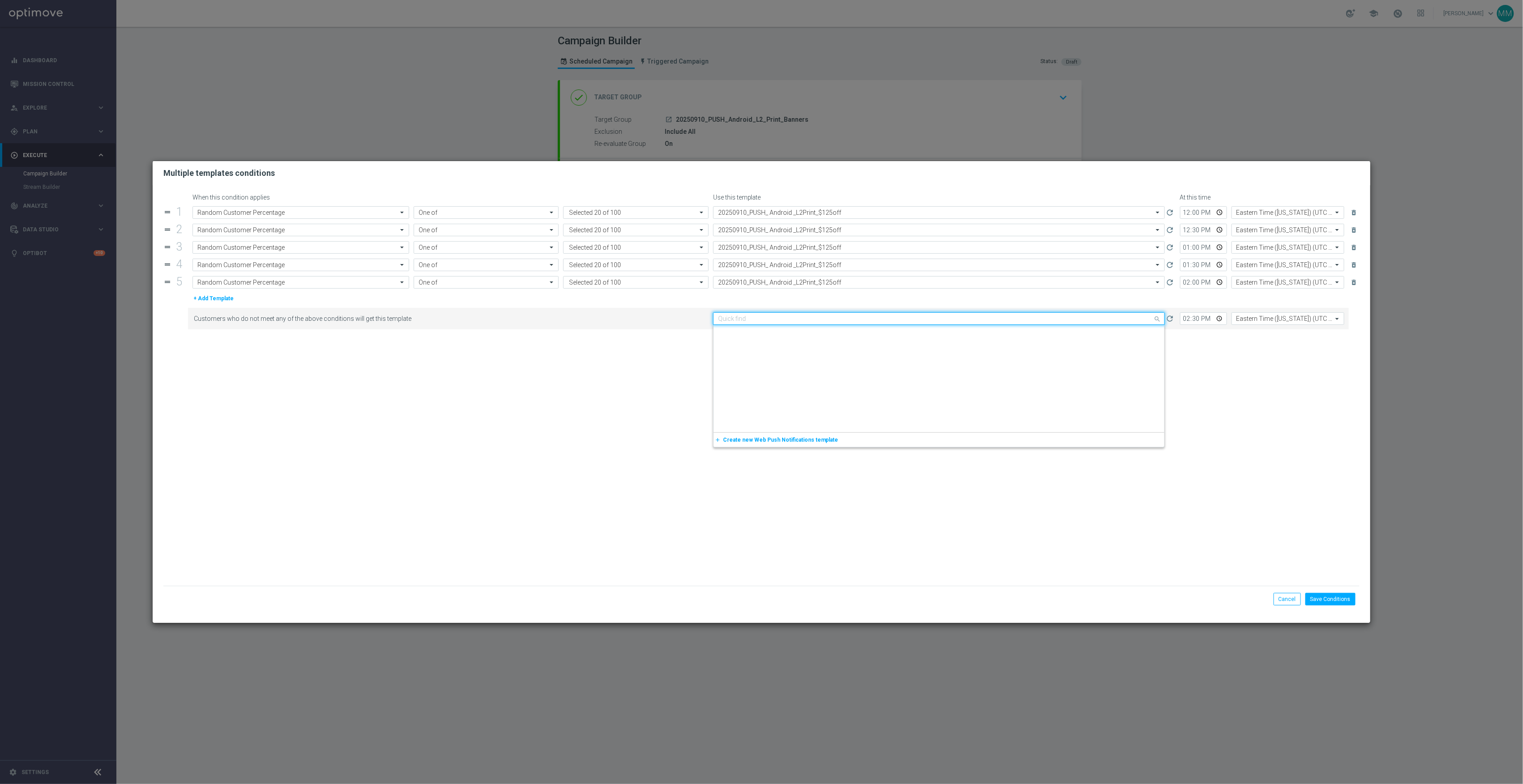
drag, startPoint x: 762, startPoint y: 318, endPoint x: 764, endPoint y: 328, distance: 10.2
click at [762, 319] on input "text" at bounding box center [930, 318] width 424 height 8
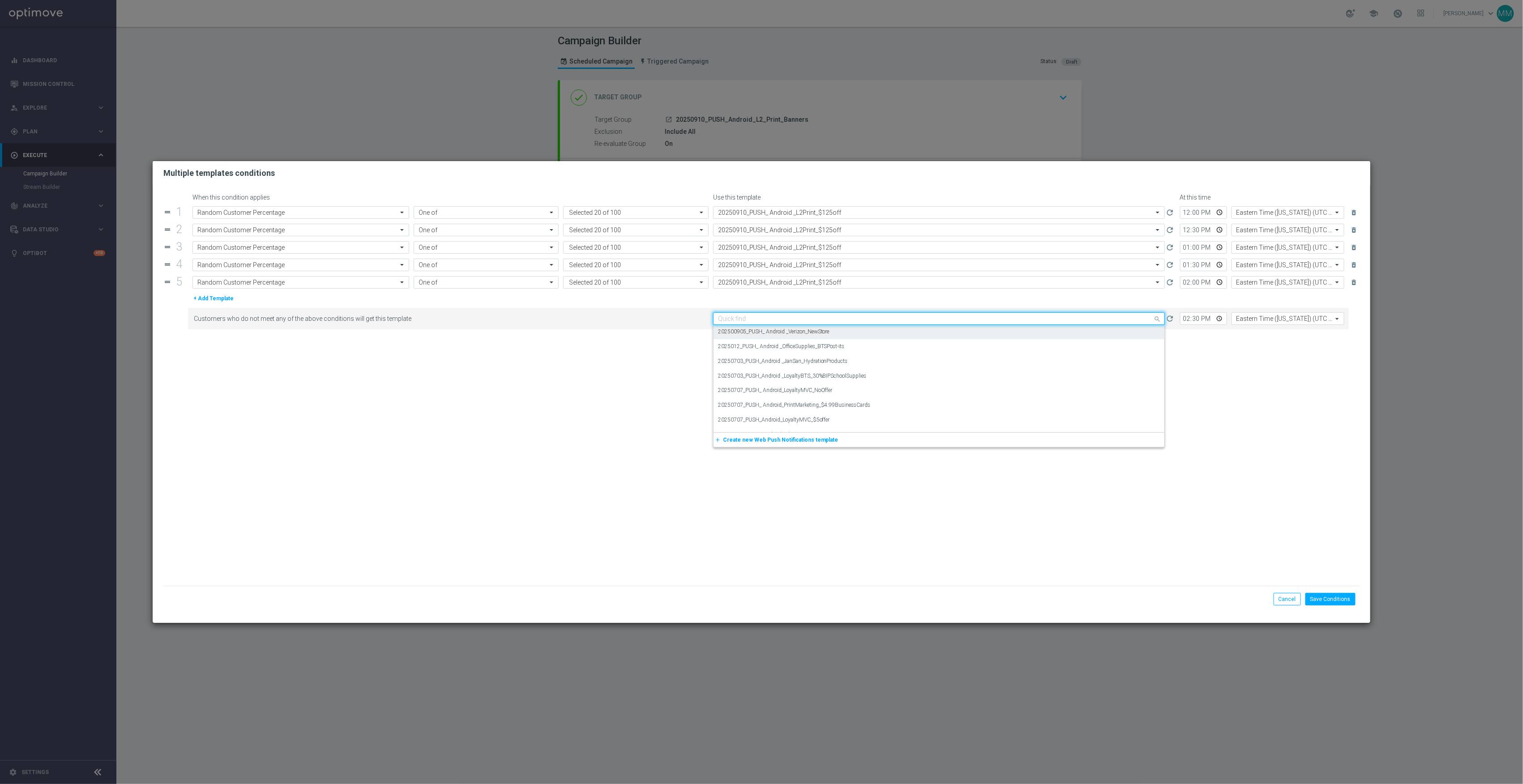
paste input "20250910"
click at [764, 332] on label "20250910_PUSH_ Android _L2Print_$125off" at bounding box center [771, 332] width 105 height 8
type input "20250910"
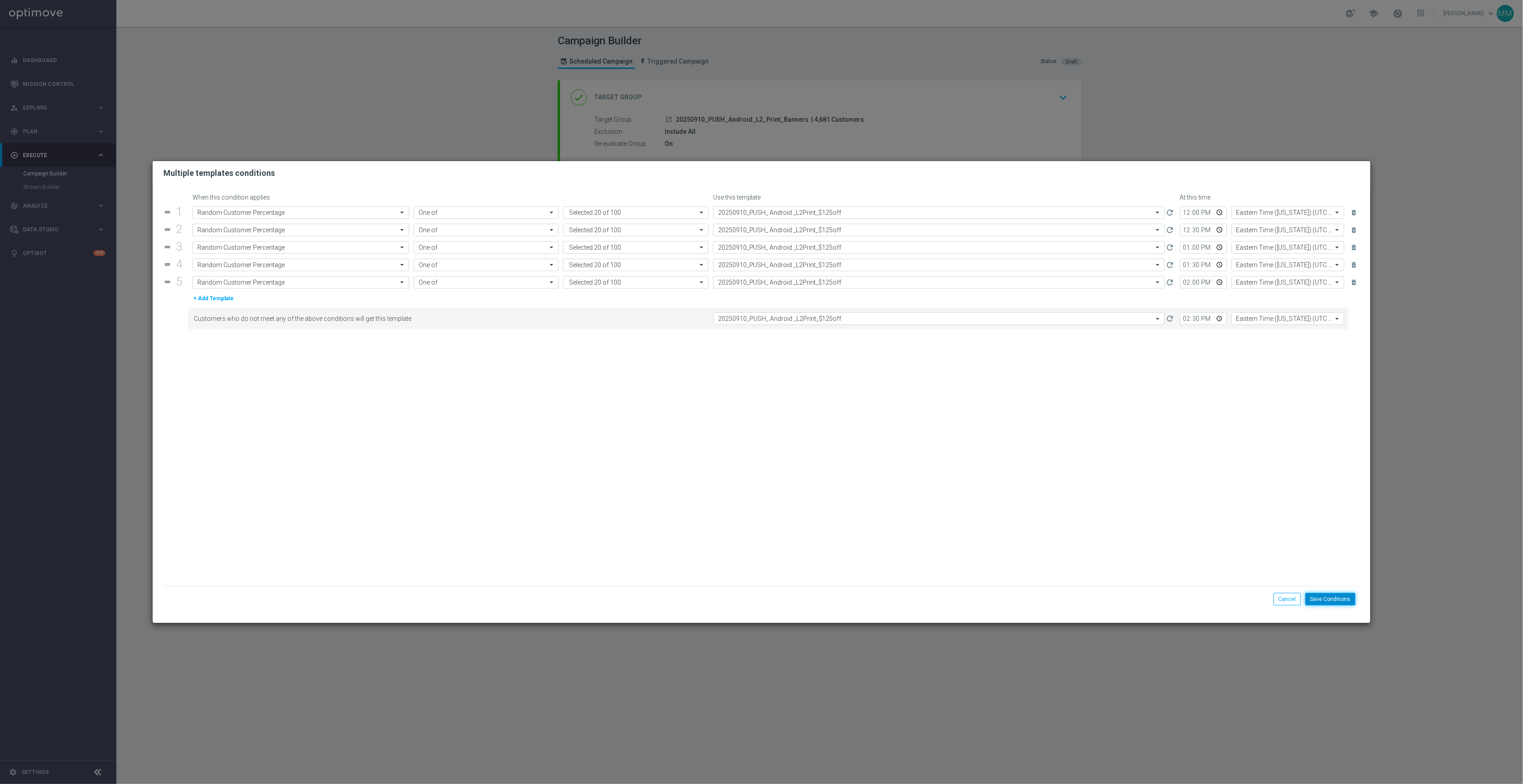
click at [1350, 598] on button "Save Conditions" at bounding box center [1330, 599] width 50 height 12
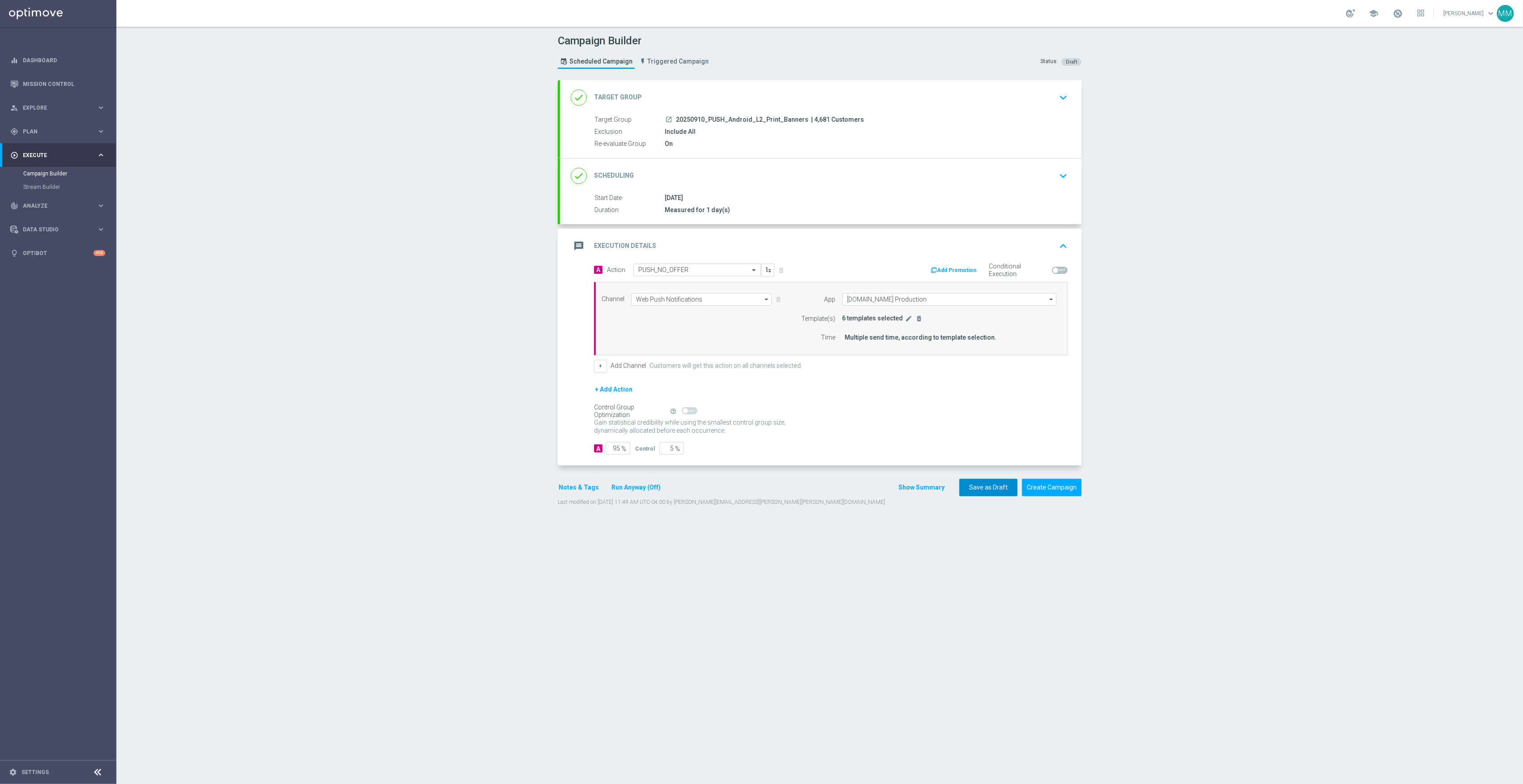
click at [984, 491] on button "Save as Draft" at bounding box center [988, 487] width 58 height 17
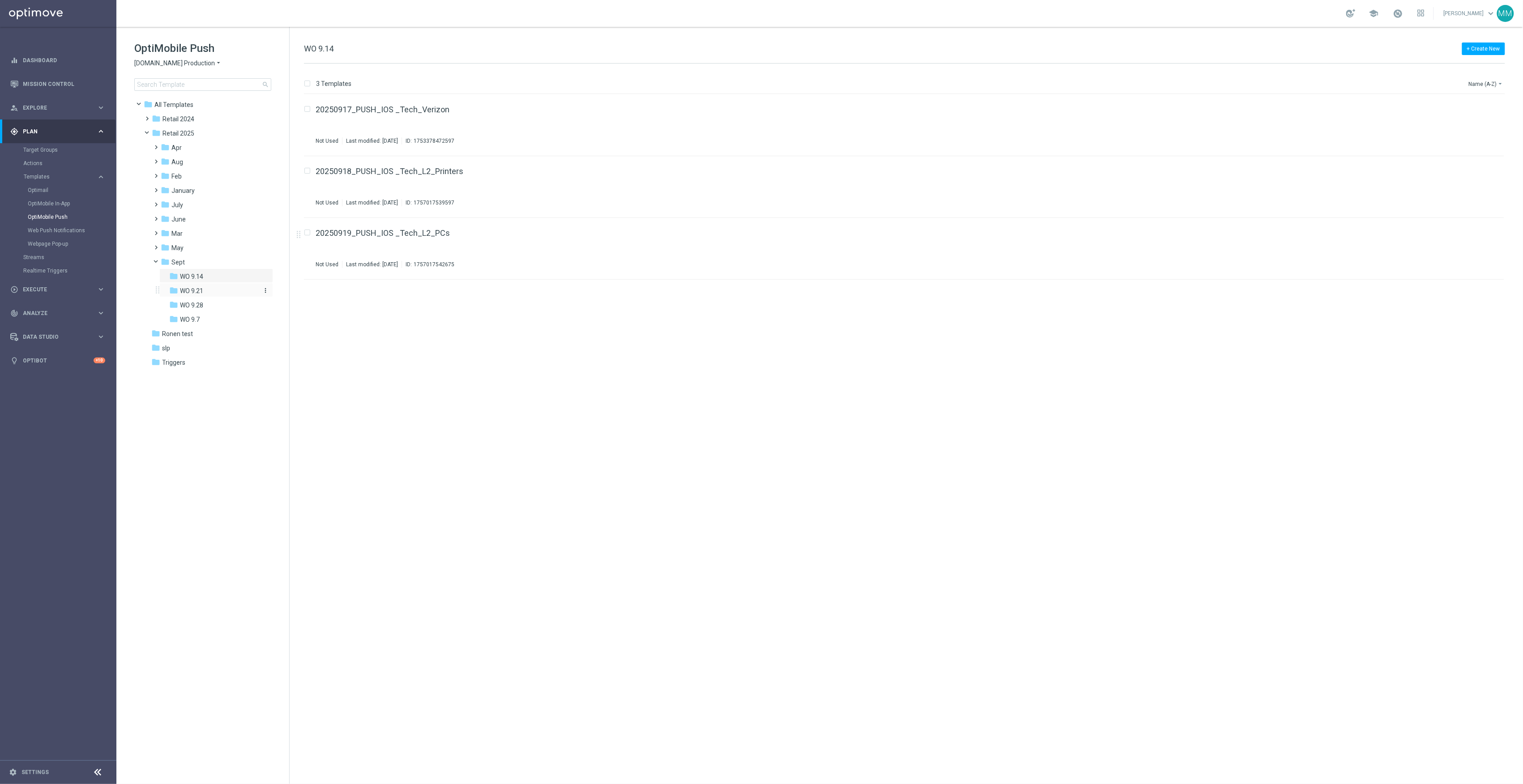
click at [223, 296] on div "folder WO 9.21" at bounding box center [213, 291] width 88 height 10
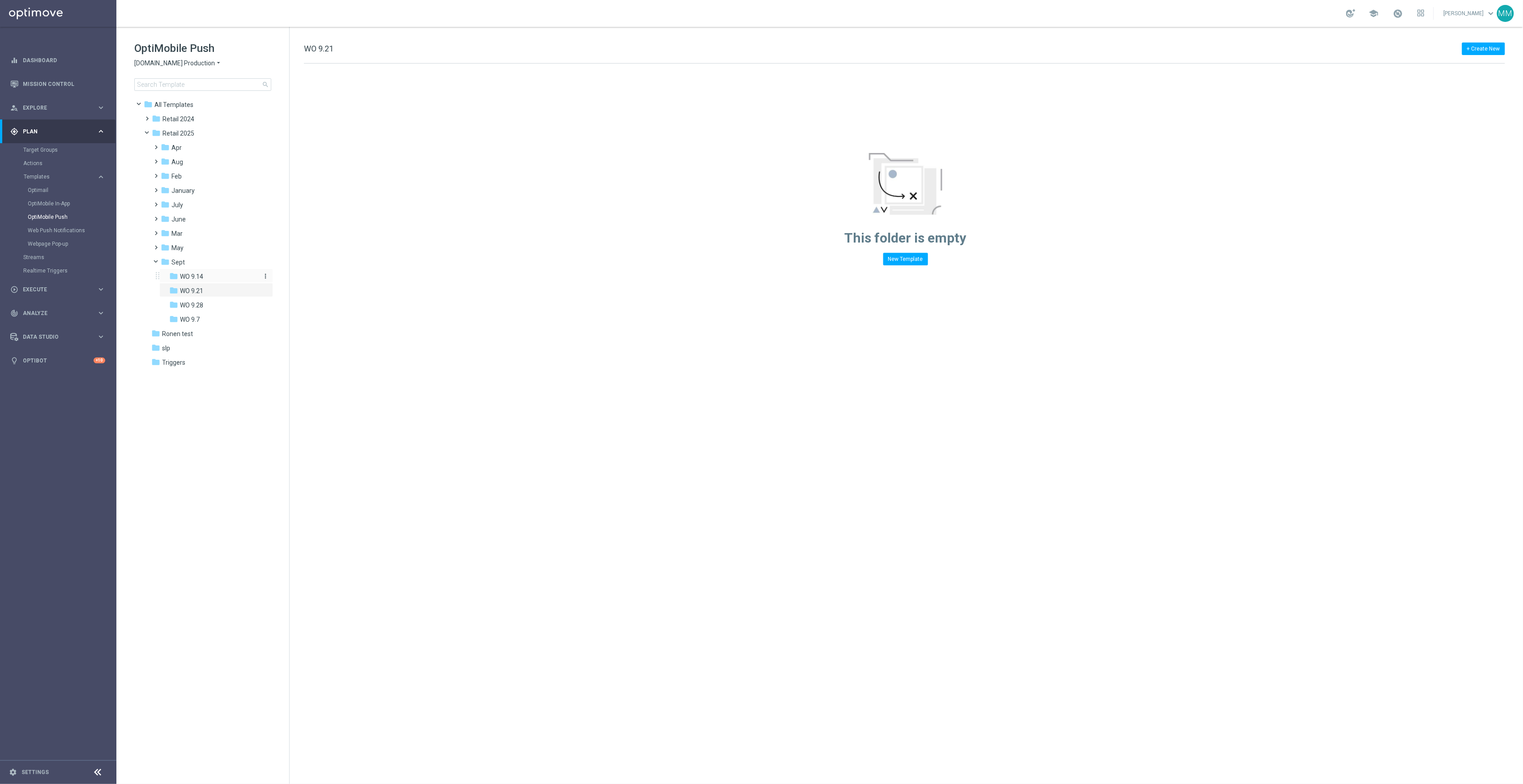
click at [178, 278] on icon "folder" at bounding box center [173, 276] width 9 height 9
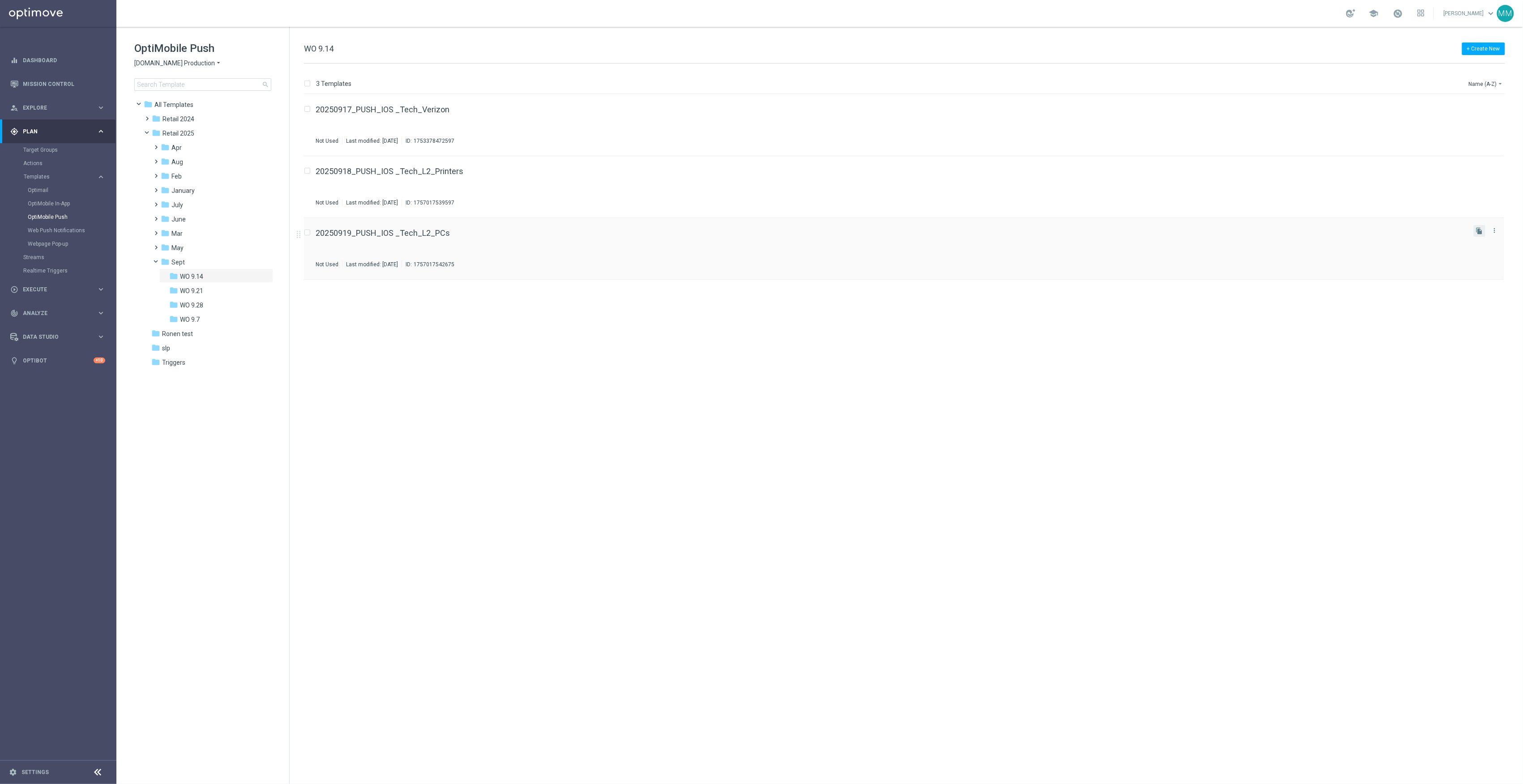
click at [1476, 232] on button "file_copy" at bounding box center [1480, 231] width 12 height 12
click at [1494, 292] on icon "more_vert" at bounding box center [1495, 292] width 7 height 7
click at [1469, 302] on div "Move" at bounding box center [1459, 302] width 54 height 7
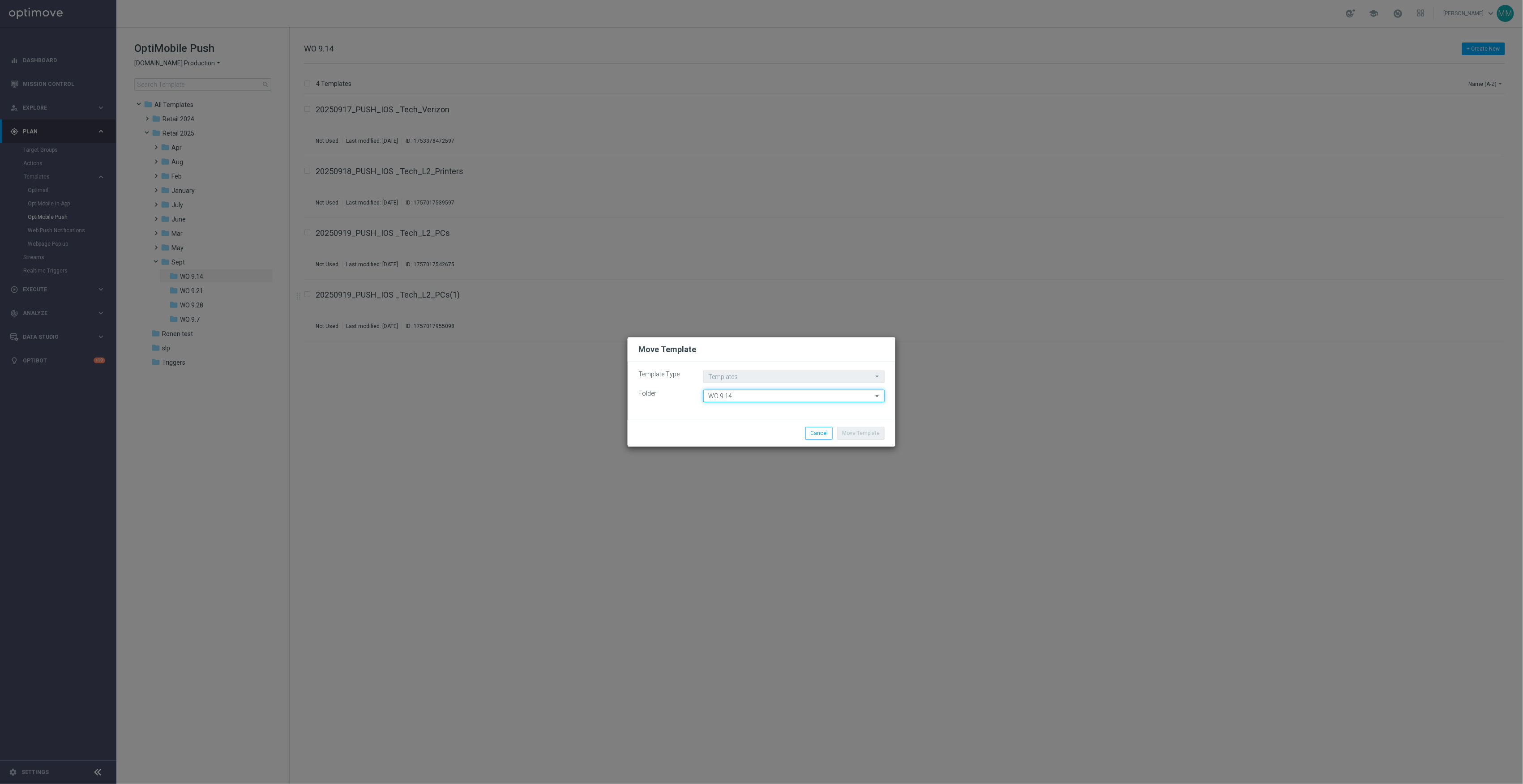
drag, startPoint x: 719, startPoint y: 401, endPoint x: 722, endPoint y: 398, distance: 4.2
click at [720, 401] on input "WO 9.14" at bounding box center [794, 396] width 181 height 12
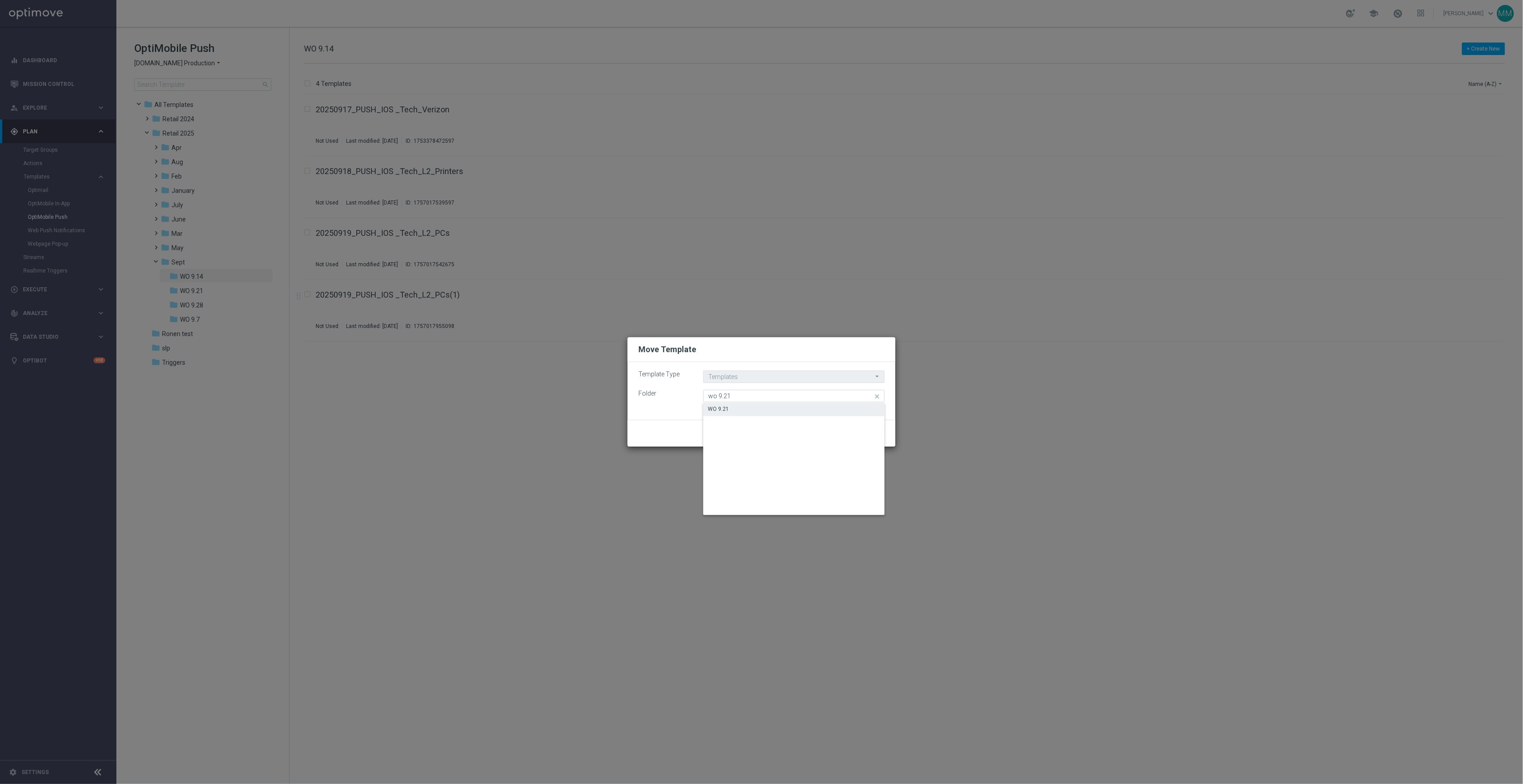
click at [743, 405] on div "WO 9.21" at bounding box center [794, 409] width 181 height 12
type input "WO 9.21"
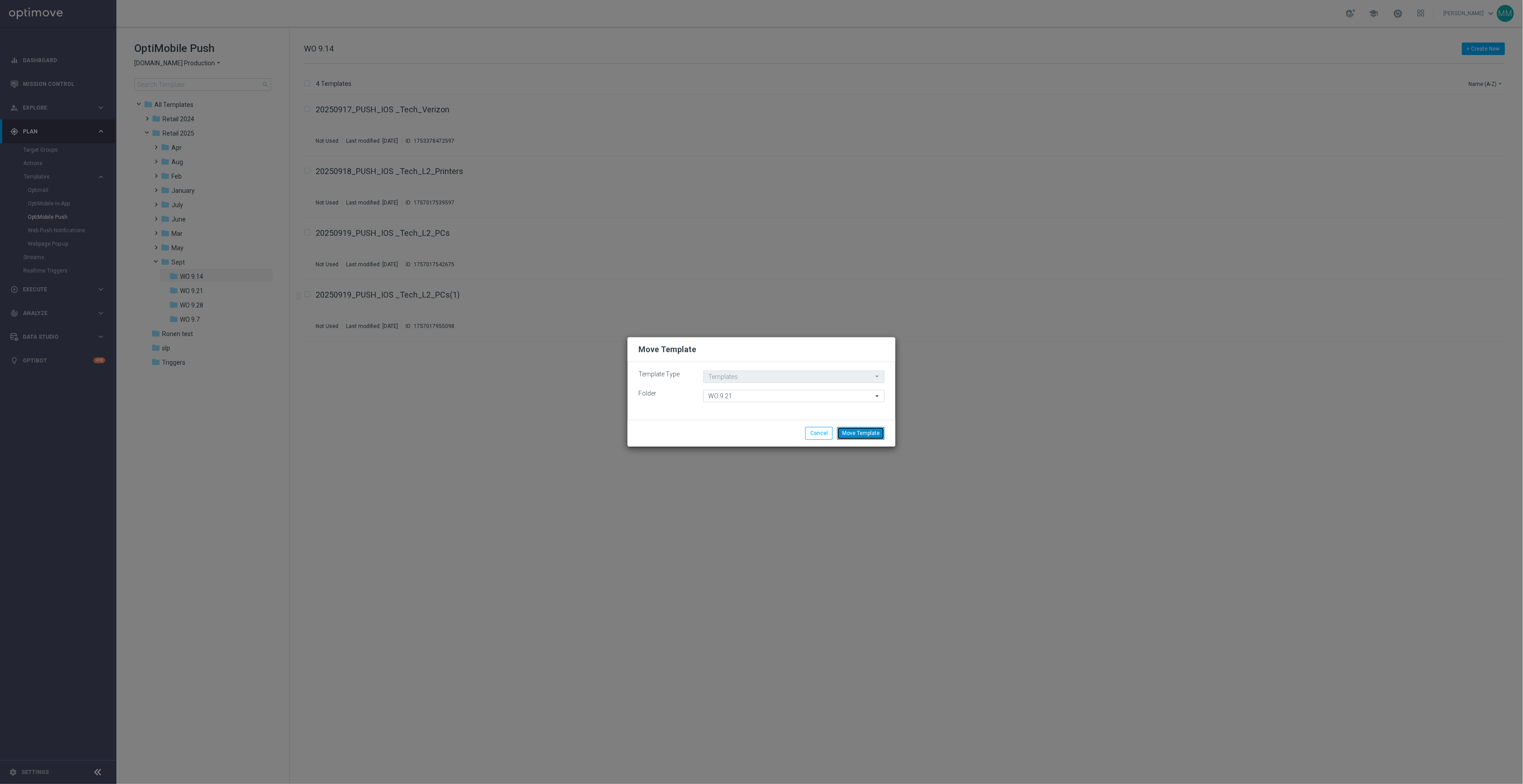
click at [858, 438] on button "Move Template" at bounding box center [861, 433] width 47 height 12
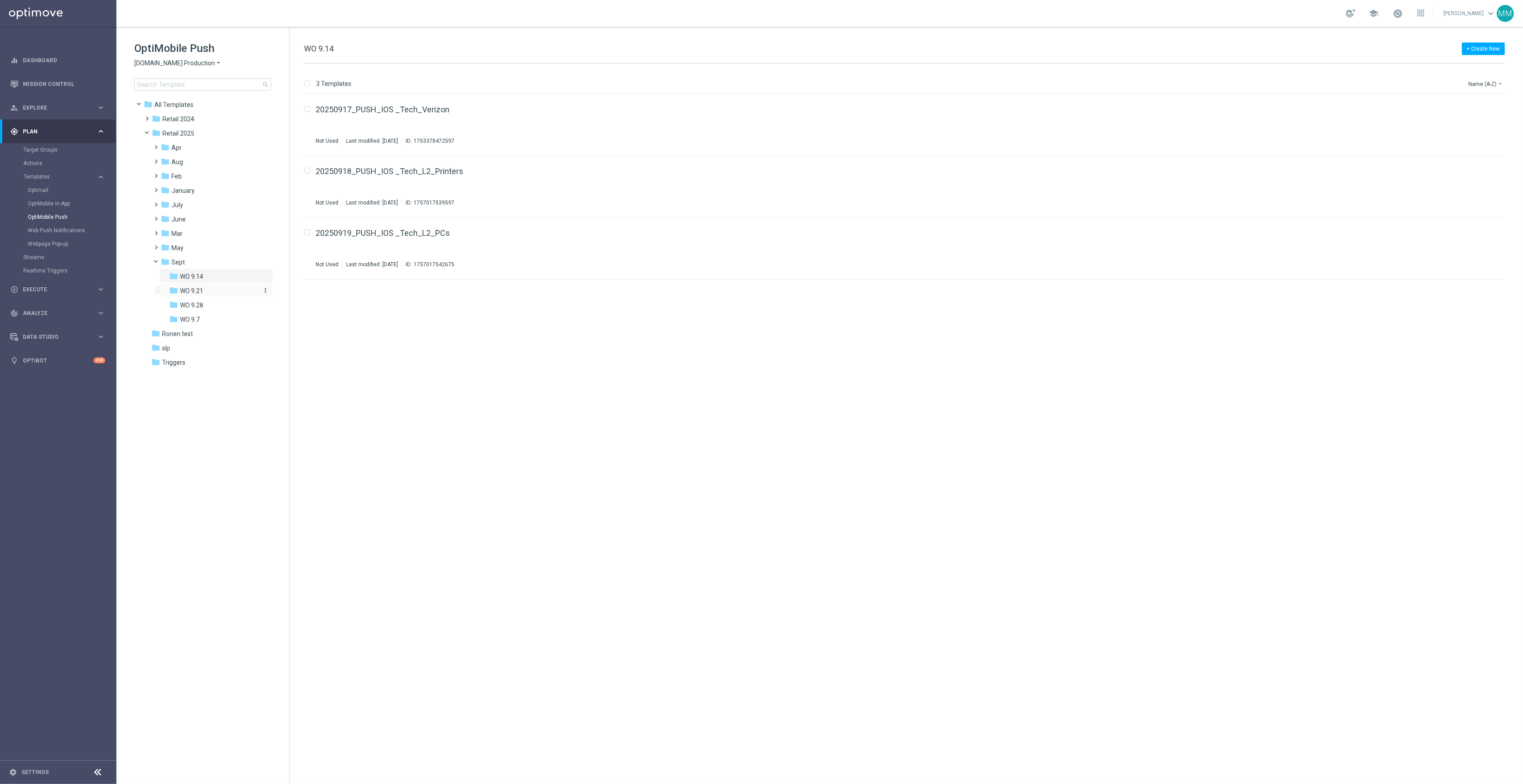
click at [212, 293] on div "folder WO 9.21" at bounding box center [213, 291] width 88 height 10
drag, startPoint x: 430, startPoint y: 109, endPoint x: 1085, endPoint y: 346, distance: 696.6
click at [1085, 346] on div "insert_drive_file 20250919_PUSH_IOS _Tech_L2_PCs(1) Not Used Last modified: [DA…" at bounding box center [908, 439] width 1226 height 689
click at [1482, 108] on icon "file_copy" at bounding box center [1480, 107] width 7 height 7
click at [1474, 164] on button "file_copy" at bounding box center [1480, 169] width 12 height 12
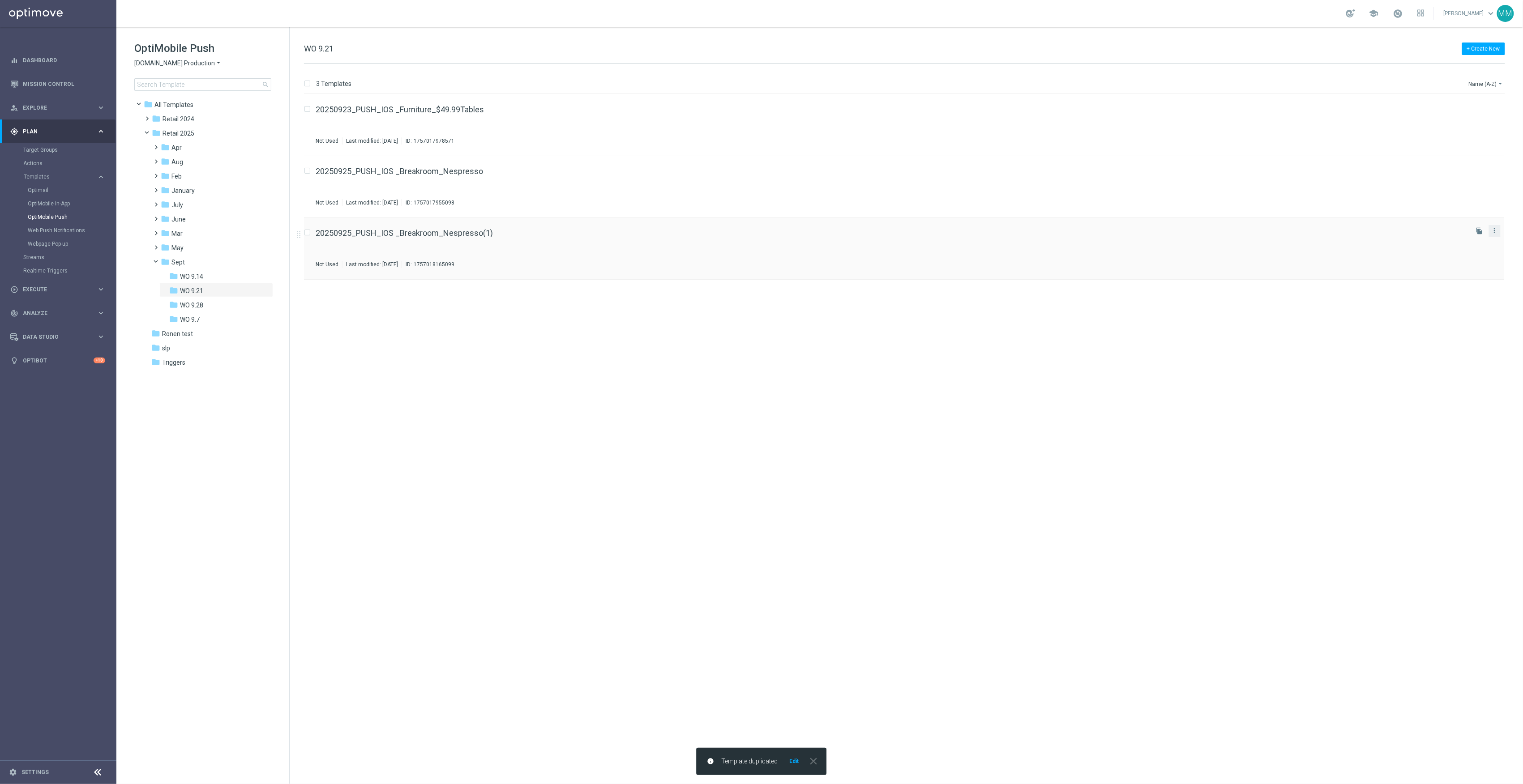
click at [1499, 229] on button "more_vert" at bounding box center [1495, 230] width 9 height 11
click at [1467, 241] on div "Move" at bounding box center [1459, 240] width 54 height 7
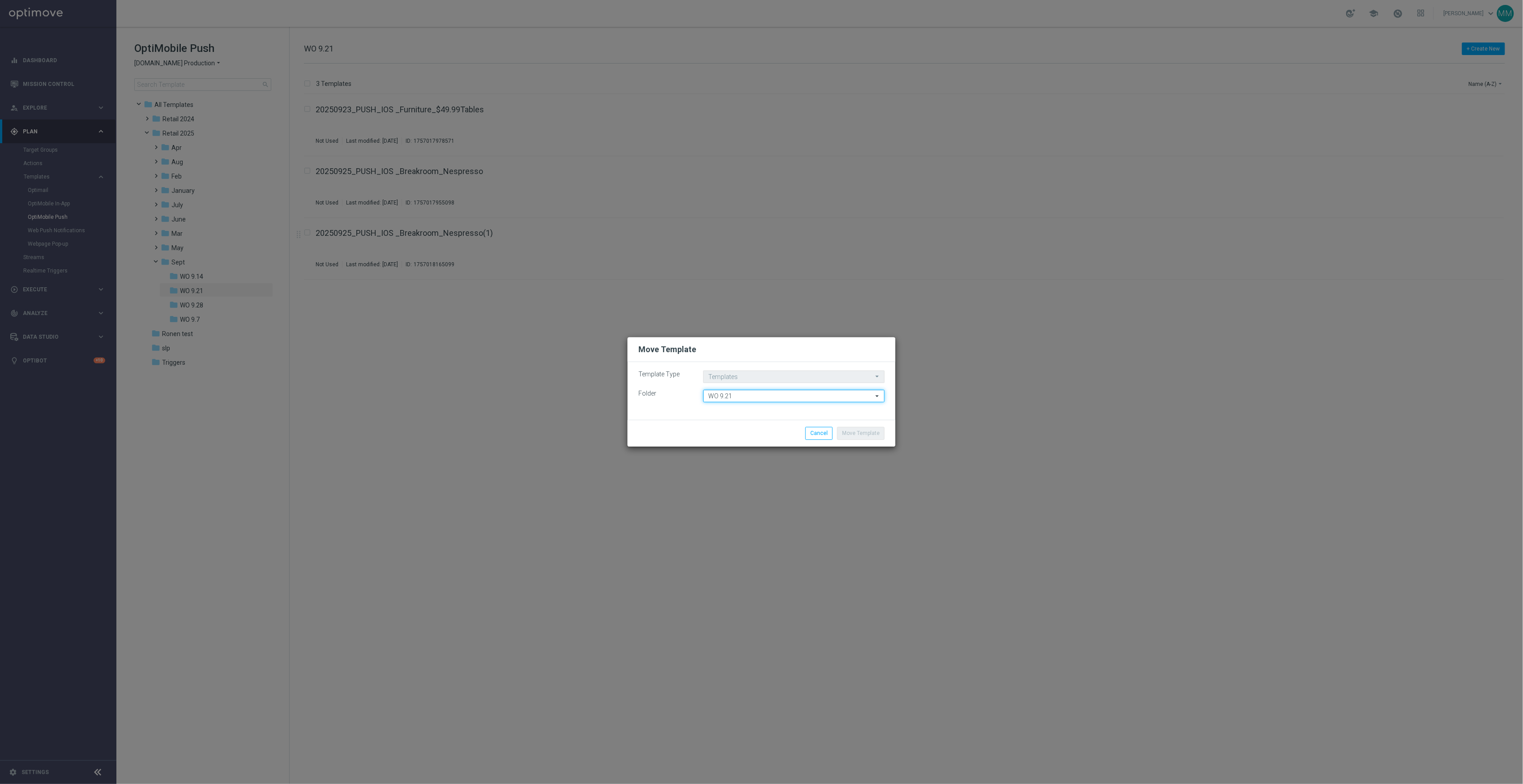
click at [774, 394] on input "WO 9.21" at bounding box center [794, 396] width 181 height 12
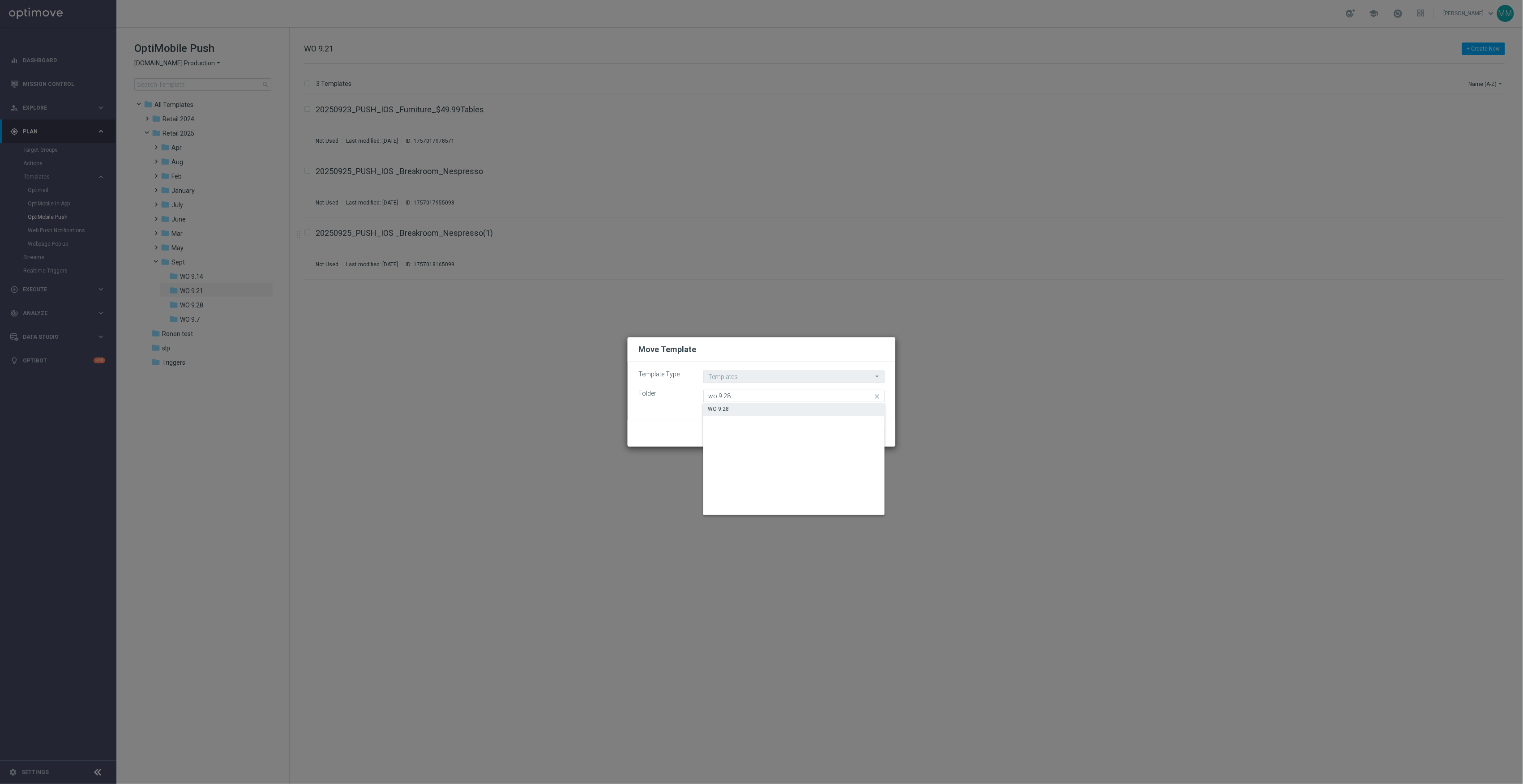
click at [748, 414] on div "WO 9.28" at bounding box center [794, 409] width 181 height 12
type input "WO 9.28"
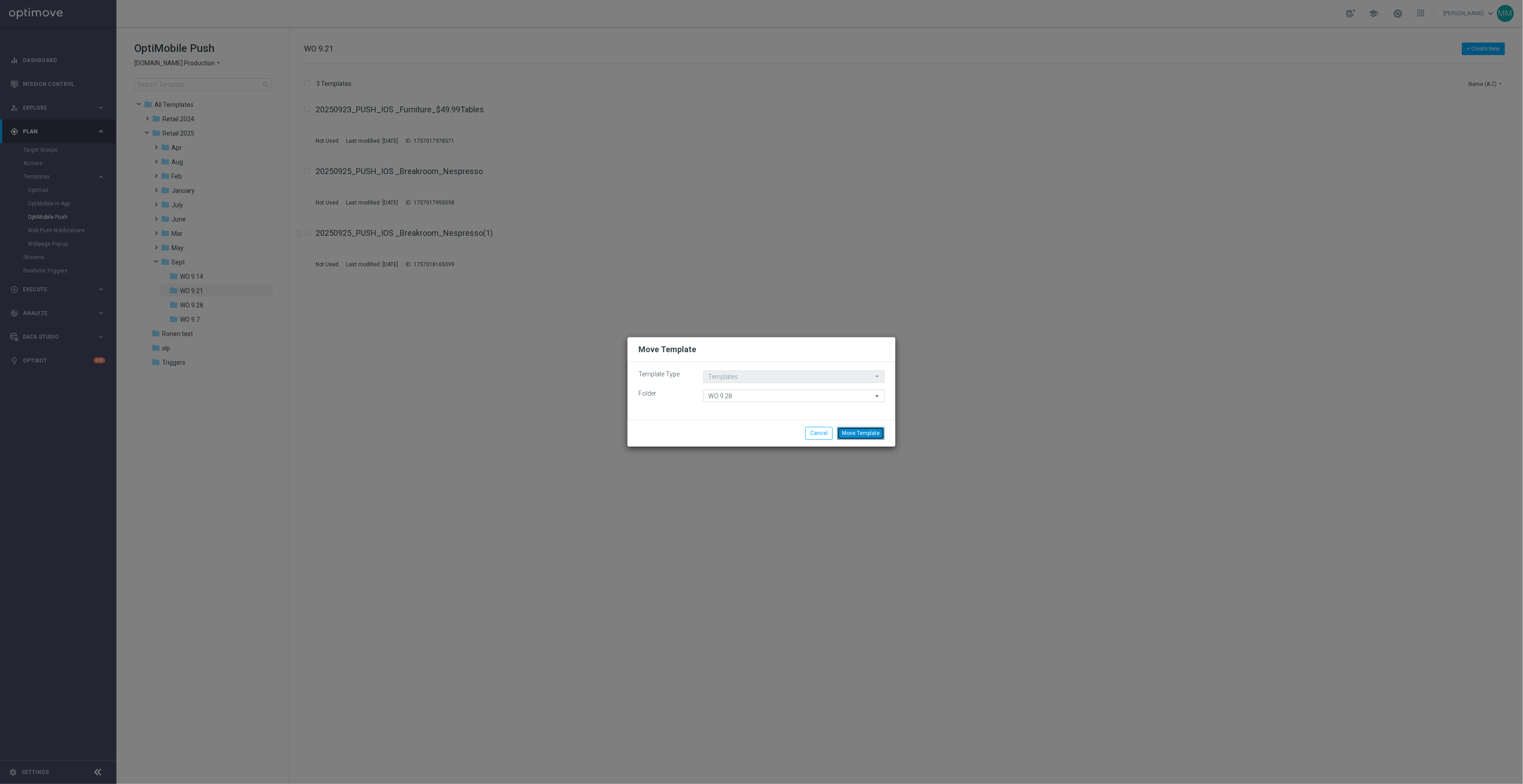
click at [853, 430] on button "Move Template" at bounding box center [861, 433] width 47 height 12
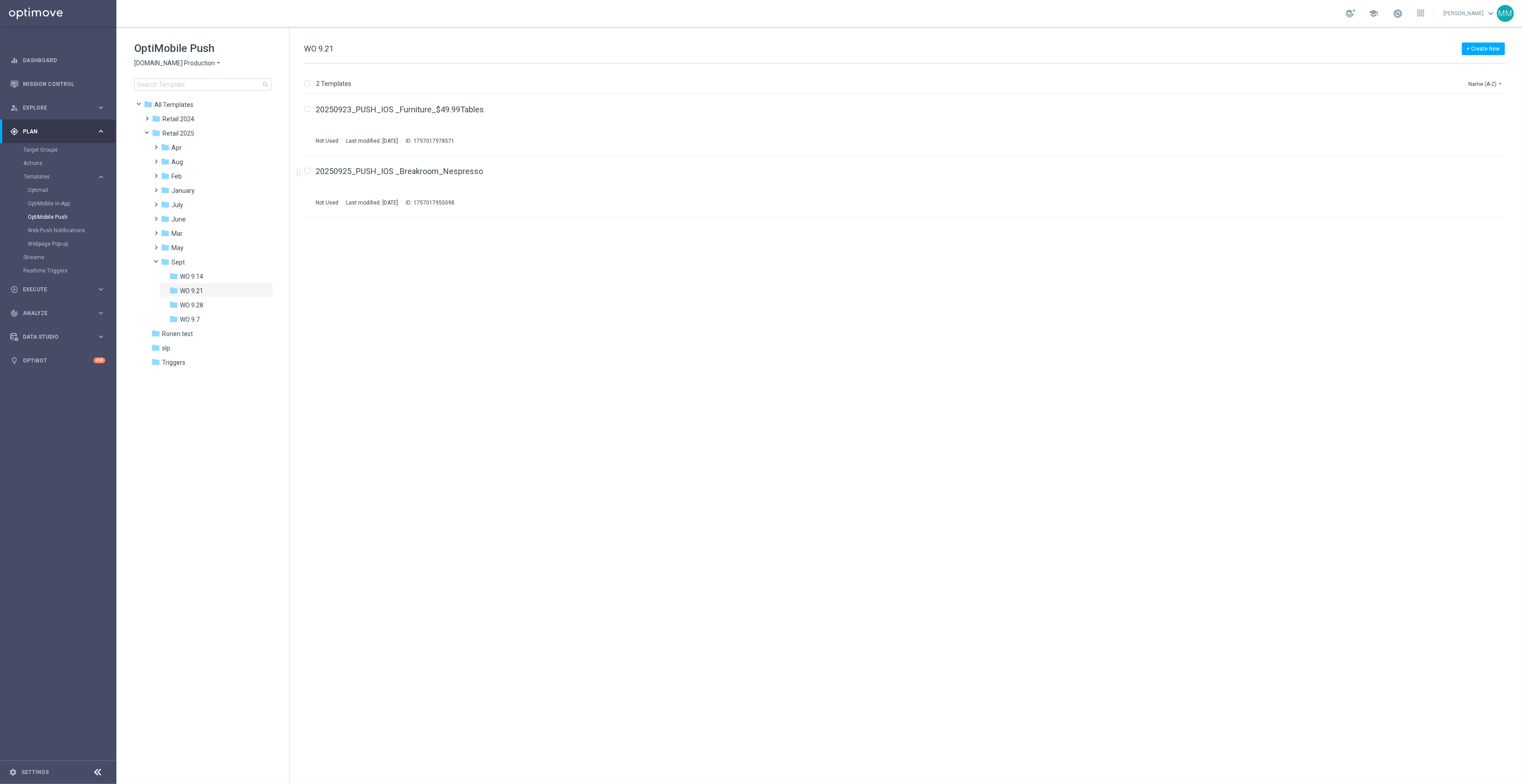
drag, startPoint x: 216, startPoint y: 308, endPoint x: 278, endPoint y: 301, distance: 62.4
click at [216, 308] on div "folder WO 9.28" at bounding box center [213, 305] width 88 height 10
click at [1478, 111] on button "file_copy" at bounding box center [1480, 108] width 12 height 12
click at [91, 230] on link "Web Push Notifications" at bounding box center [60, 230] width 65 height 7
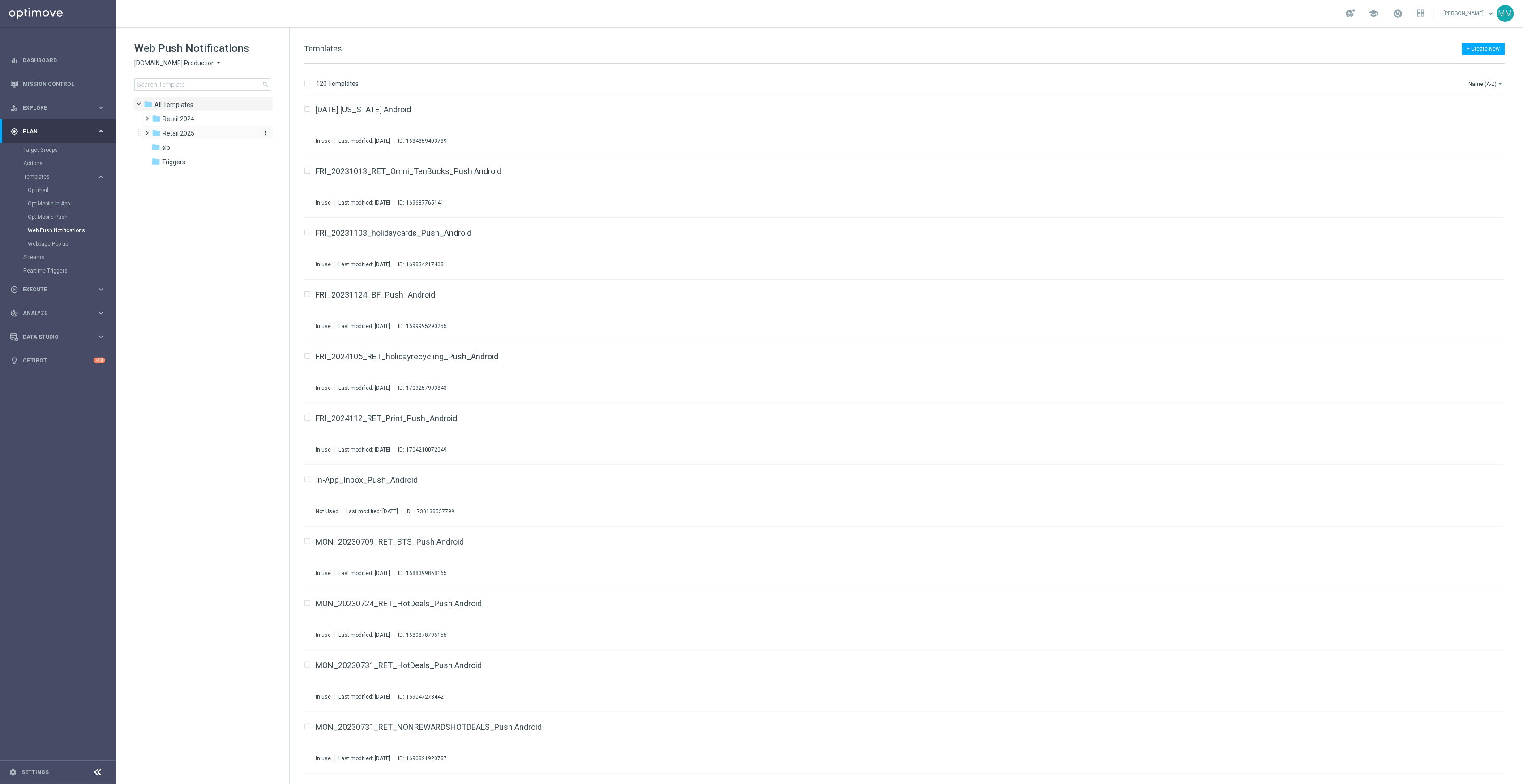
click at [190, 130] on span "Retail 2025" at bounding box center [179, 134] width 32 height 8
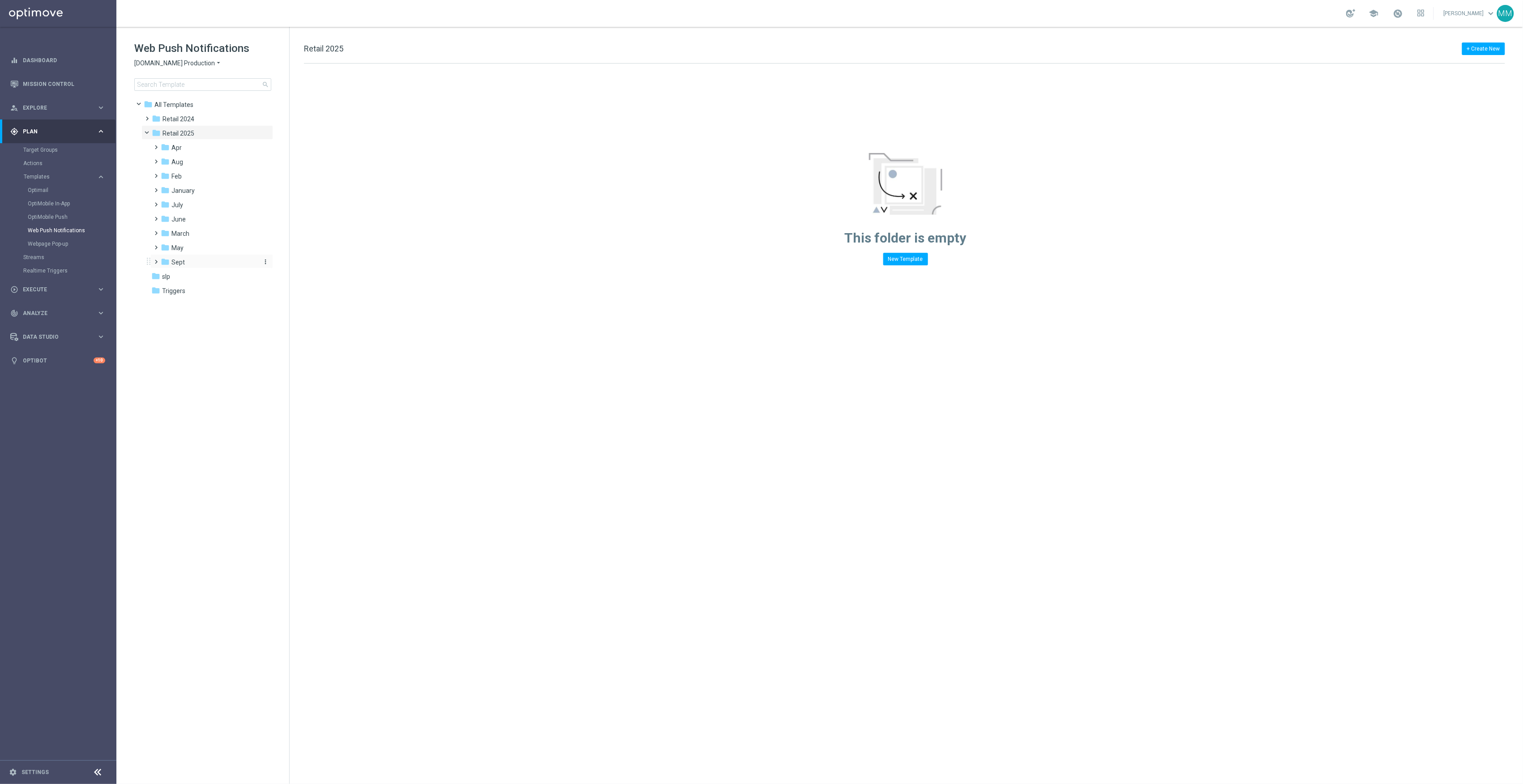
click at [194, 262] on div "folder Sept" at bounding box center [208, 262] width 95 height 10
click at [210, 317] on div "folder WO 9.7" at bounding box center [213, 320] width 88 height 10
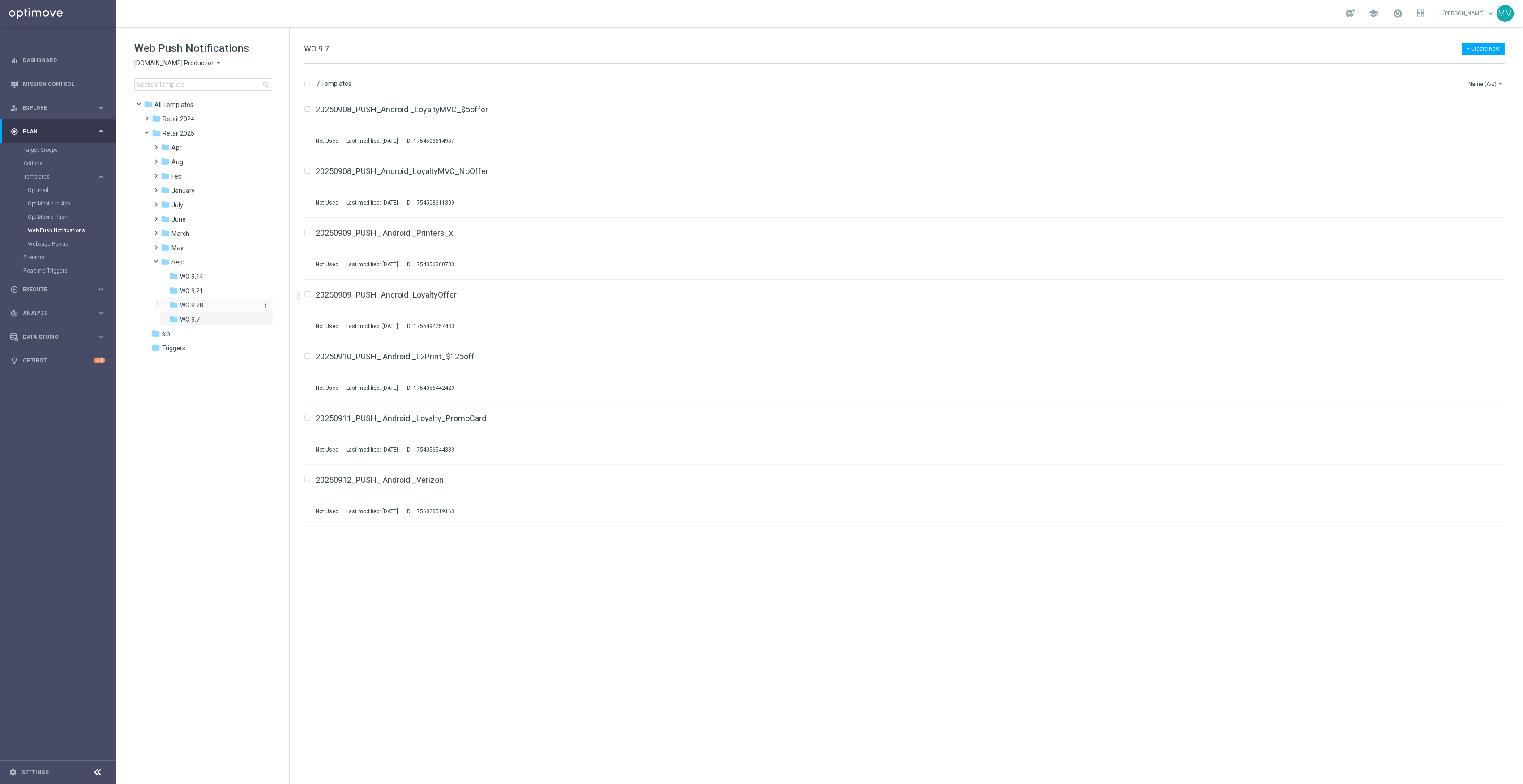
click at [213, 302] on div "folder WO 9.28" at bounding box center [213, 305] width 88 height 10
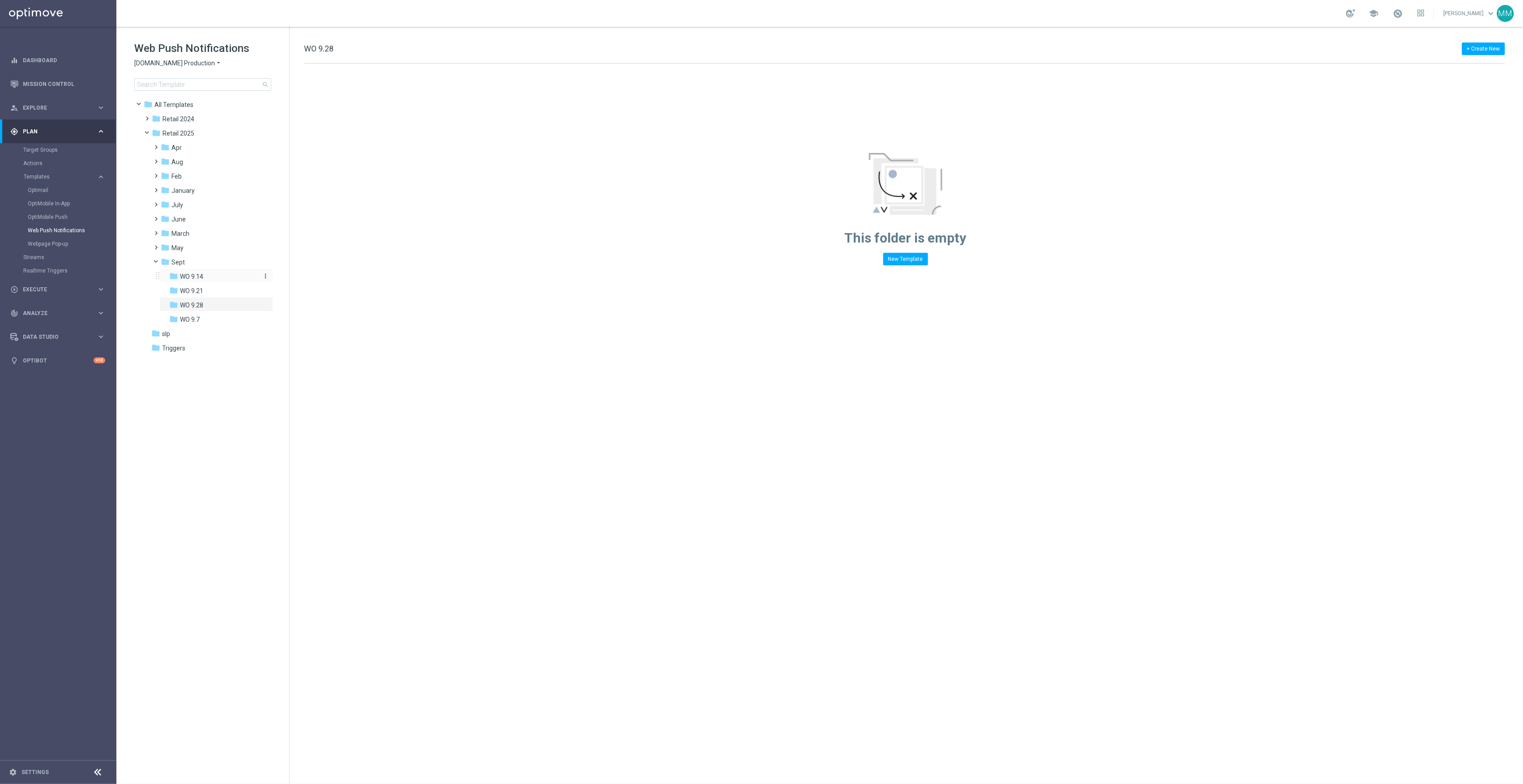
click at [208, 280] on div "folder WO 9.14" at bounding box center [213, 276] width 88 height 10
click at [202, 281] on div "folder WO 9.14" at bounding box center [213, 276] width 88 height 10
click at [210, 315] on div "folder WO 9.7" at bounding box center [213, 320] width 88 height 10
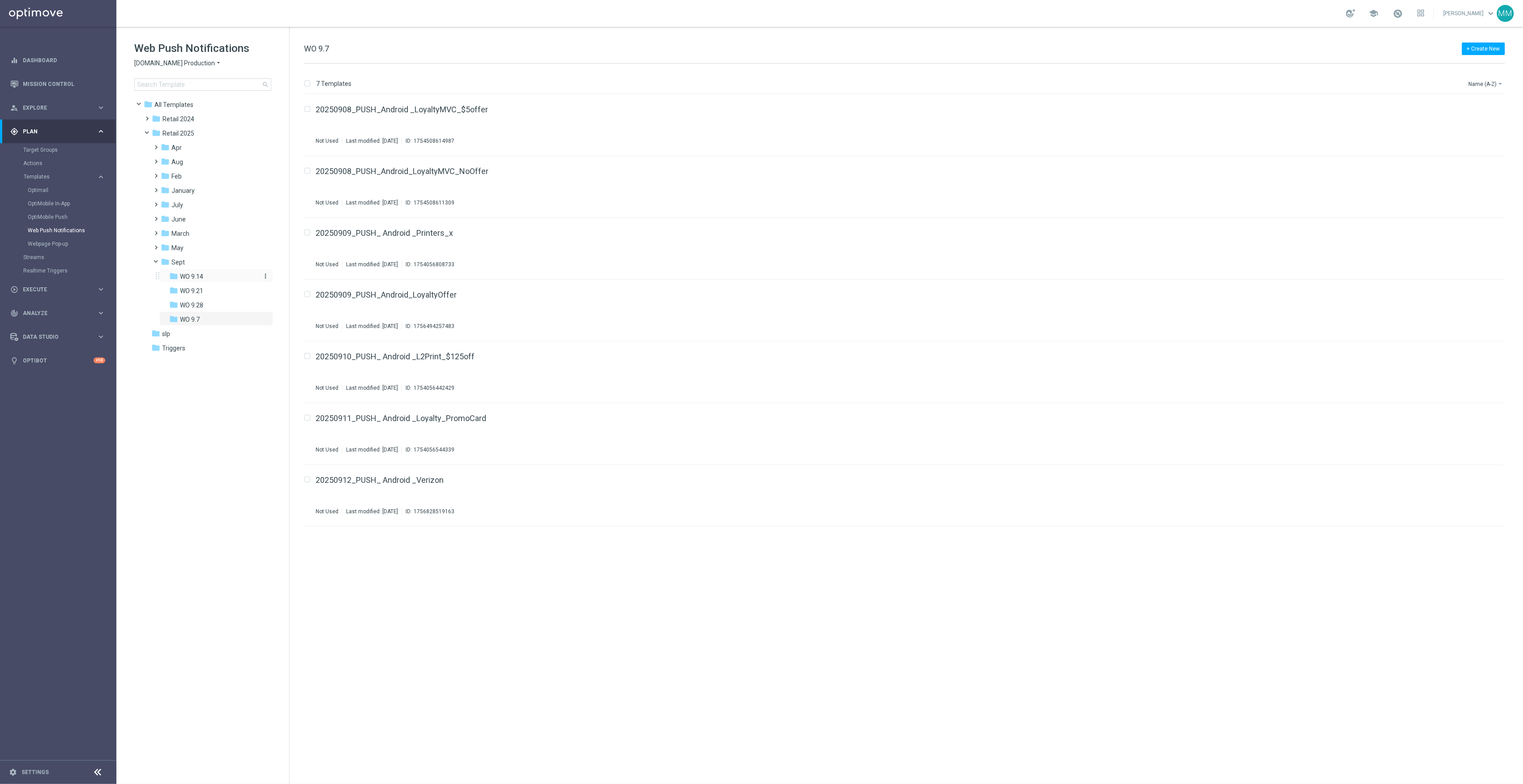
click at [201, 278] on span "WO 9.14" at bounding box center [191, 277] width 23 height 8
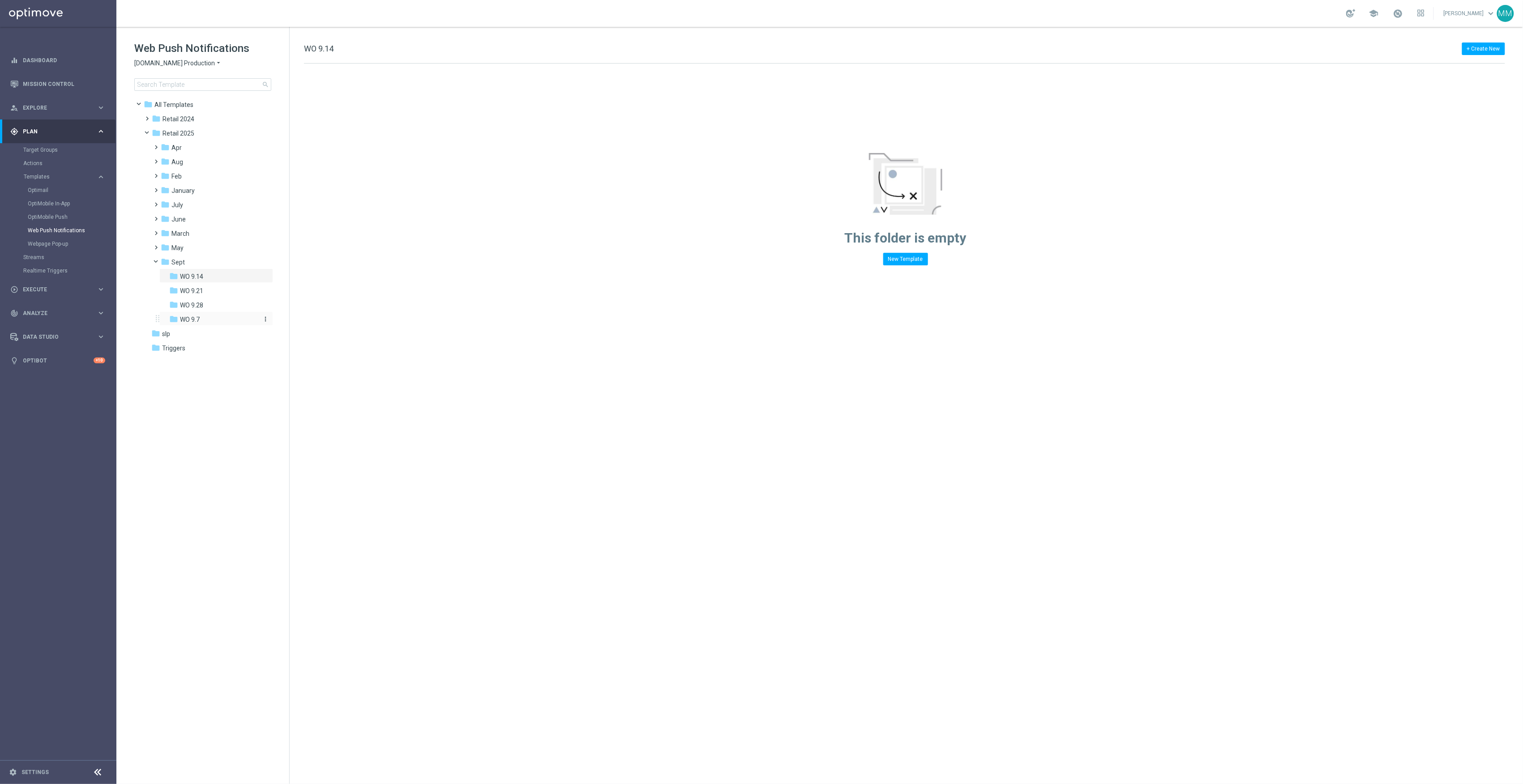
click at [198, 322] on span "WO 9.7" at bounding box center [189, 320] width 20 height 8
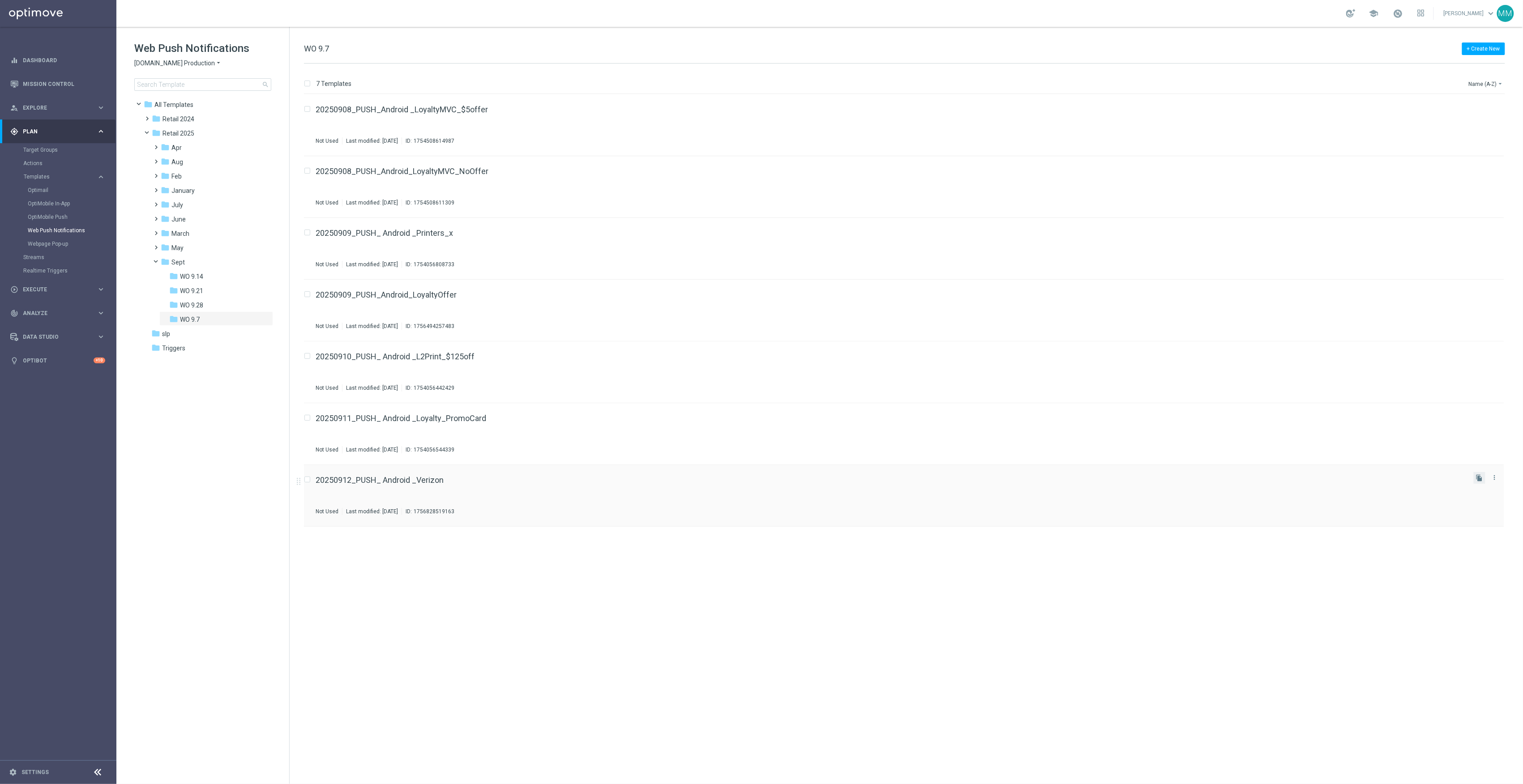
click at [1476, 479] on button "file_copy" at bounding box center [1480, 478] width 12 height 12
click at [1496, 541] on icon "more_vert" at bounding box center [1495, 539] width 7 height 7
click at [1476, 545] on div "send Move" at bounding box center [1454, 549] width 72 height 12
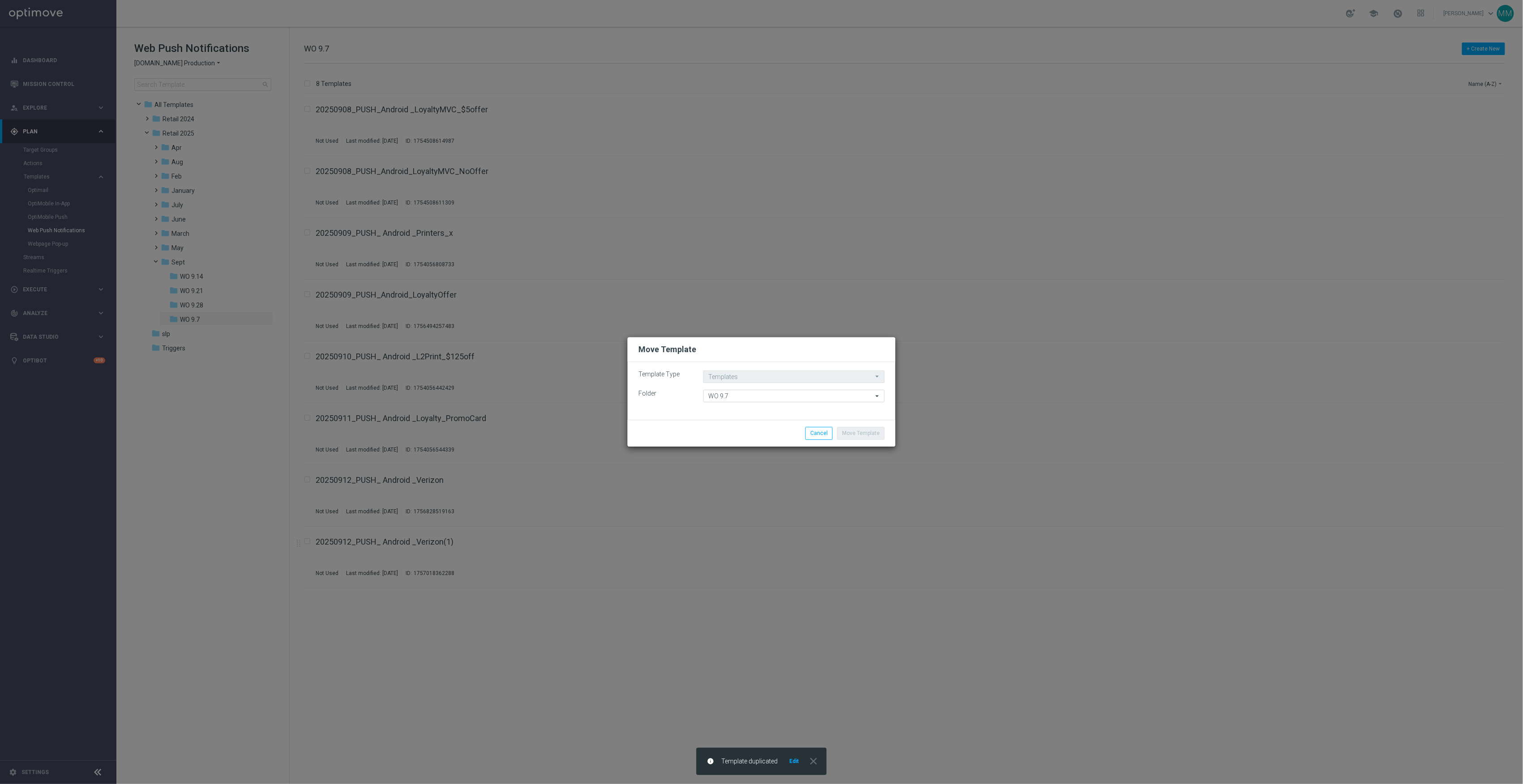
click at [751, 389] on move-lists-component "Template Type Templates Templates arrow_drop_down Drag here to set row groups D…" at bounding box center [761, 386] width 246 height 32
click at [751, 396] on input "WO 9.7" at bounding box center [794, 396] width 181 height 12
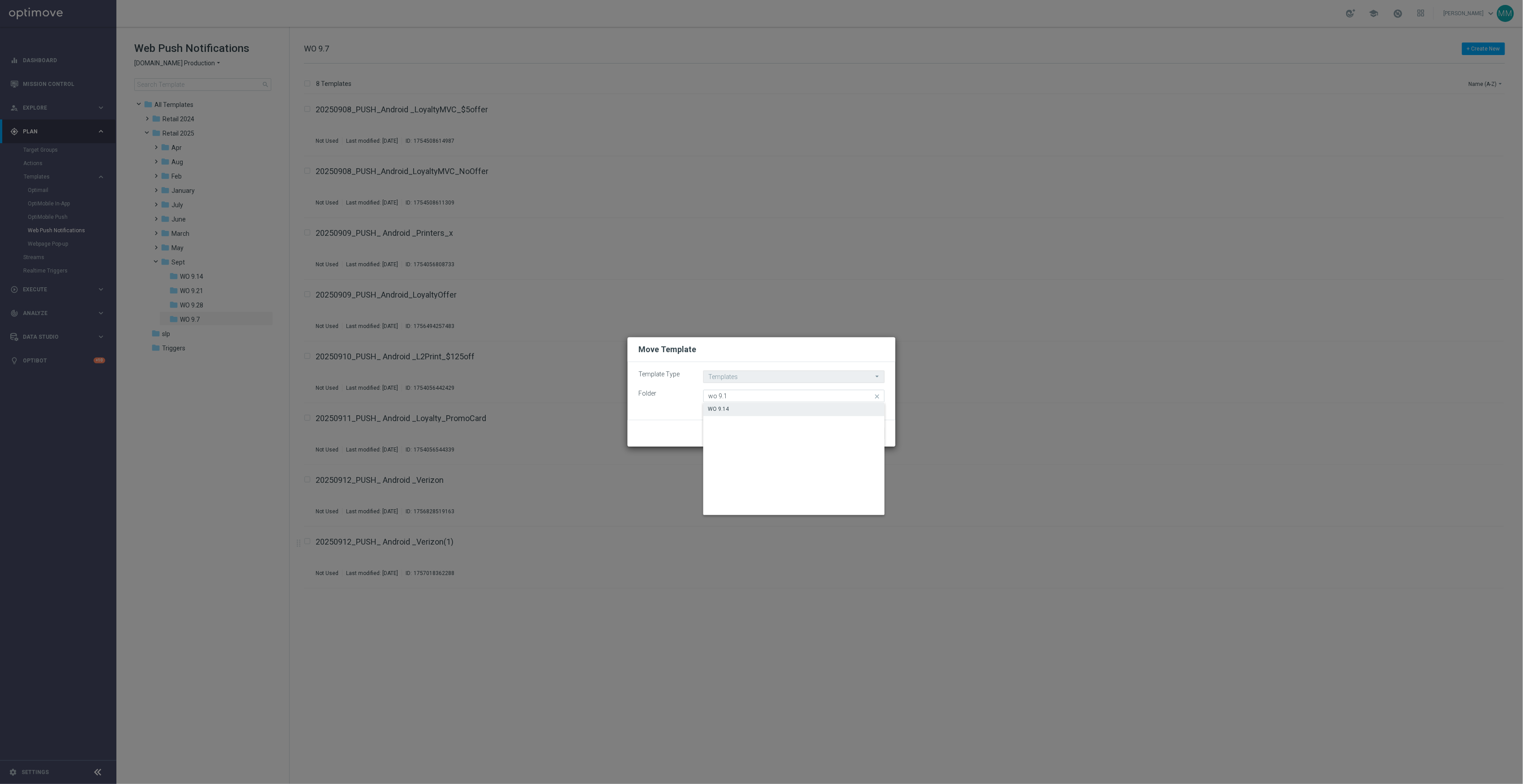
click at [754, 405] on div "WO 9.14" at bounding box center [794, 409] width 181 height 12
type input "WO 9.14"
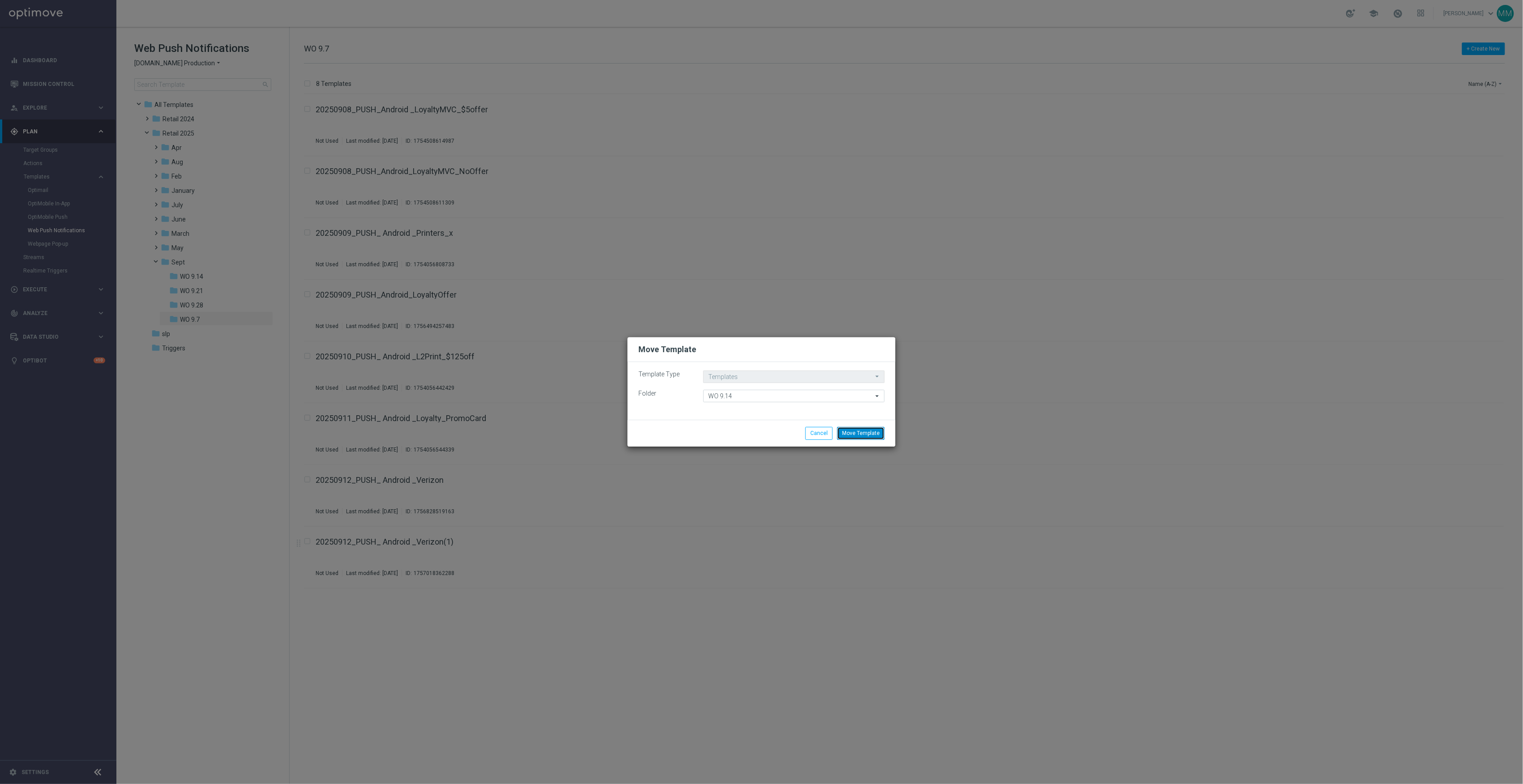
click at [869, 432] on button "Move Template" at bounding box center [861, 433] width 47 height 12
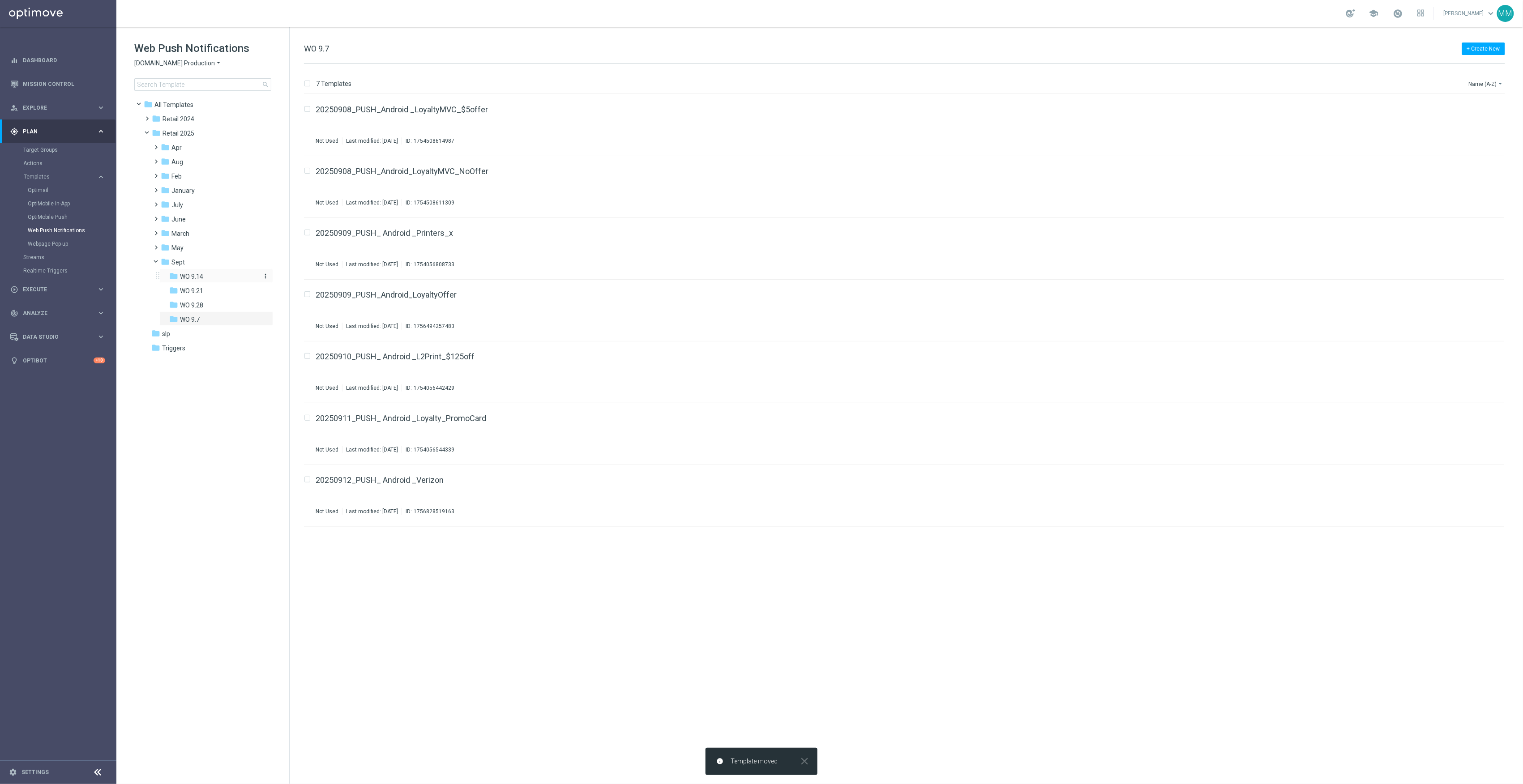
click at [223, 278] on div "folder WO 9.14" at bounding box center [213, 276] width 88 height 10
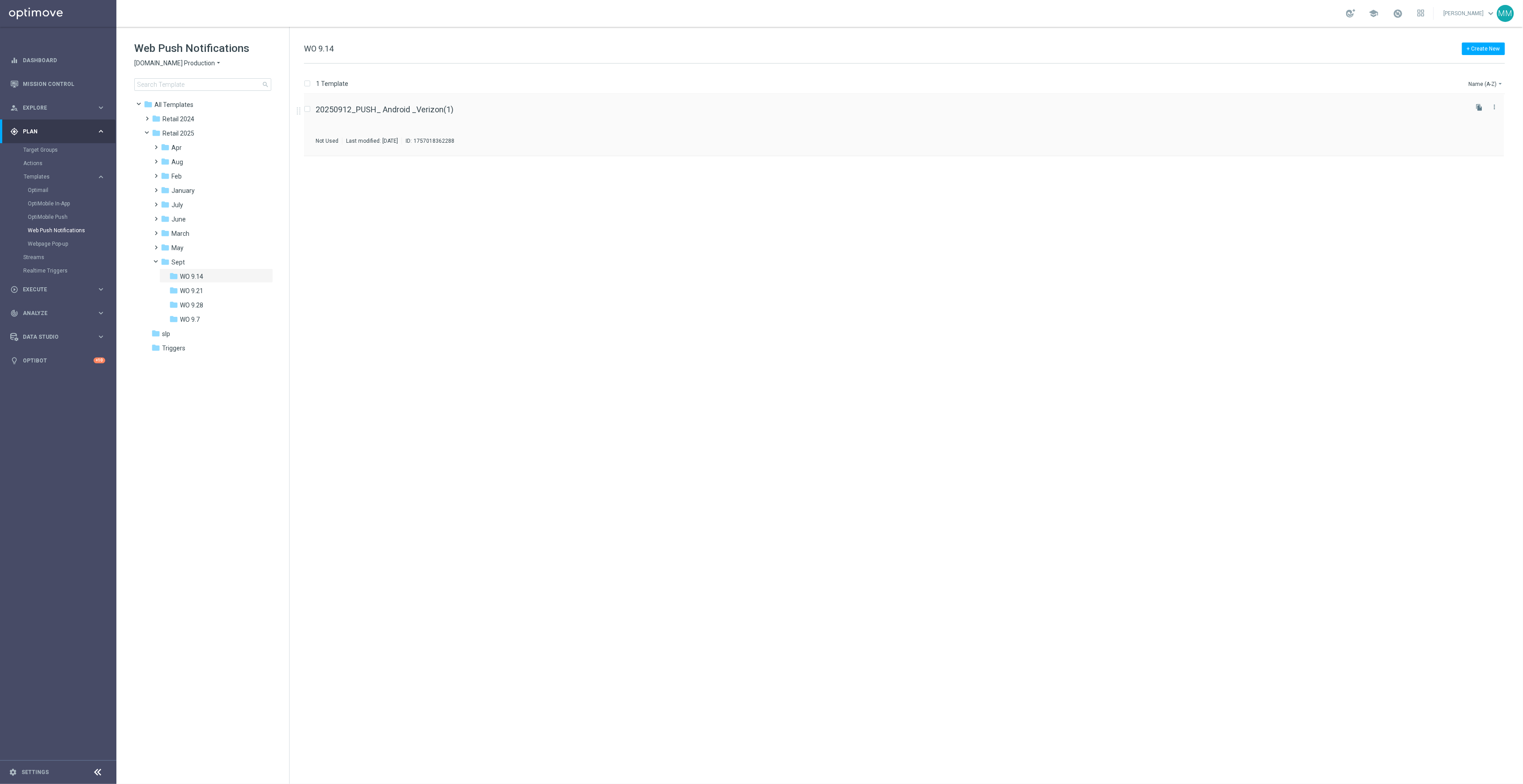
click at [1480, 107] on icon "file_copy" at bounding box center [1480, 107] width 7 height 7
click at [1481, 169] on icon "file_copy" at bounding box center [1480, 169] width 7 height 7
click at [203, 295] on div "folder WO 9.21" at bounding box center [213, 291] width 88 height 10
click at [233, 282] on div "folder WO 9.14" at bounding box center [213, 276] width 88 height 10
click at [1476, 227] on button "file_copy" at bounding box center [1480, 231] width 12 height 12
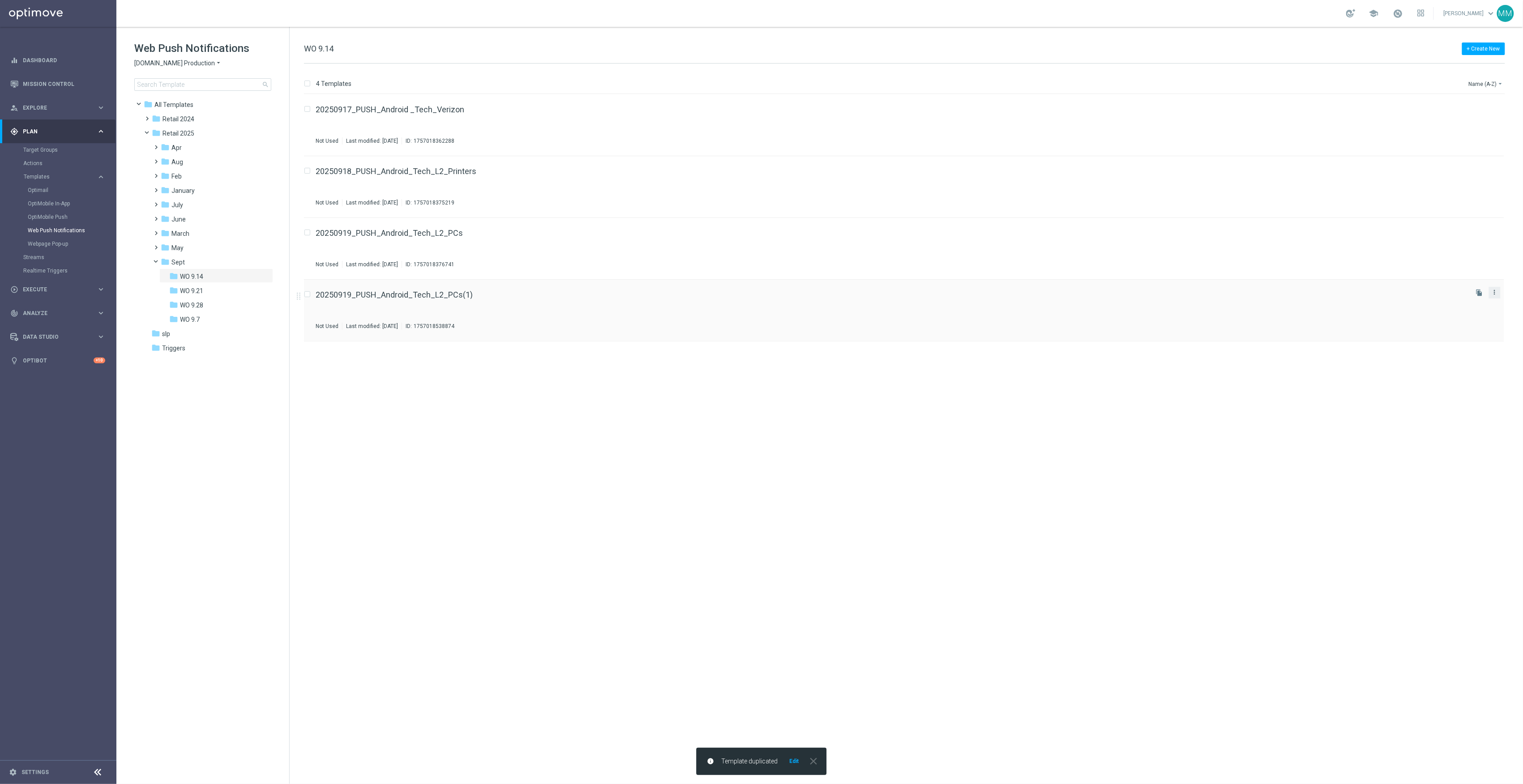
click at [1493, 292] on icon "more_vert" at bounding box center [1495, 292] width 7 height 7
click at [1451, 304] on div "Move" at bounding box center [1459, 302] width 54 height 7
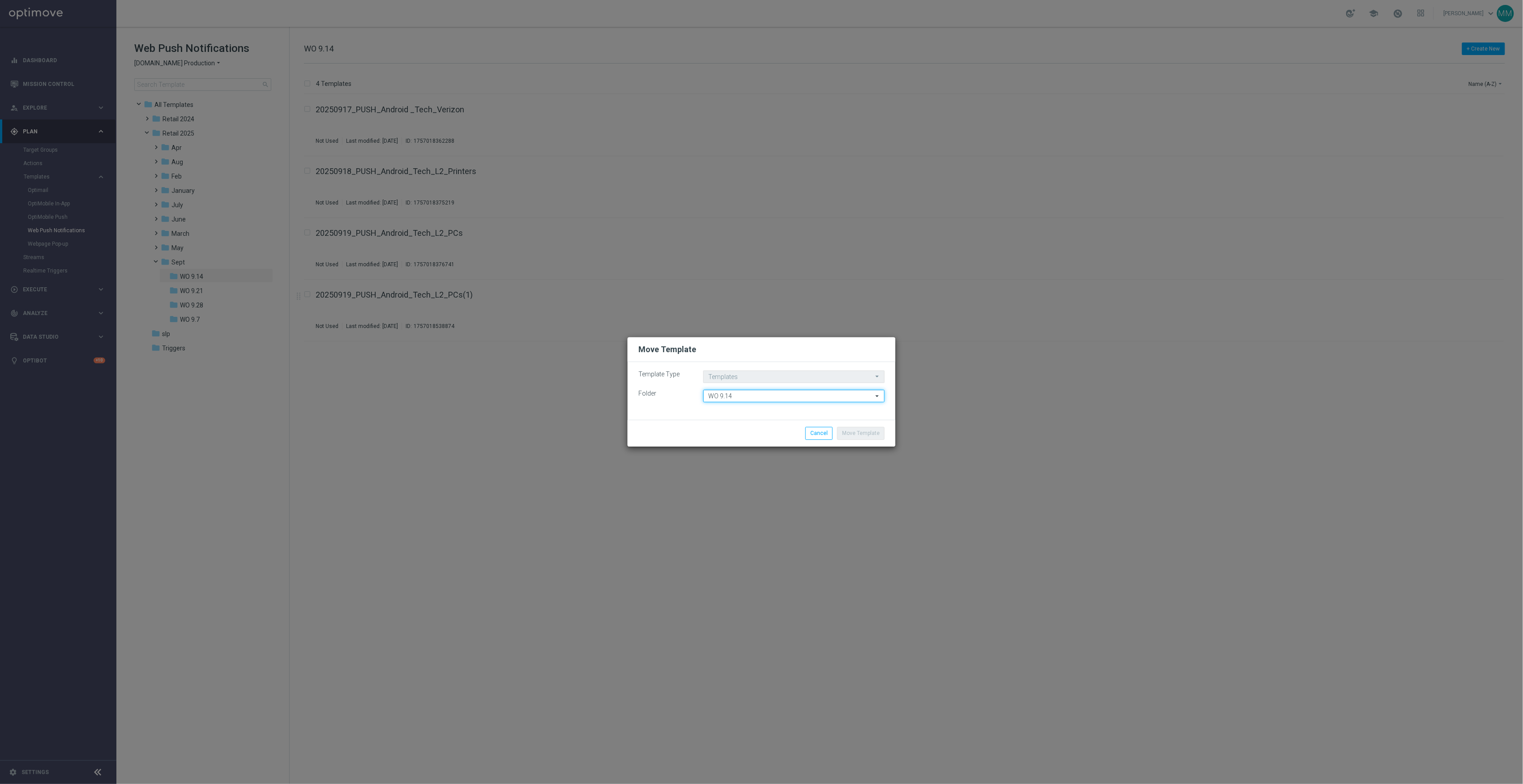
click at [837, 395] on input "WO 9.14" at bounding box center [794, 396] width 181 height 12
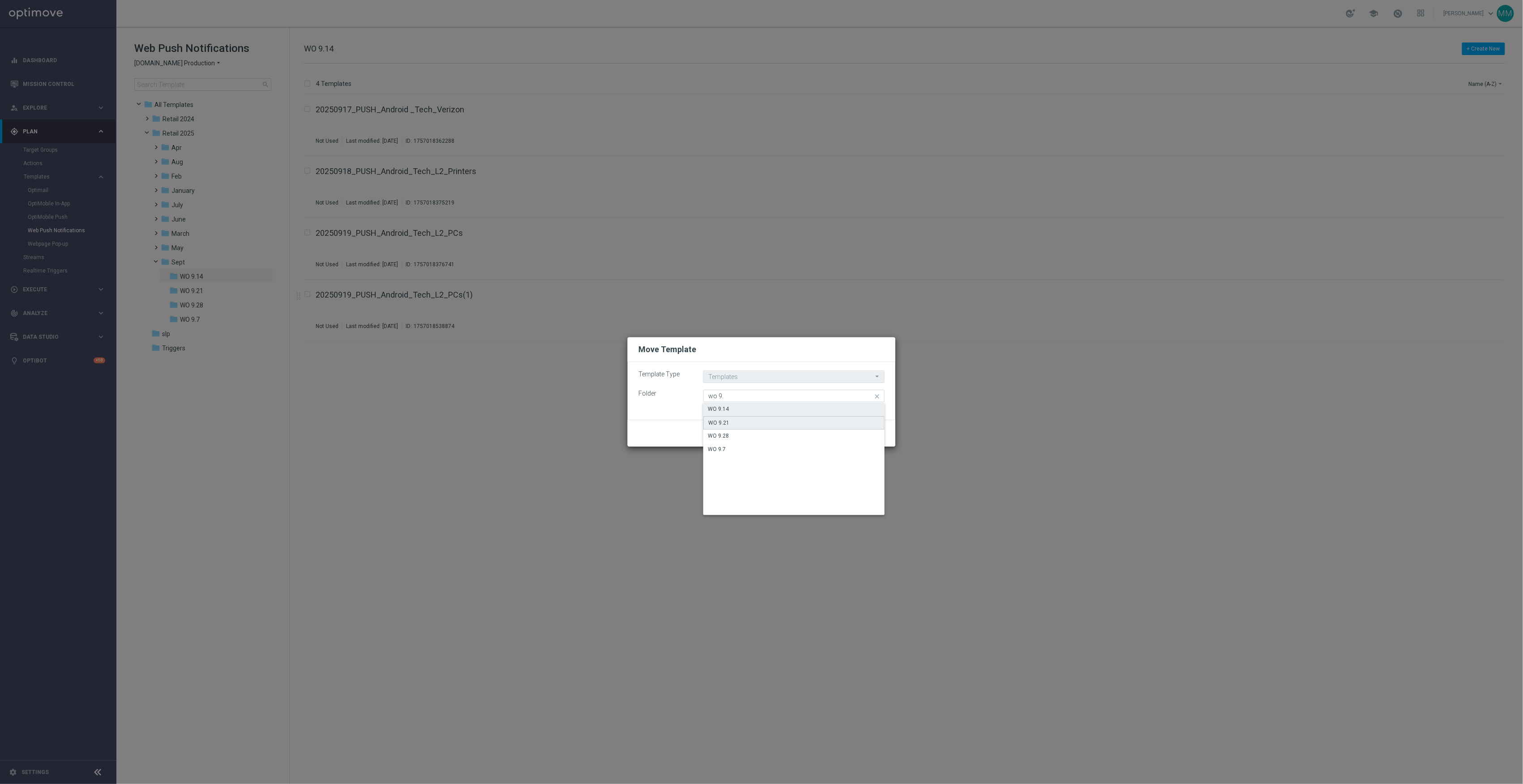
click at [788, 428] on div "WO 9.21" at bounding box center [794, 422] width 181 height 14
type input "WO 9.21"
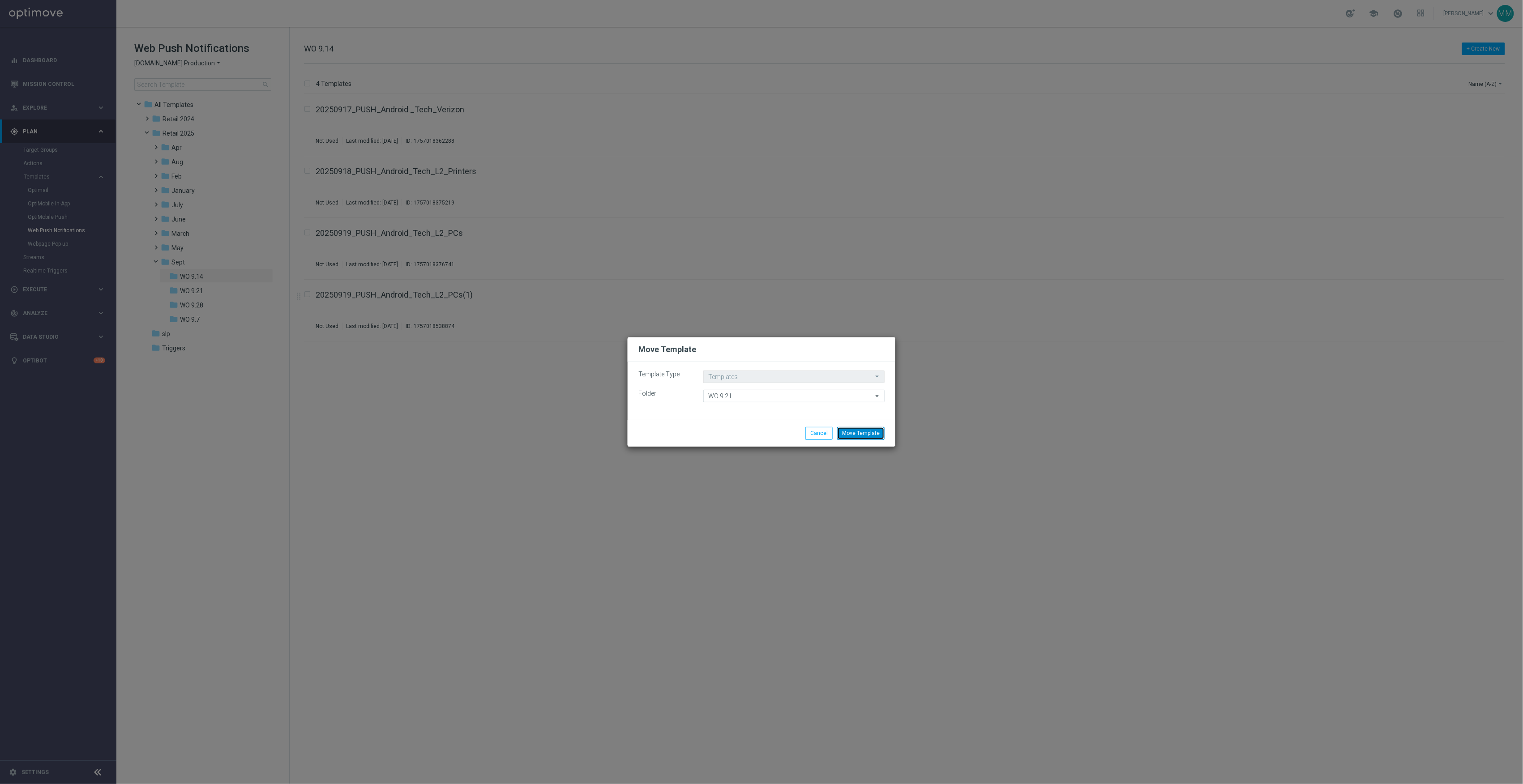
click at [848, 439] on button "Move Template" at bounding box center [861, 433] width 47 height 12
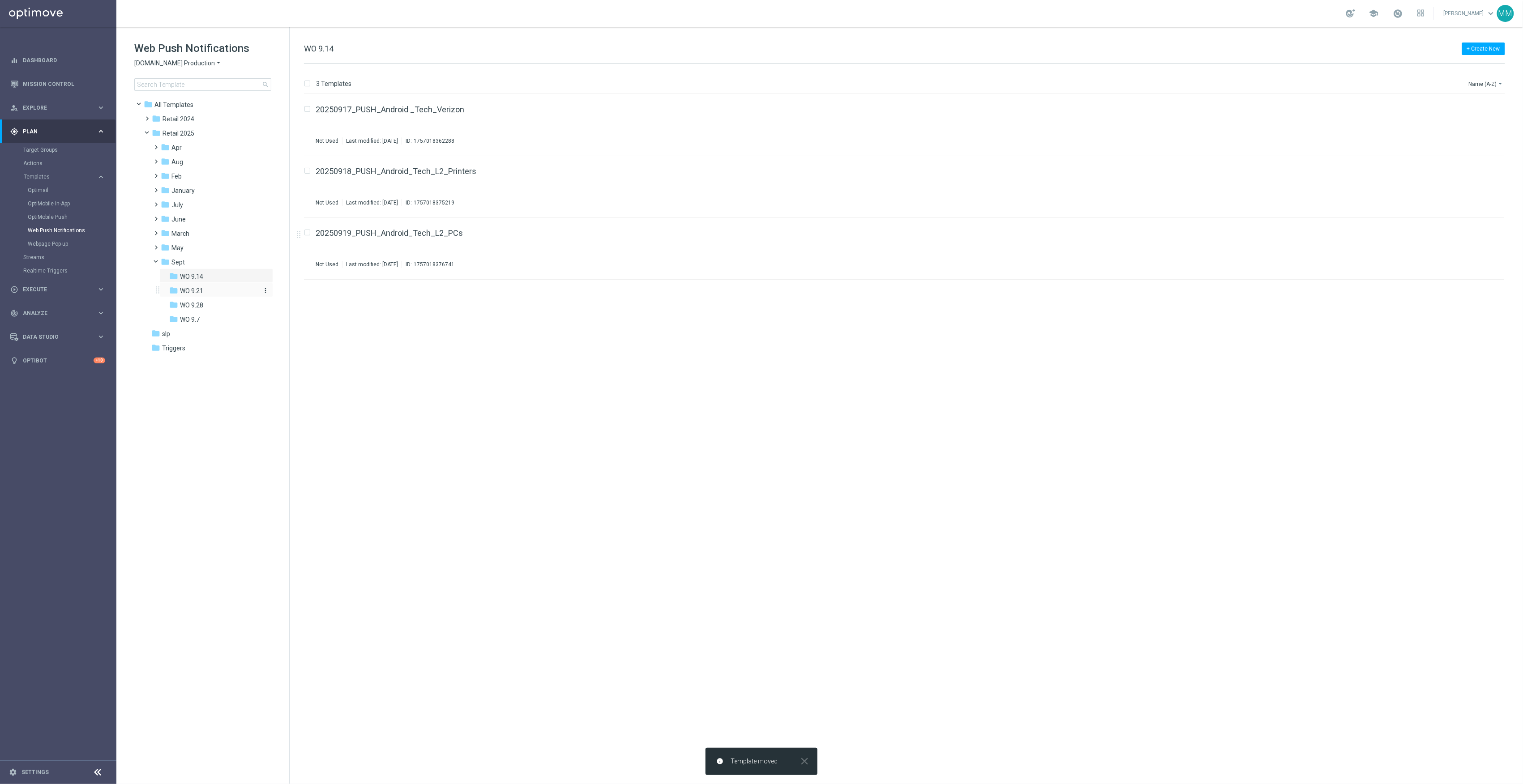
click at [232, 292] on div "folder WO 9.21" at bounding box center [213, 291] width 88 height 10
click at [1480, 111] on button "file_copy" at bounding box center [1480, 108] width 12 height 12
click at [1480, 169] on icon "file_copy" at bounding box center [1480, 169] width 7 height 7
click at [1490, 235] on button "more_vert" at bounding box center [1495, 230] width 9 height 11
click at [1449, 241] on div "Move" at bounding box center [1459, 240] width 54 height 7
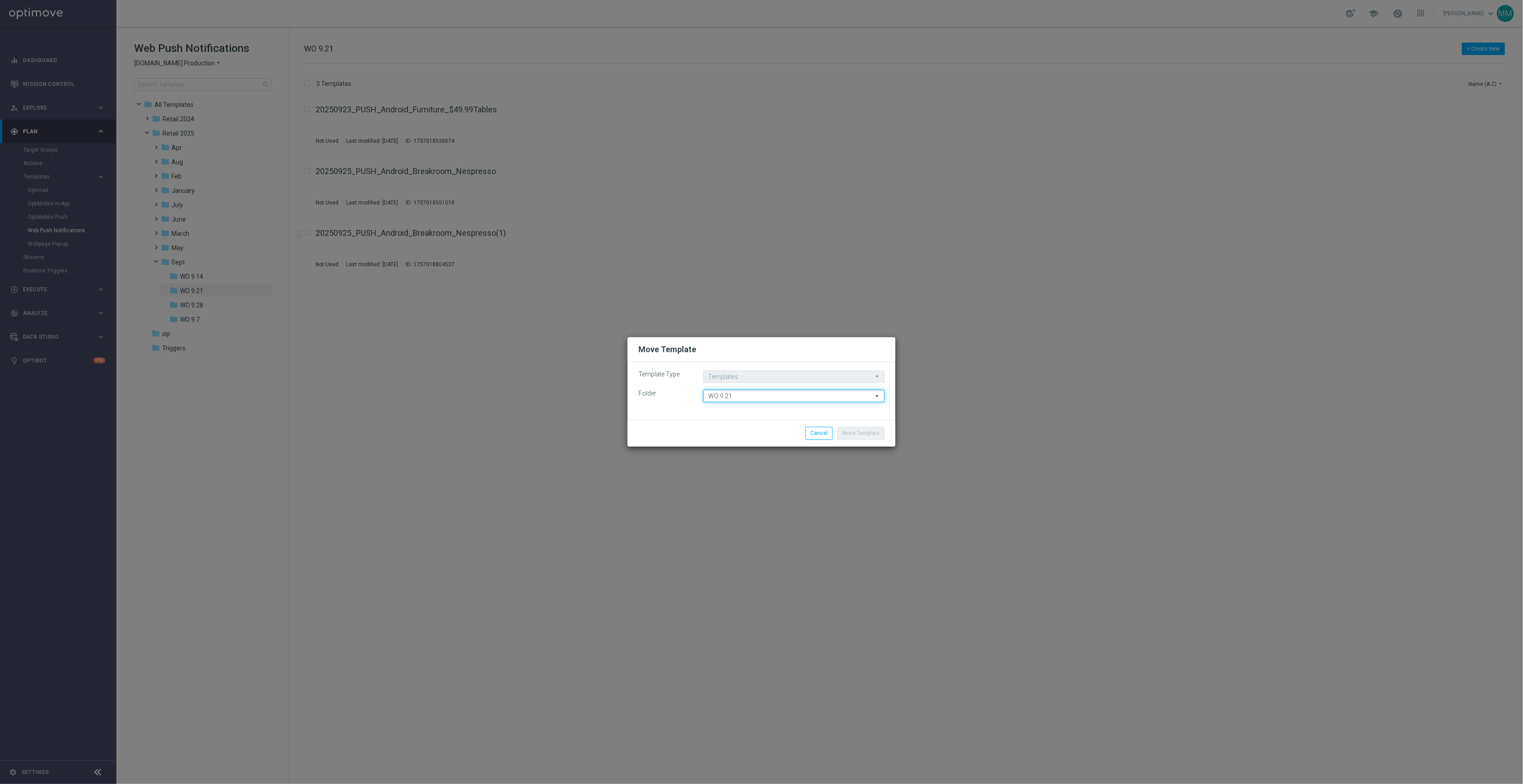
click at [738, 393] on input "WO 9.21" at bounding box center [794, 396] width 181 height 12
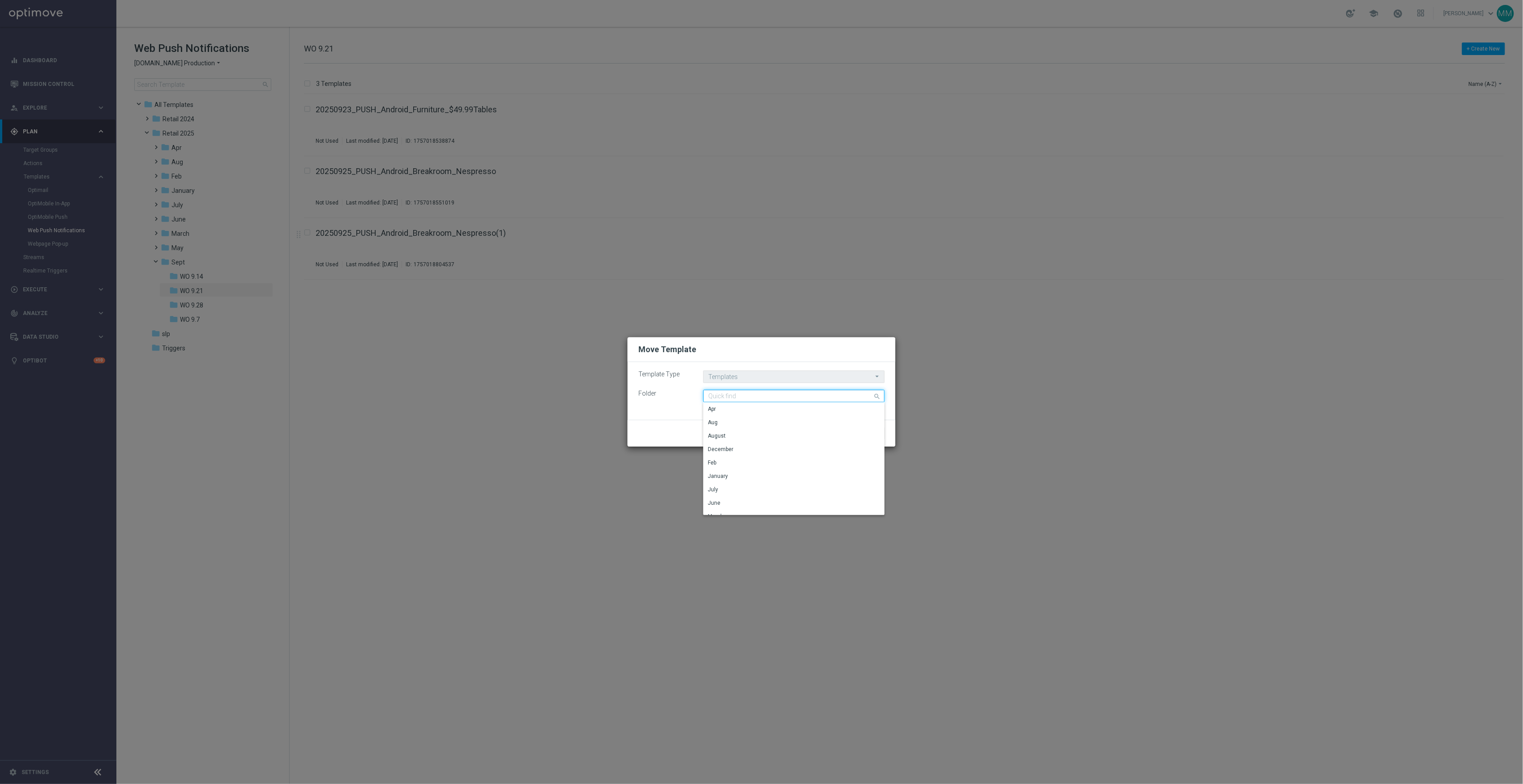
click at [738, 393] on input at bounding box center [794, 396] width 181 height 12
click at [747, 431] on div "WO 9.28" at bounding box center [794, 436] width 181 height 14
type input "WO 9.28"
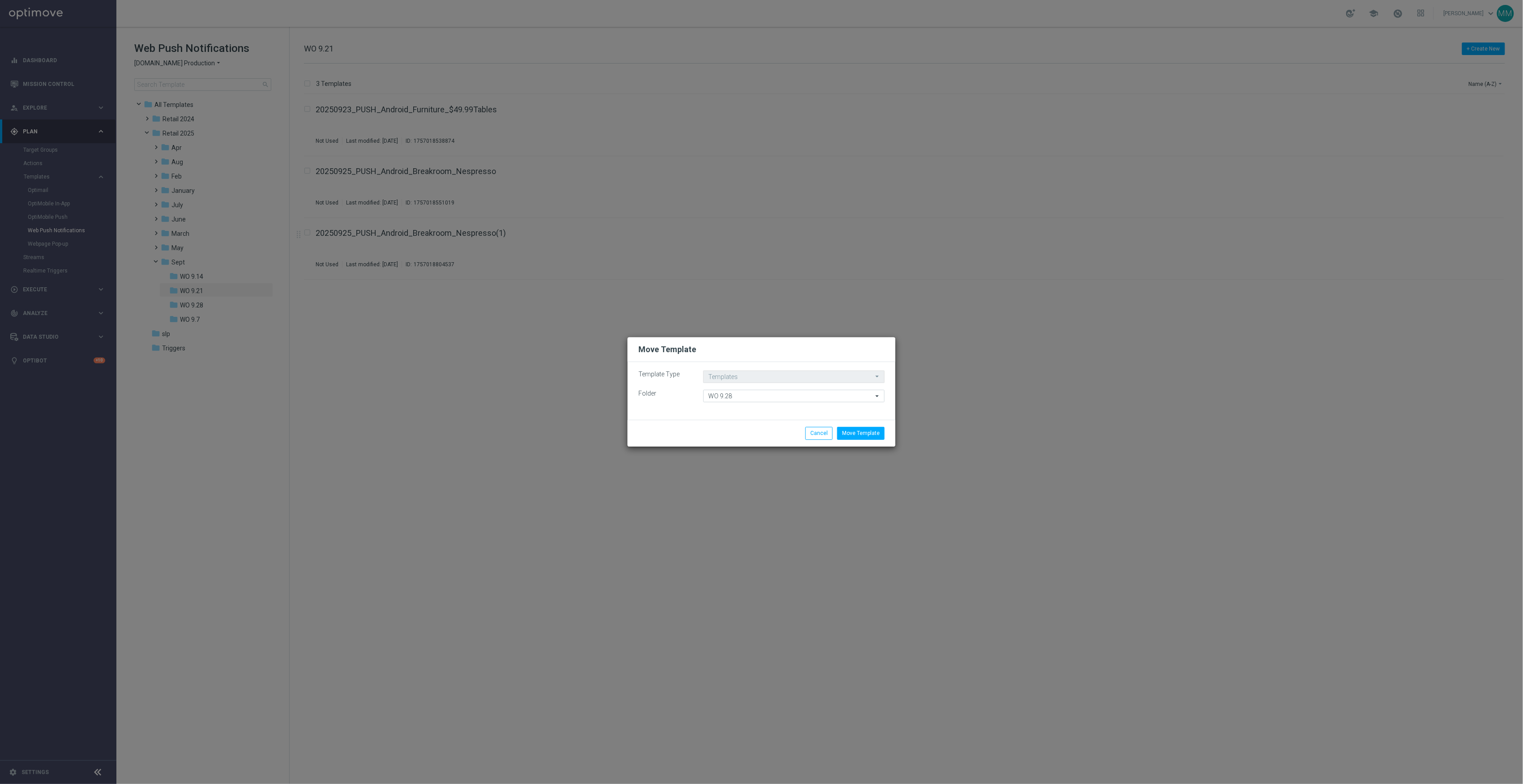
click at [864, 425] on div "Move Template Cancel" at bounding box center [761, 433] width 268 height 27
click at [869, 430] on button "Move Template" at bounding box center [861, 433] width 47 height 12
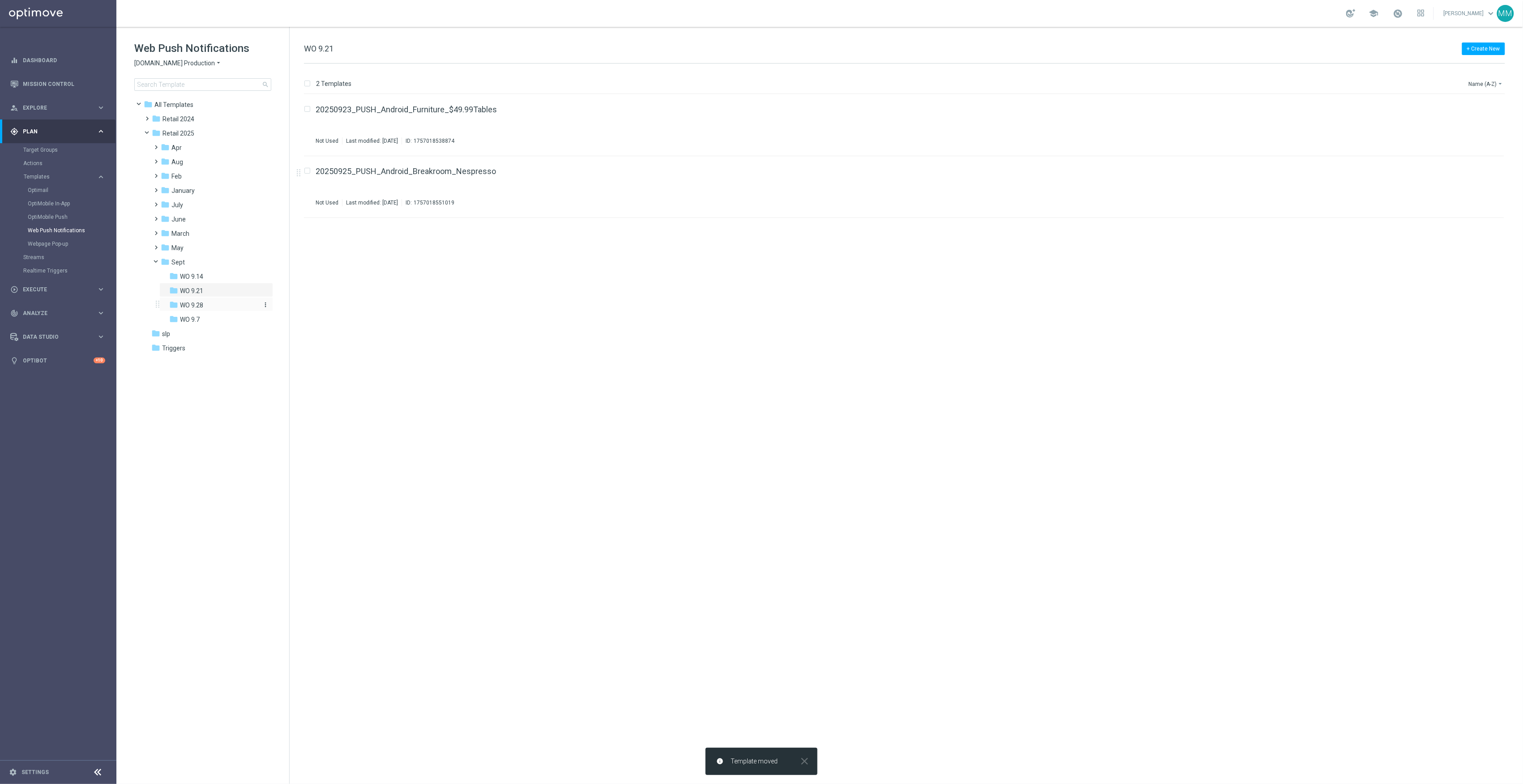
click at [216, 304] on div "folder WO 9.28" at bounding box center [213, 305] width 88 height 10
drag, startPoint x: 1477, startPoint y: 109, endPoint x: 1428, endPoint y: 124, distance: 51.2
click at [1477, 109] on icon "file_copy" at bounding box center [1480, 107] width 7 height 7
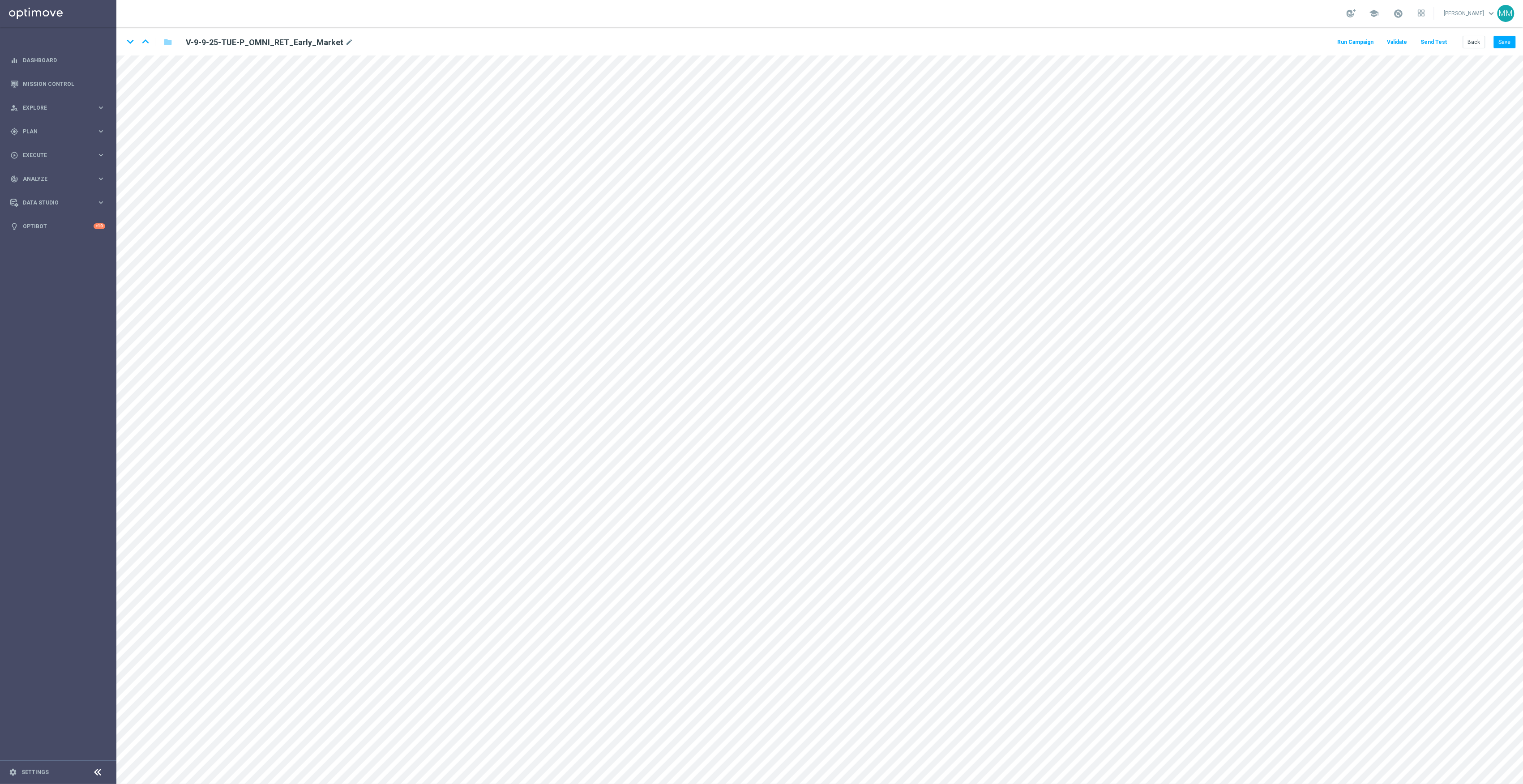
click at [1447, 41] on button "Send Test" at bounding box center [1434, 42] width 29 height 12
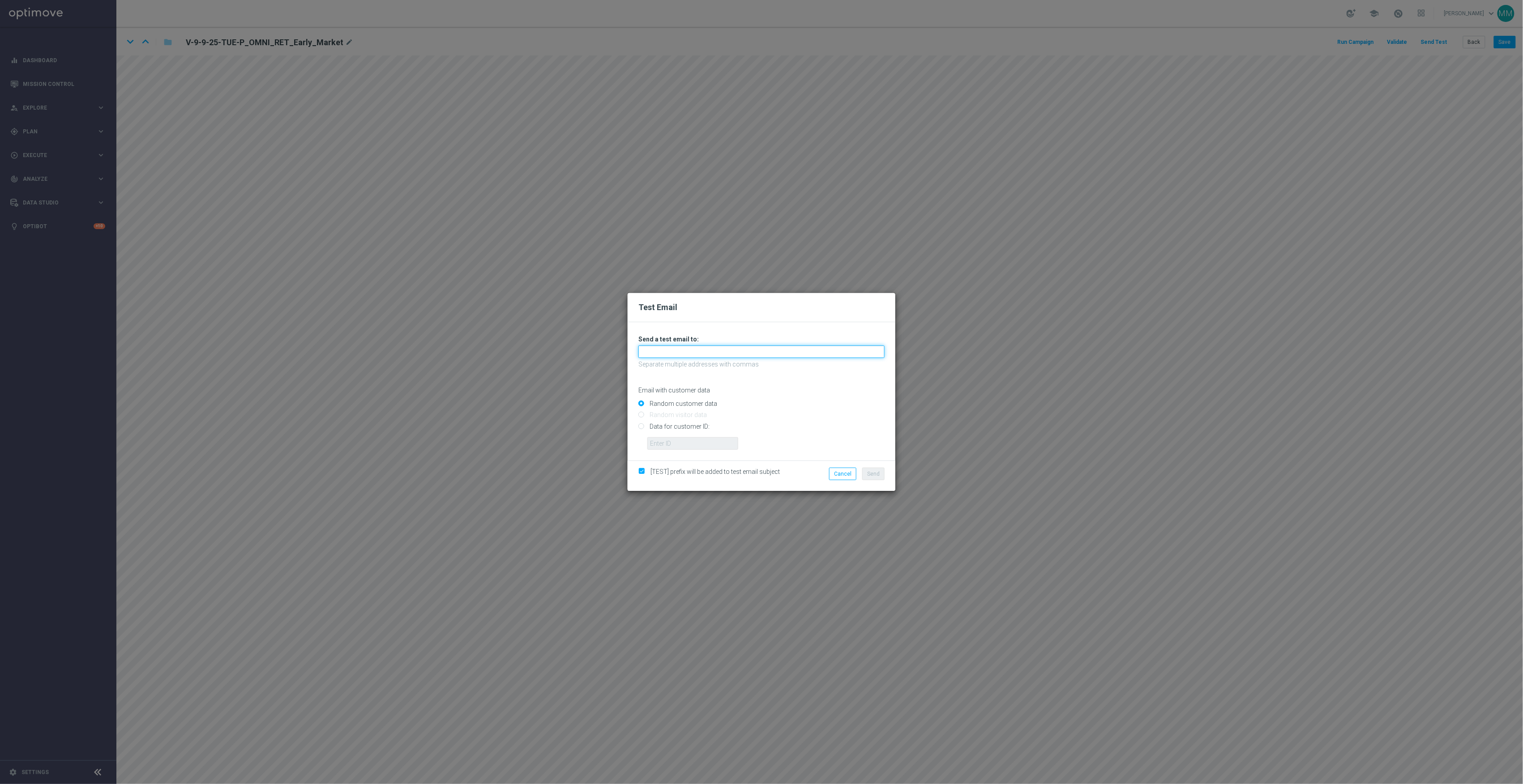
click at [762, 351] on input "text" at bounding box center [761, 351] width 246 height 12
paste input "[EMAIL_ADDRESS][DOMAIN_NAME]"
type input "[EMAIL_ADDRESS][DOMAIN_NAME]"
drag, startPoint x: 884, startPoint y: 473, endPoint x: 874, endPoint y: 469, distance: 10.8
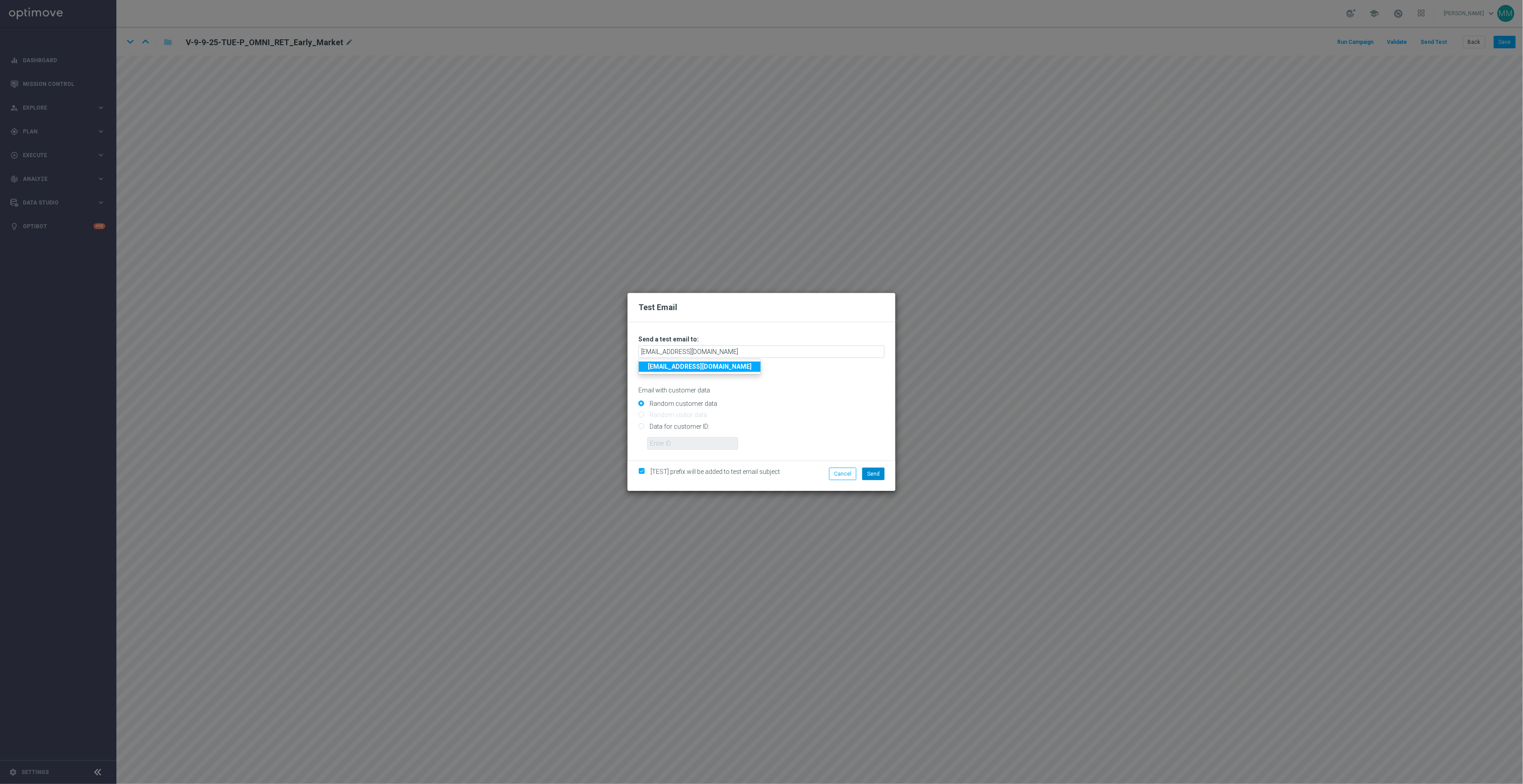
click at [878, 471] on li "Send" at bounding box center [873, 473] width 27 height 12
click at [874, 471] on span "Send" at bounding box center [873, 474] width 12 height 7
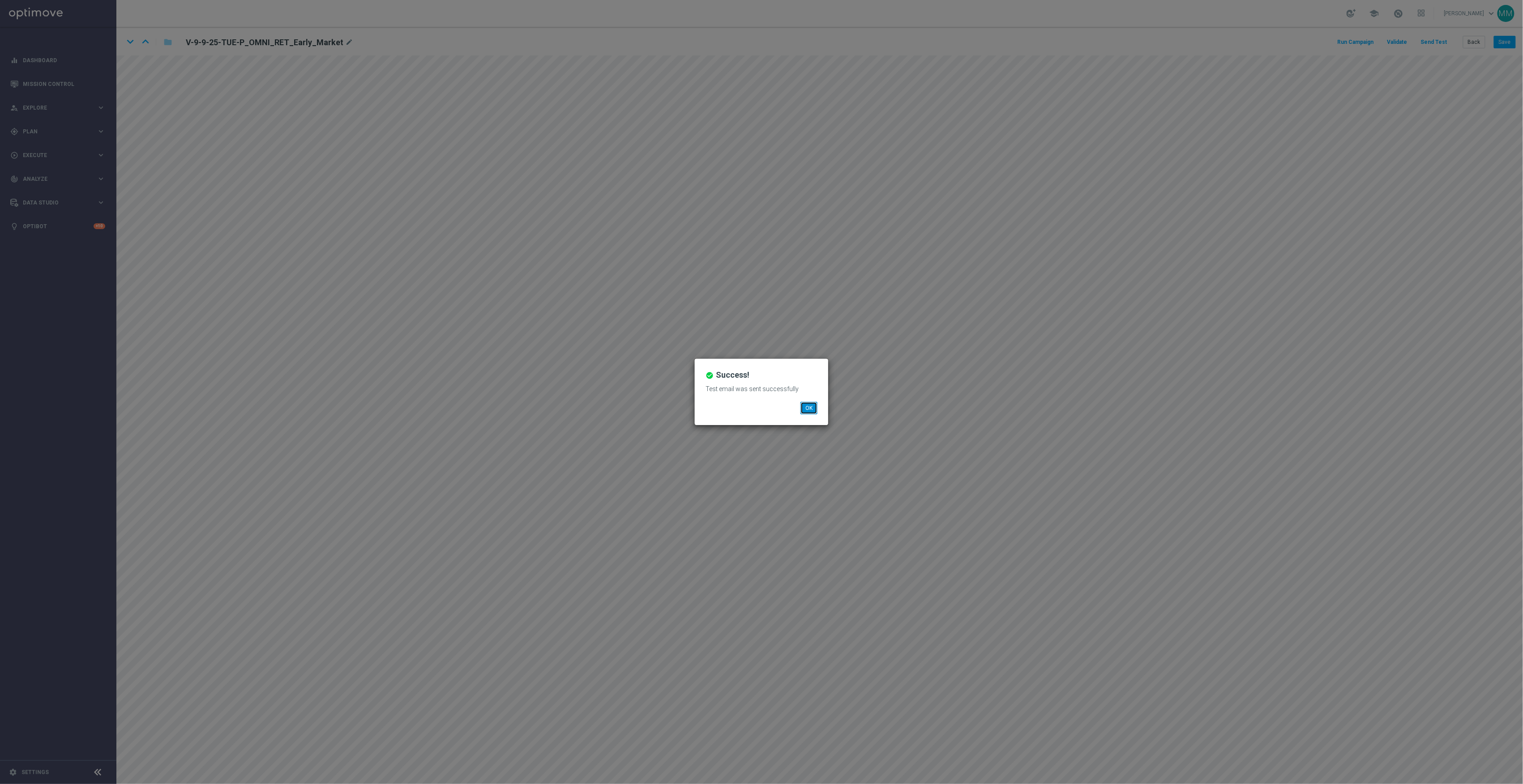
click at [807, 411] on button "OK" at bounding box center [809, 408] width 17 height 12
